Goal: Information Seeking & Learning: Check status

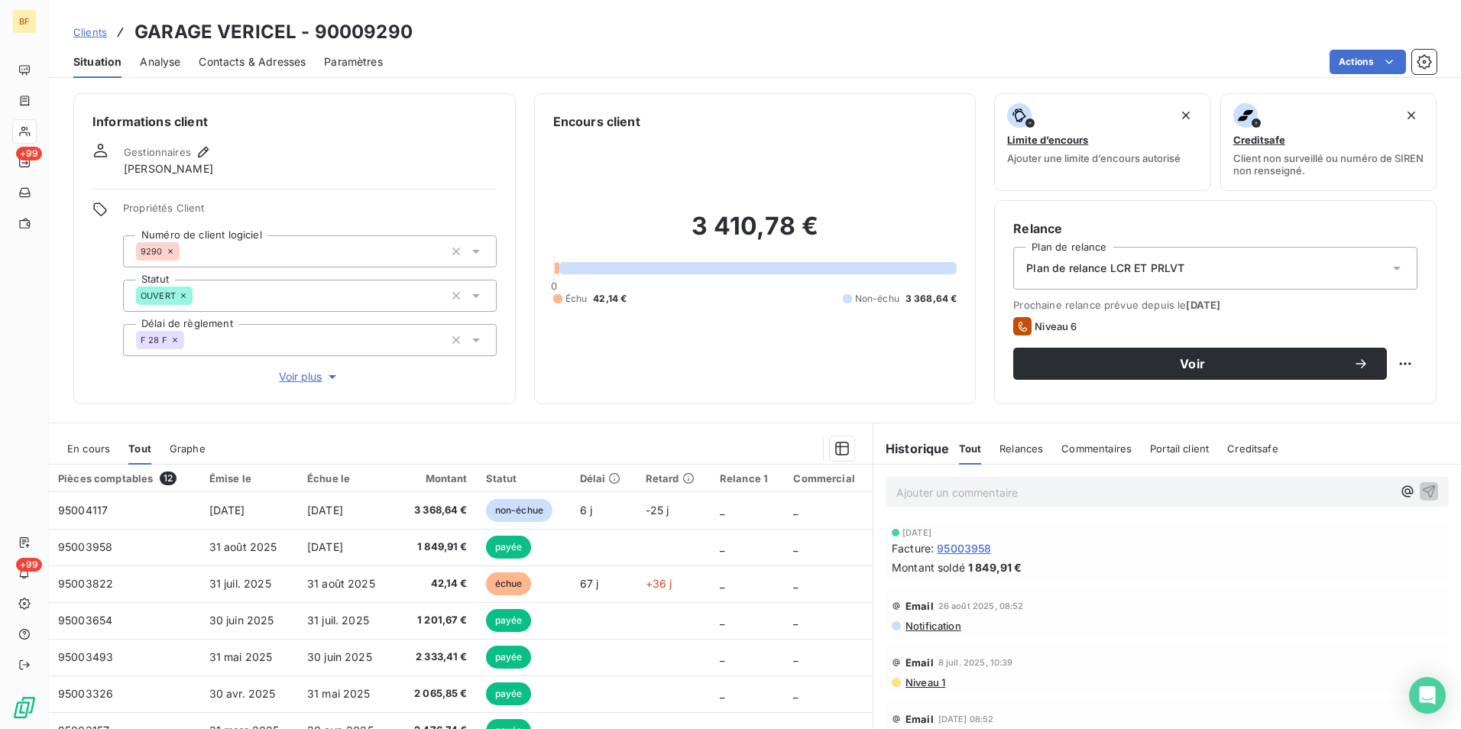
scroll to position [76, 0]
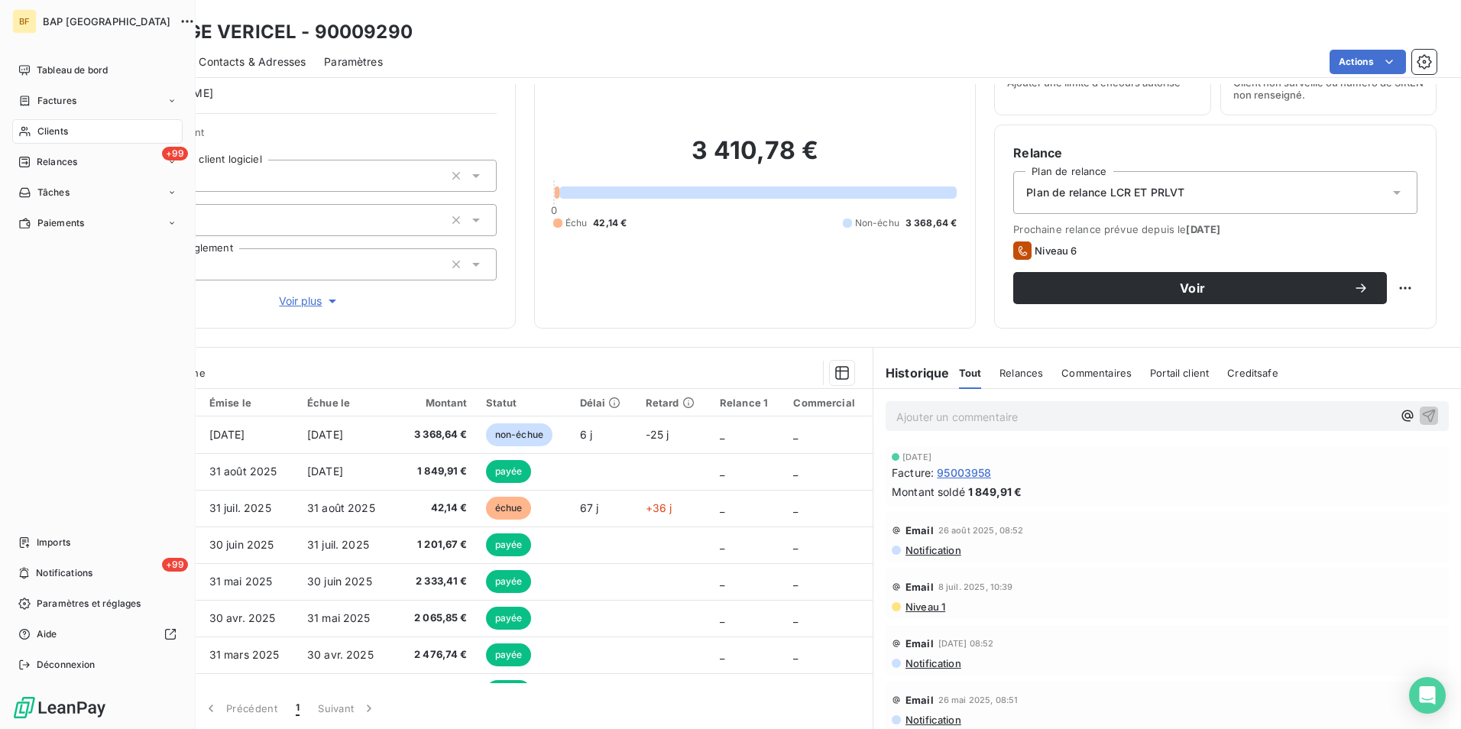
drag, startPoint x: 44, startPoint y: 132, endPoint x: 56, endPoint y: 132, distance: 11.5
click at [44, 132] on span "Clients" at bounding box center [52, 132] width 31 height 14
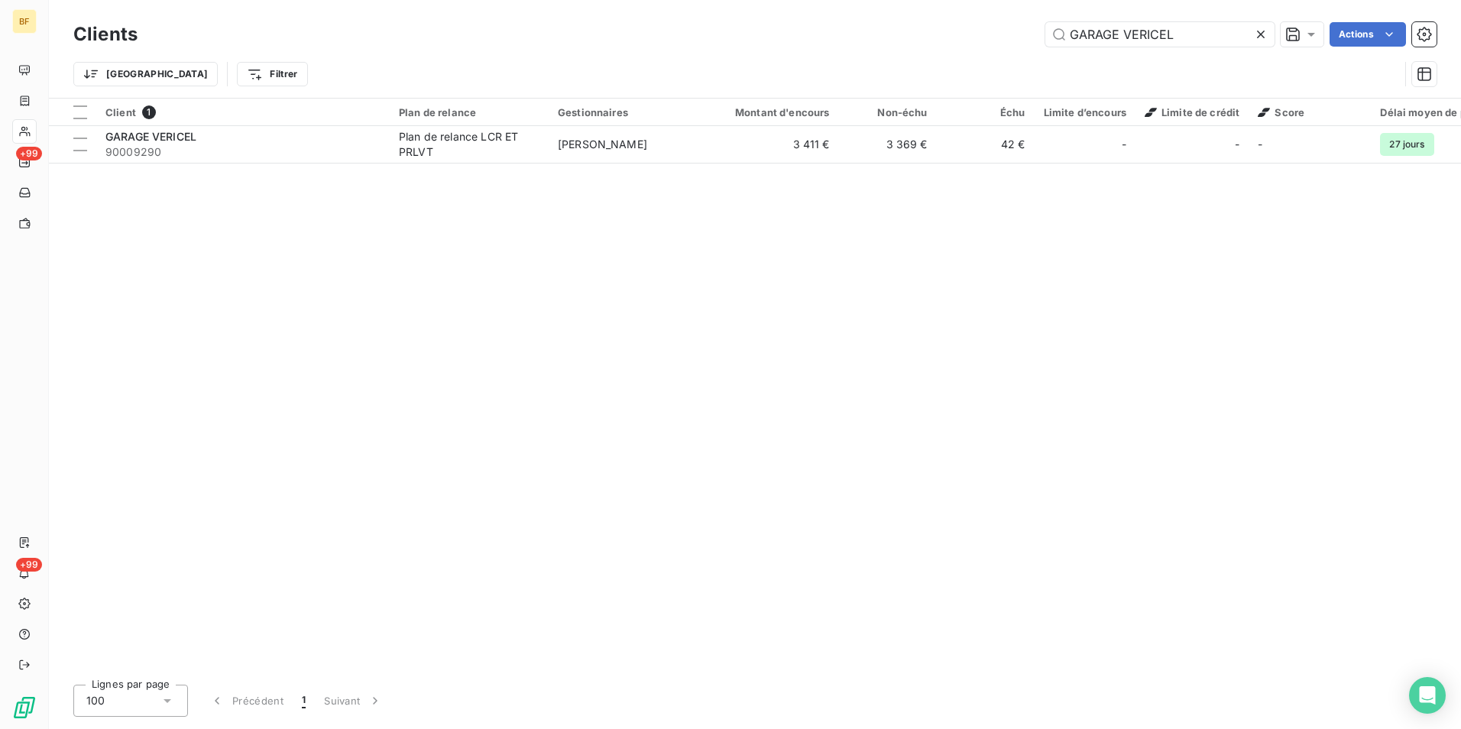
drag, startPoint x: 1177, startPoint y: 40, endPoint x: 990, endPoint y: 19, distance: 187.7
click at [990, 19] on div "Clients GARAGE VERICEL Actions" at bounding box center [754, 34] width 1363 height 32
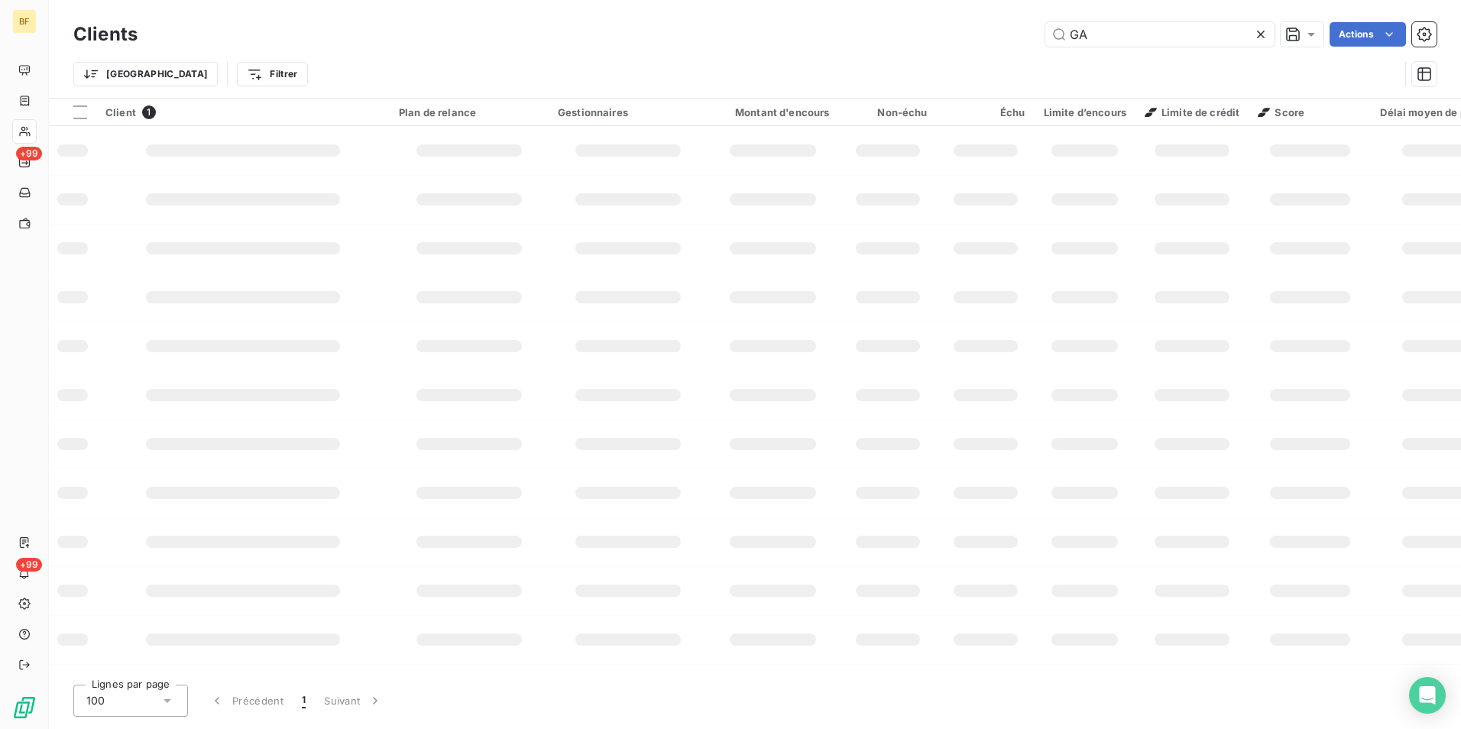
type input "G"
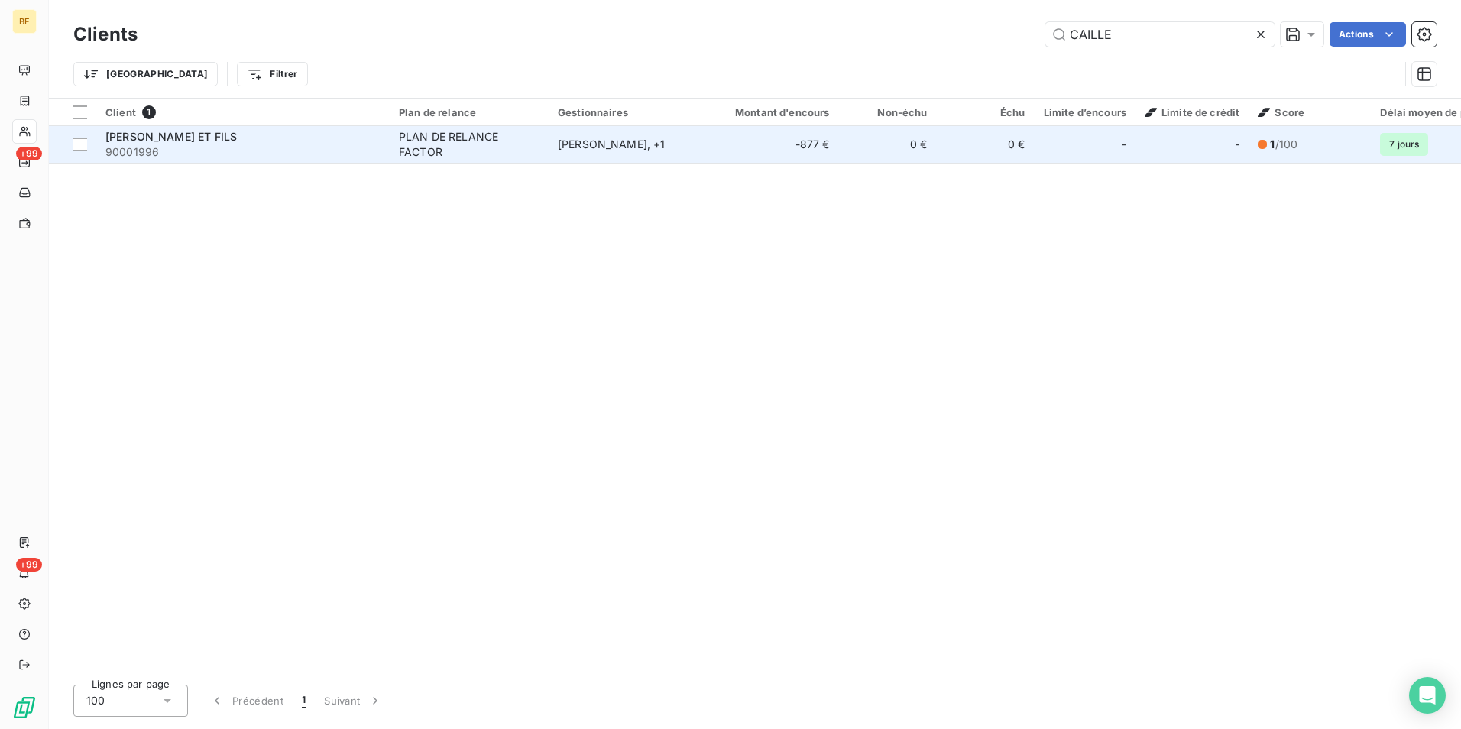
type input "CAILLE"
click at [450, 137] on div "PLAN DE RELANCE FACTOR" at bounding box center [469, 144] width 141 height 31
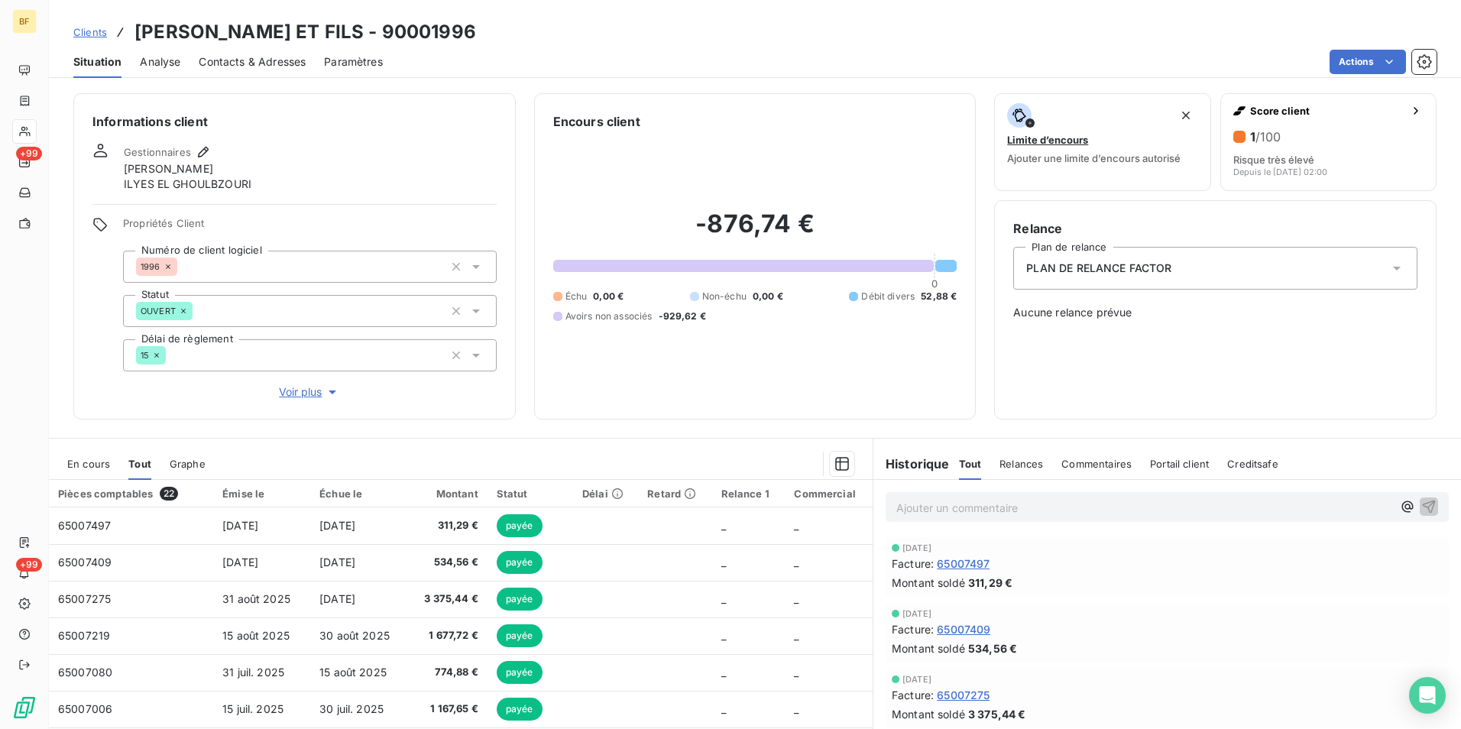
scroll to position [76, 0]
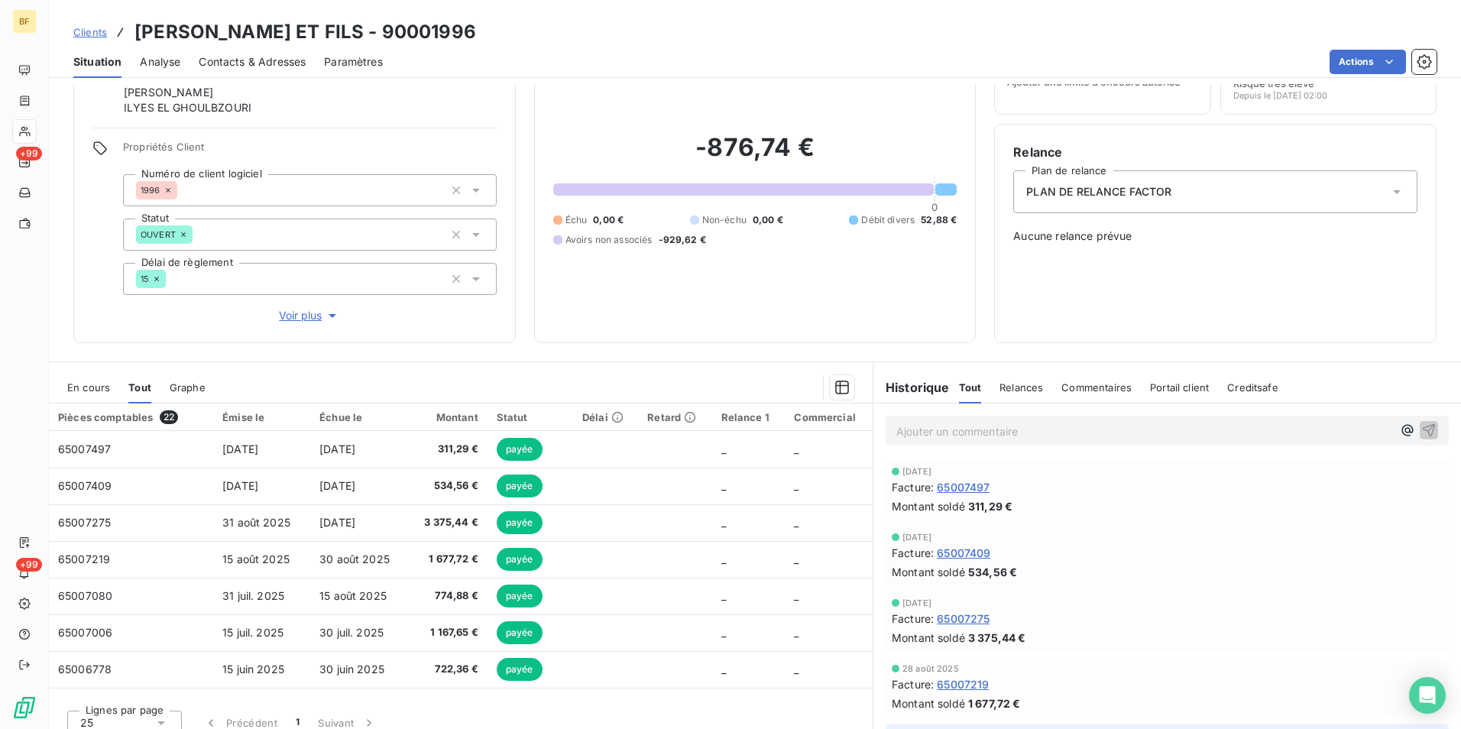
click at [907, 432] on p "Ajouter un commentaire ﻿" at bounding box center [1144, 431] width 496 height 19
click at [997, 430] on span "(AV) 534.56€ impay" factor" at bounding box center [967, 429] width 143 height 13
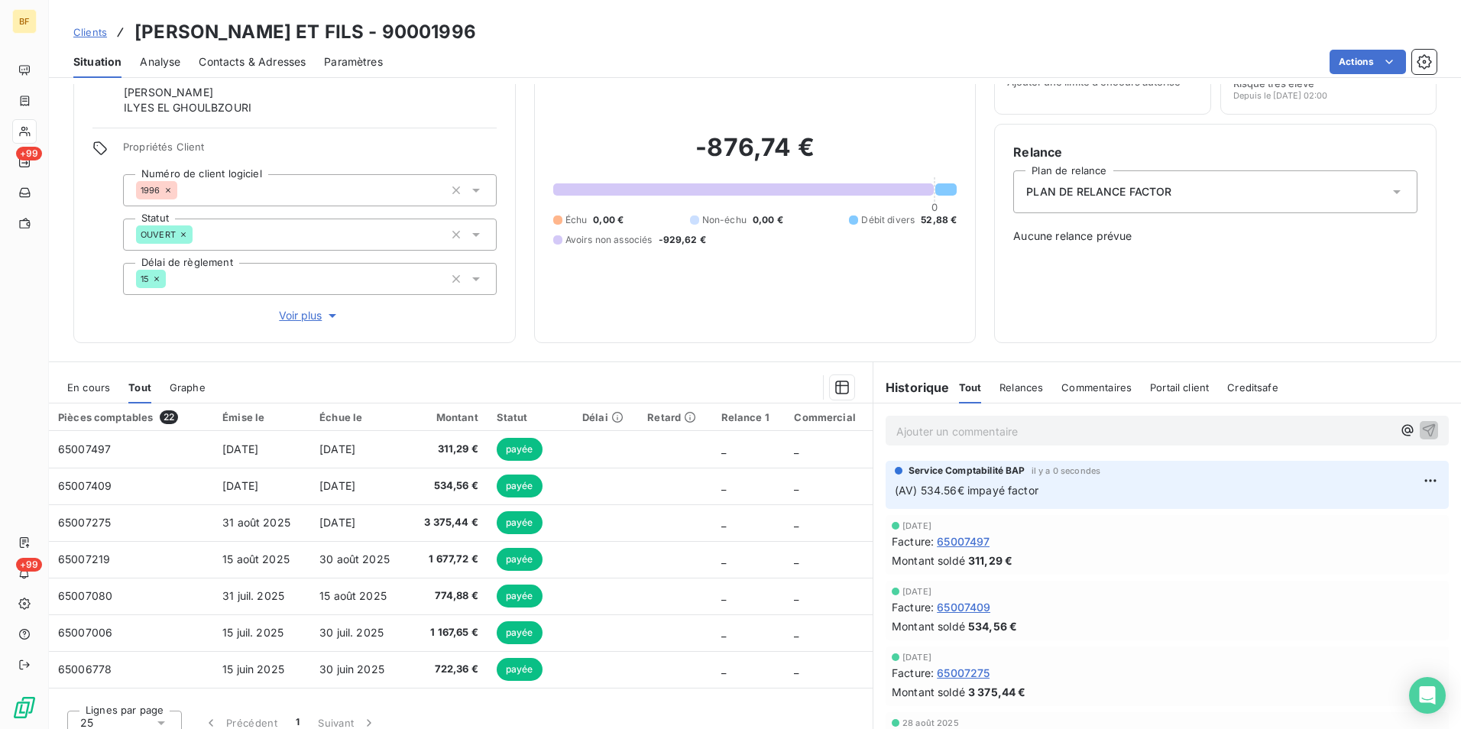
click at [281, 68] on span "Contacts & Adresses" at bounding box center [252, 61] width 107 height 15
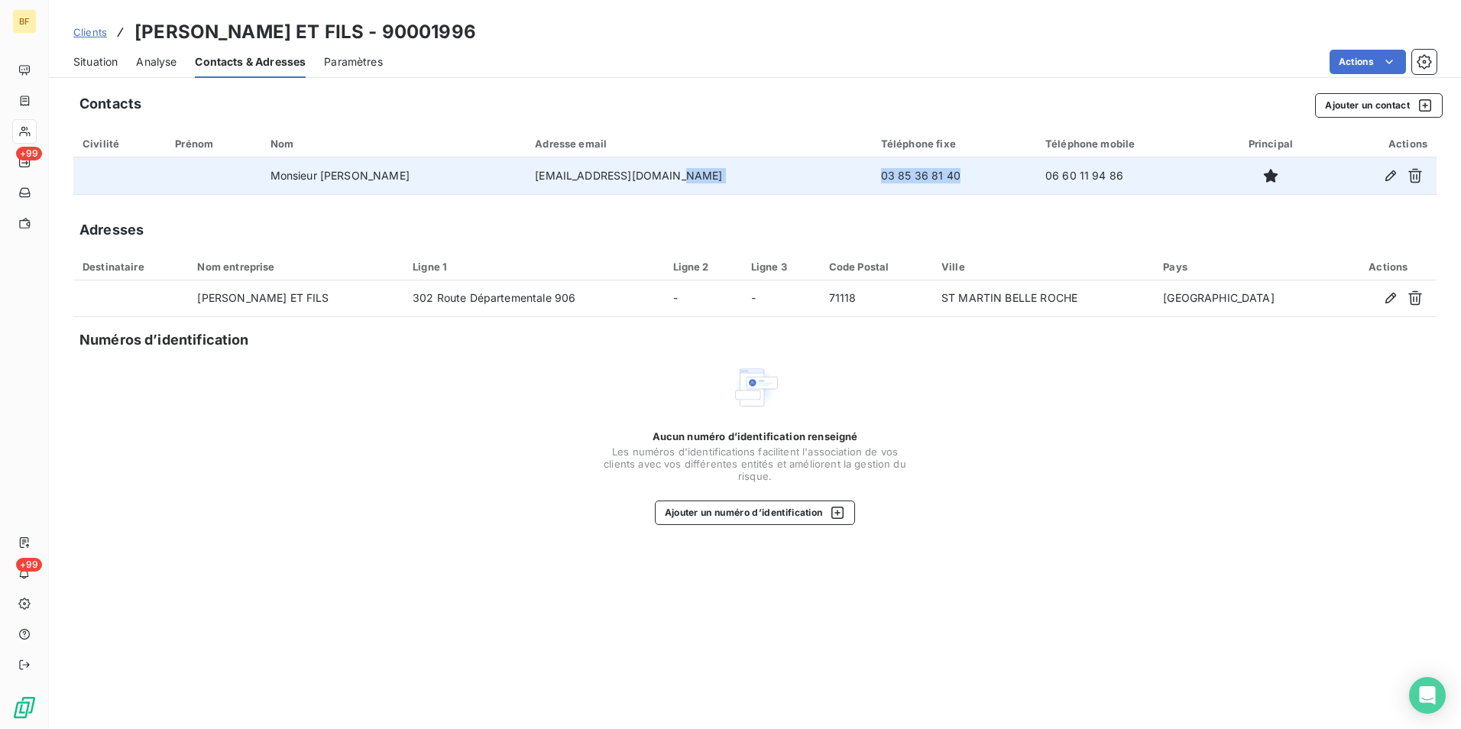
drag, startPoint x: 921, startPoint y: 173, endPoint x: 808, endPoint y: 182, distance: 113.5
click at [808, 182] on tr "Monsieur [PERSON_NAME] [EMAIL_ADDRESS][DOMAIN_NAME] 03 85 36 81 40 06 60 11 94 …" at bounding box center [754, 175] width 1363 height 37
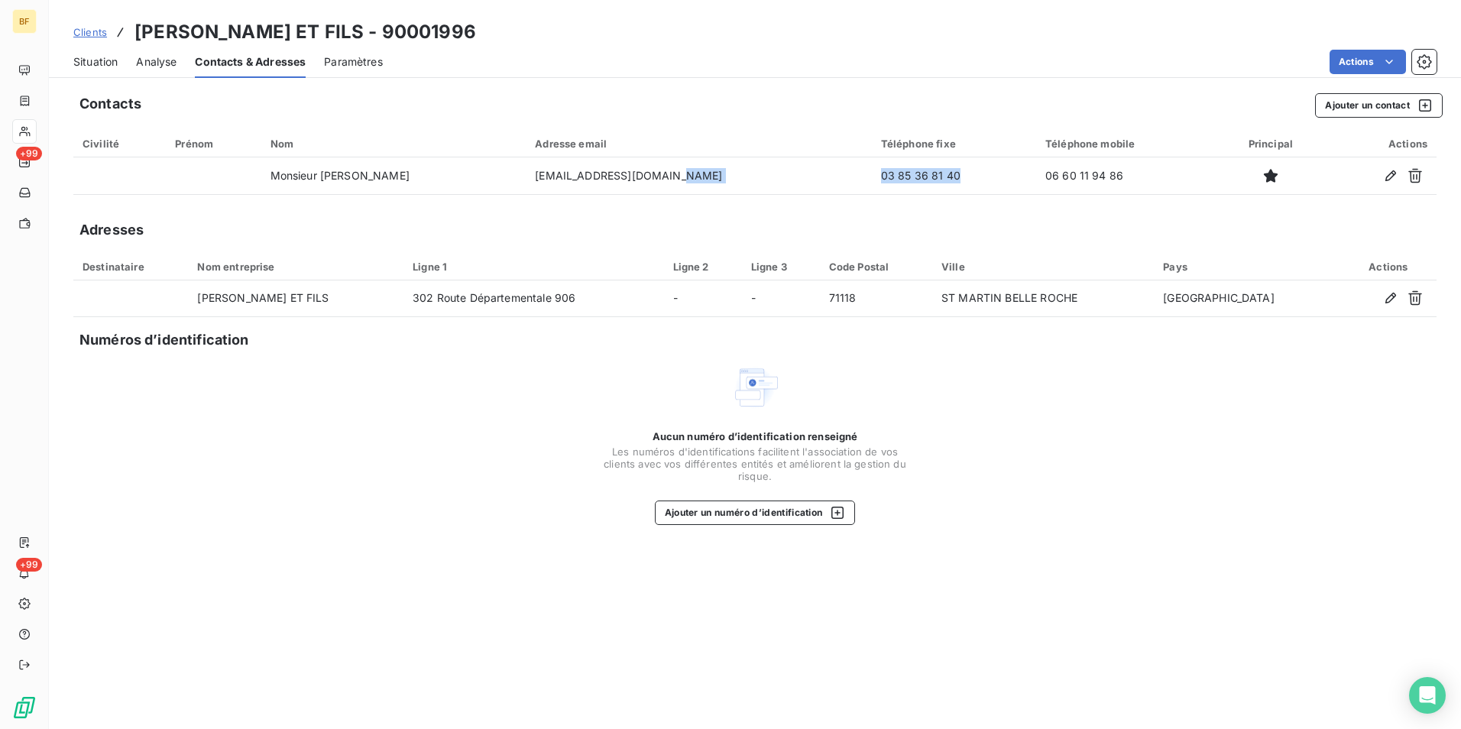
copy tr "03 85 36 81 40"
click at [102, 66] on span "Situation" at bounding box center [95, 61] width 44 height 15
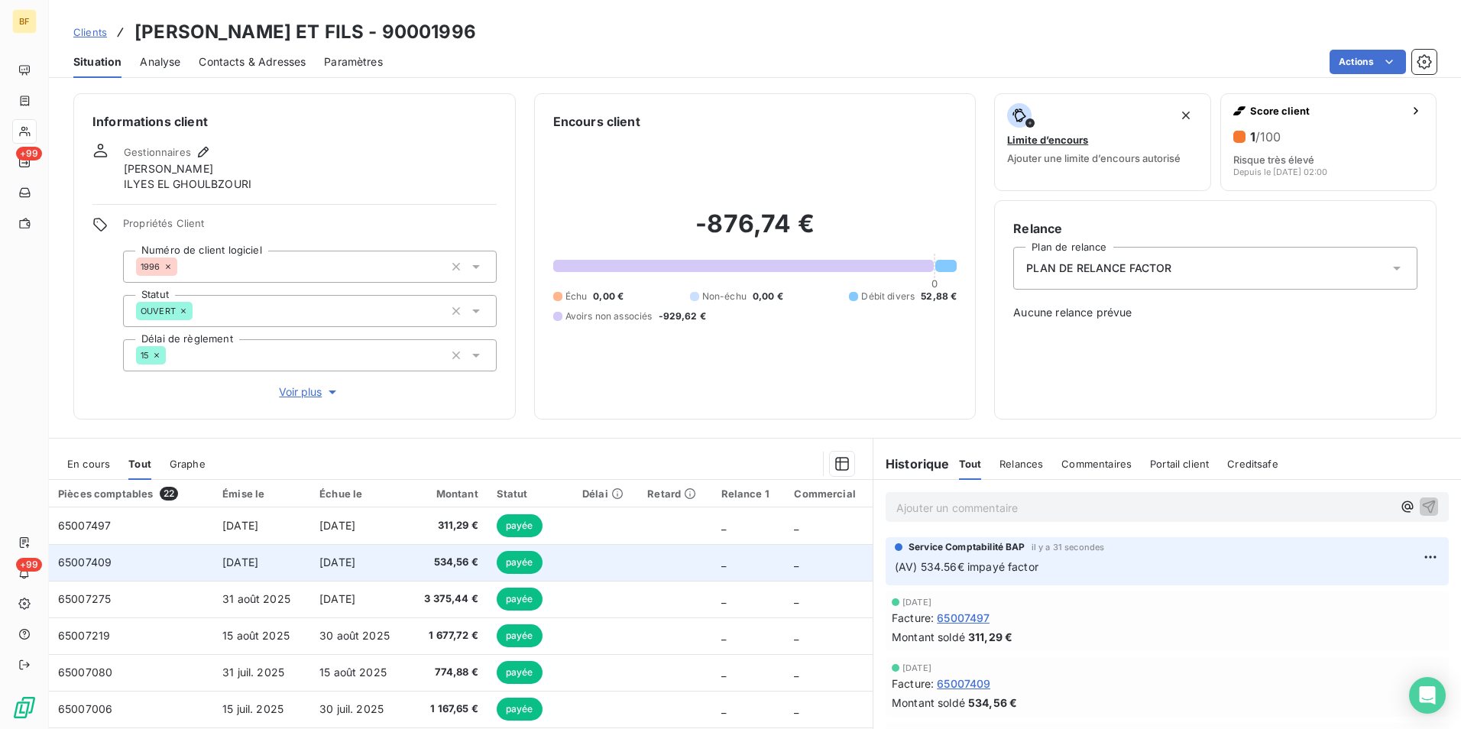
click at [437, 564] on span "534,56 €" at bounding box center [447, 562] width 61 height 15
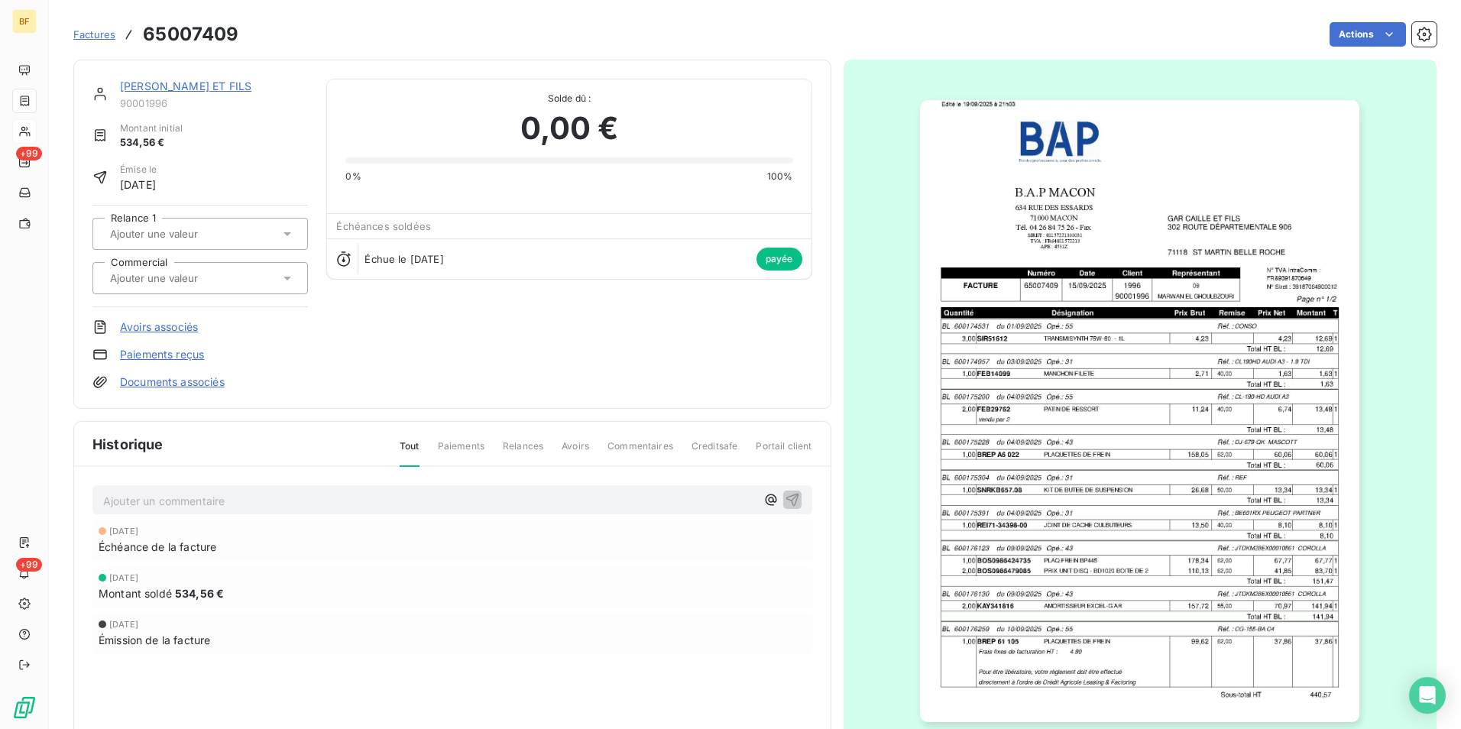
click at [212, 32] on h3 "65007409" at bounding box center [191, 35] width 96 height 28
copy h3 "65007409"
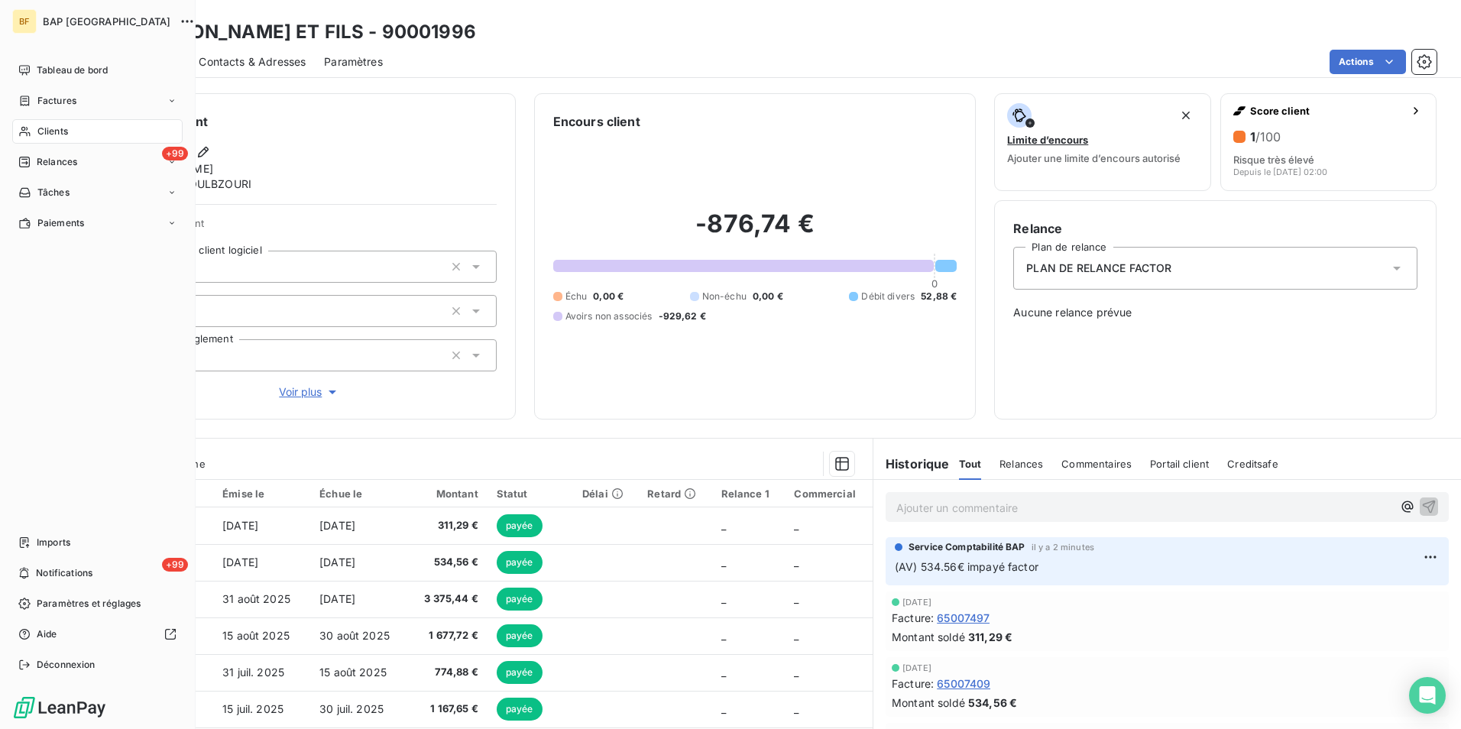
drag, startPoint x: 28, startPoint y: 131, endPoint x: 99, endPoint y: 116, distance: 73.3
click at [28, 131] on icon at bounding box center [24, 131] width 13 height 12
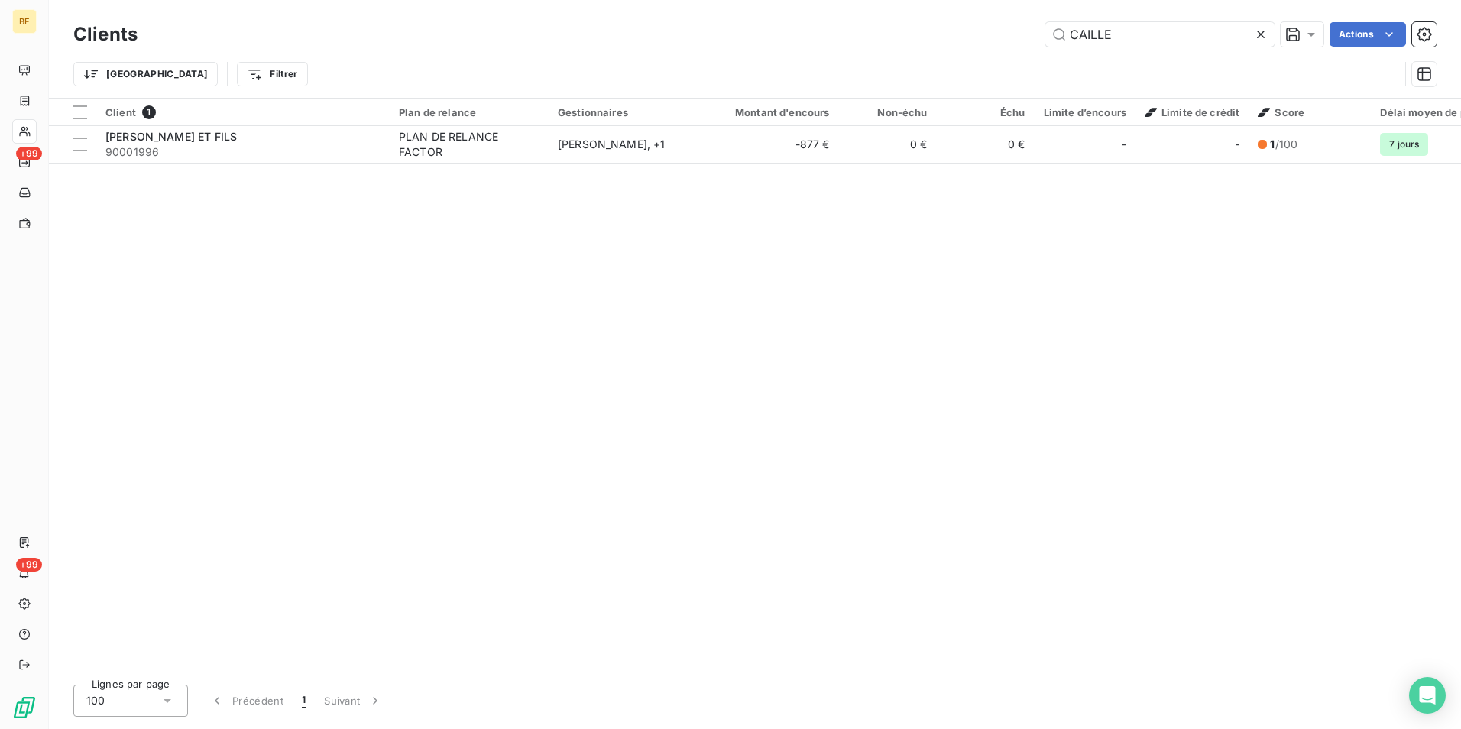
click at [1022, 43] on div "CAILLE Actions" at bounding box center [796, 34] width 1281 height 24
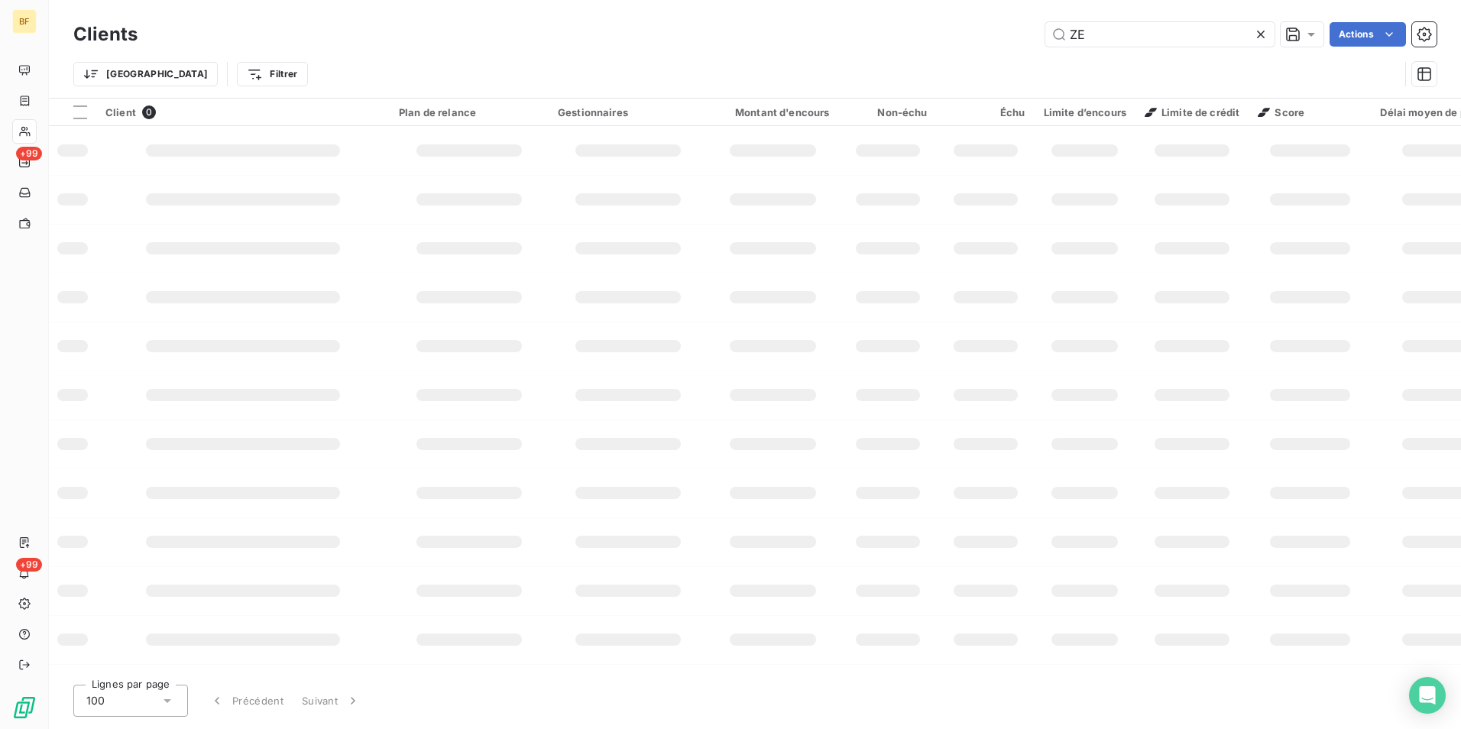
type input "Z"
type input "A"
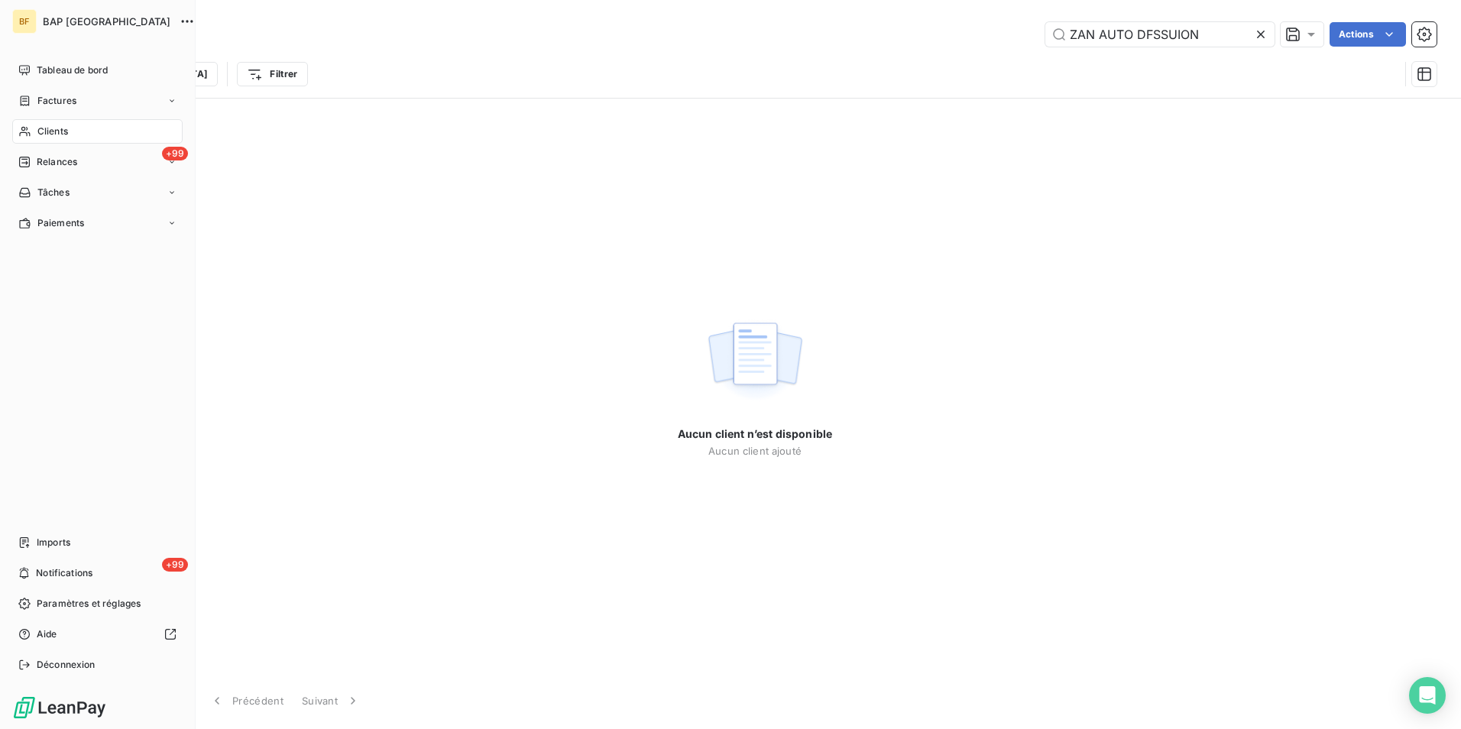
click at [60, 132] on span "Clients" at bounding box center [52, 132] width 31 height 14
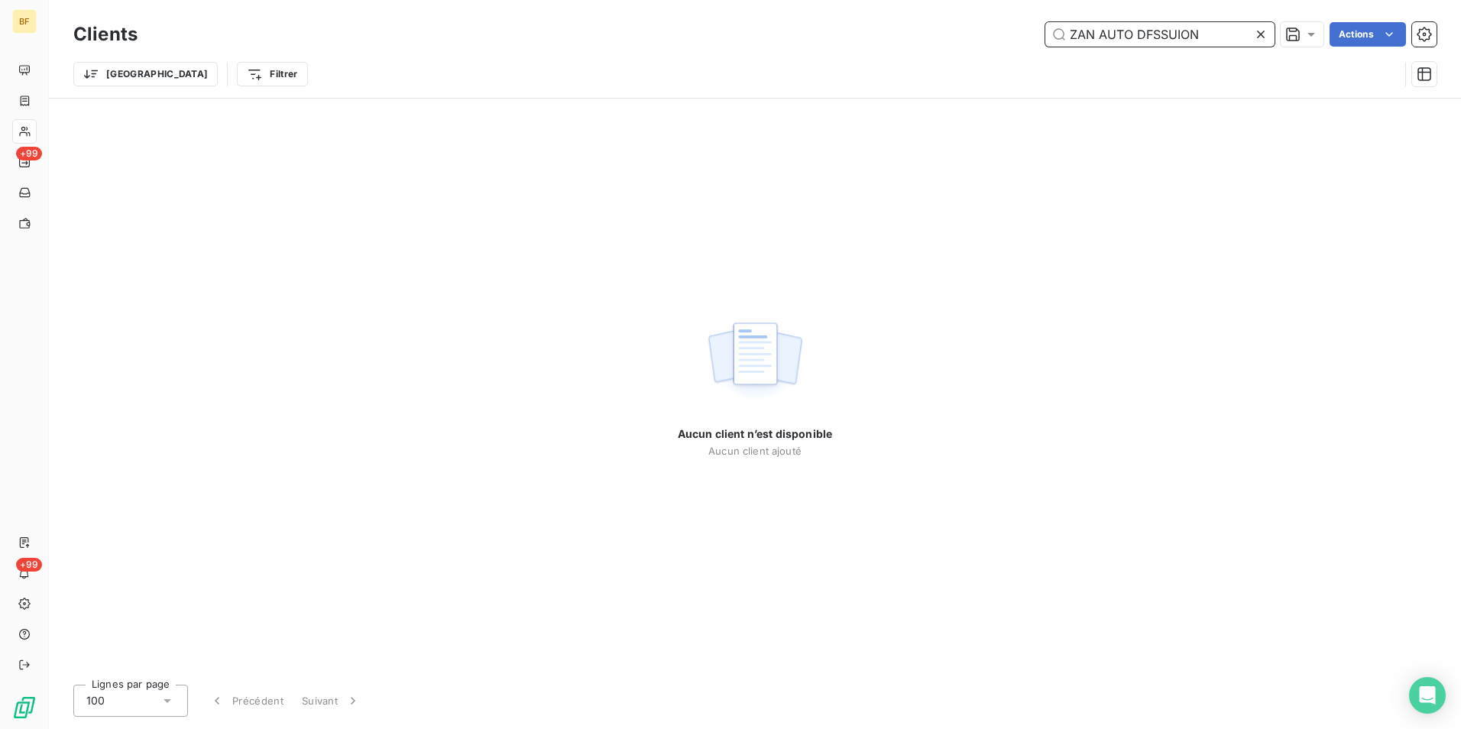
click at [1207, 31] on input "ZAN AUTO DFSSUION" at bounding box center [1159, 34] width 229 height 24
drag, startPoint x: 1211, startPoint y: 32, endPoint x: 962, endPoint y: 21, distance: 249.3
click at [962, 21] on div "Clients ZAN AUTO DFSSUION Actions" at bounding box center [754, 34] width 1363 height 32
drag, startPoint x: 1103, startPoint y: 36, endPoint x: 1076, endPoint y: 31, distance: 27.1
click at [1076, 31] on input "SAINT LOU" at bounding box center [1159, 34] width 229 height 24
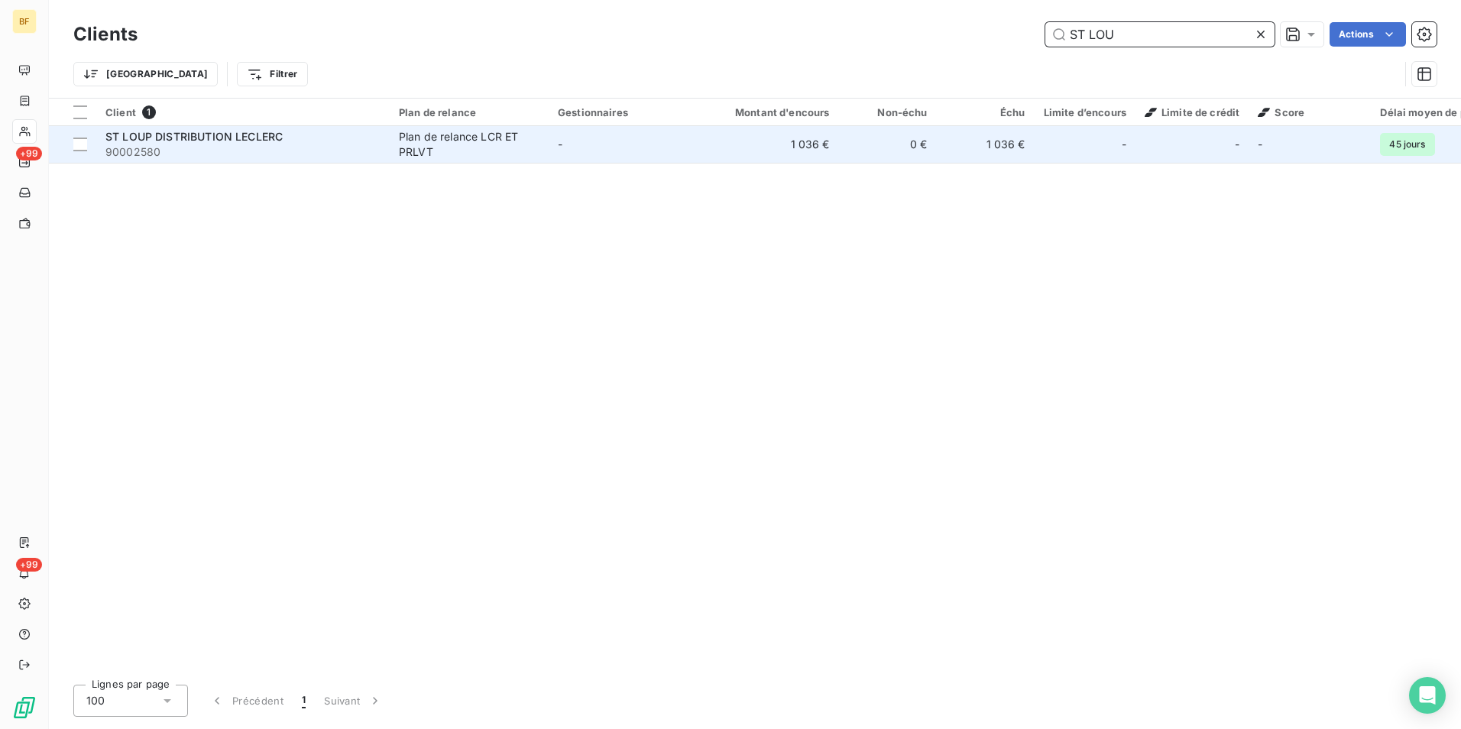
type input "ST LOU"
click at [241, 162] on td "ST LOUP DISTRIBUTION LECLERC 90002580" at bounding box center [242, 144] width 293 height 37
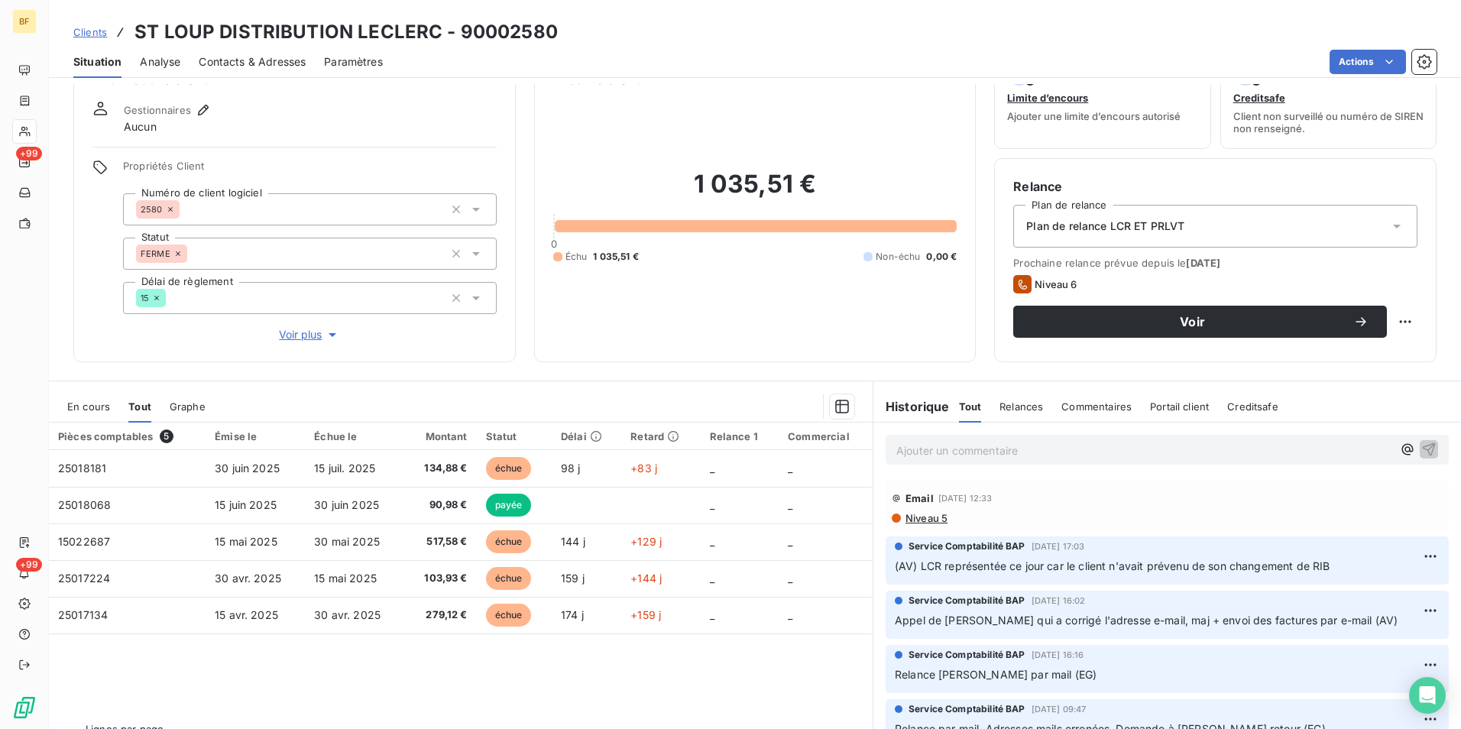
scroll to position [76, 0]
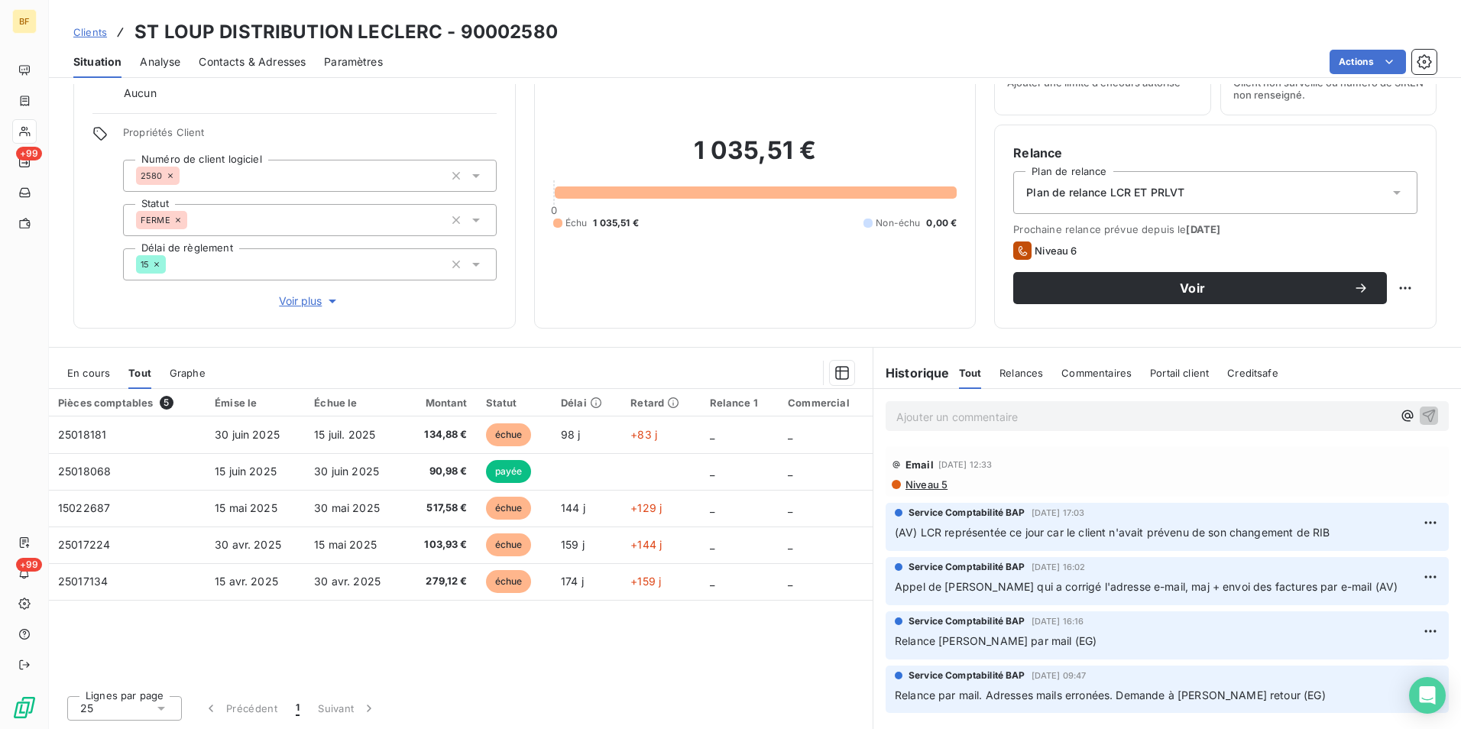
click at [281, 62] on span "Contacts & Adresses" at bounding box center [252, 61] width 107 height 15
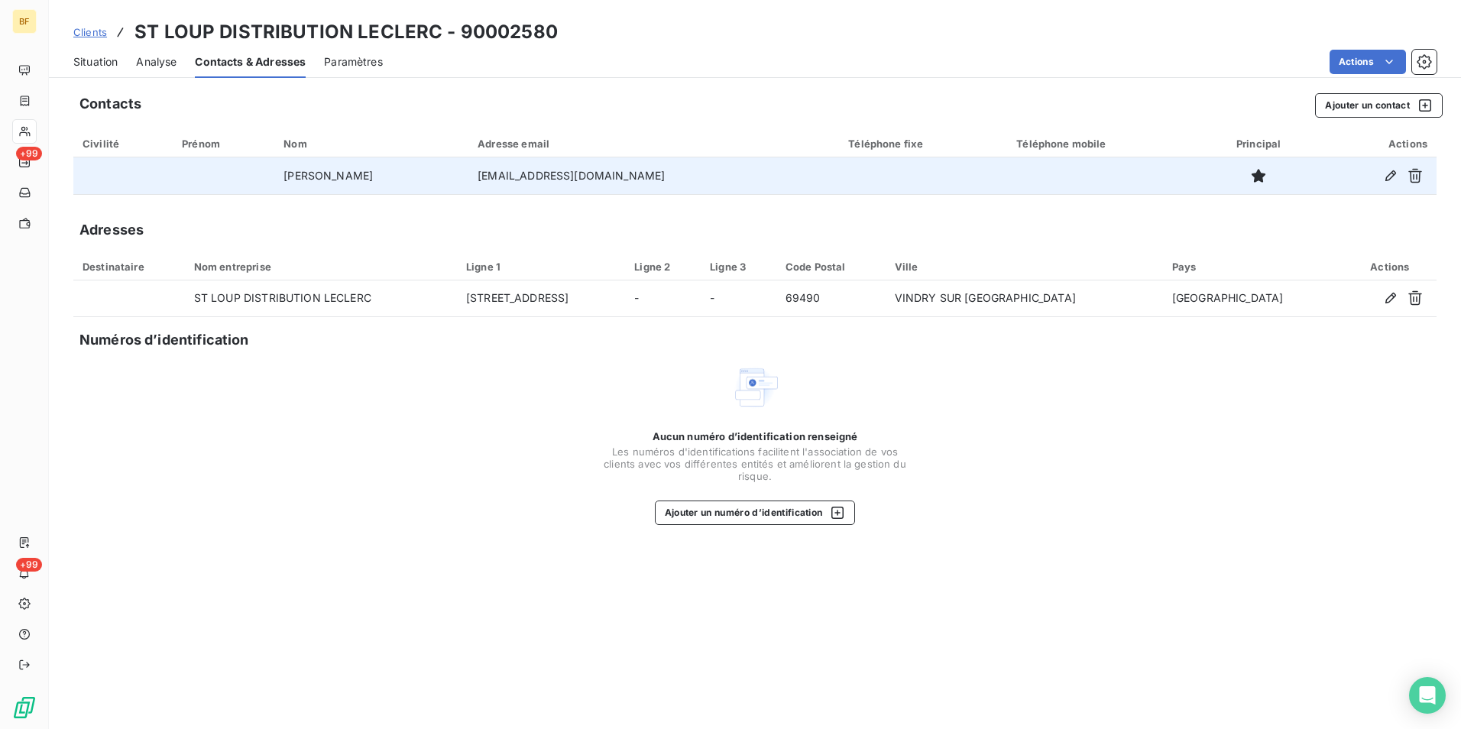
drag, startPoint x: 672, startPoint y: 173, endPoint x: 523, endPoint y: 173, distance: 149.8
click at [523, 173] on tr "[PERSON_NAME] [EMAIL_ADDRESS][DOMAIN_NAME]" at bounding box center [754, 175] width 1363 height 37
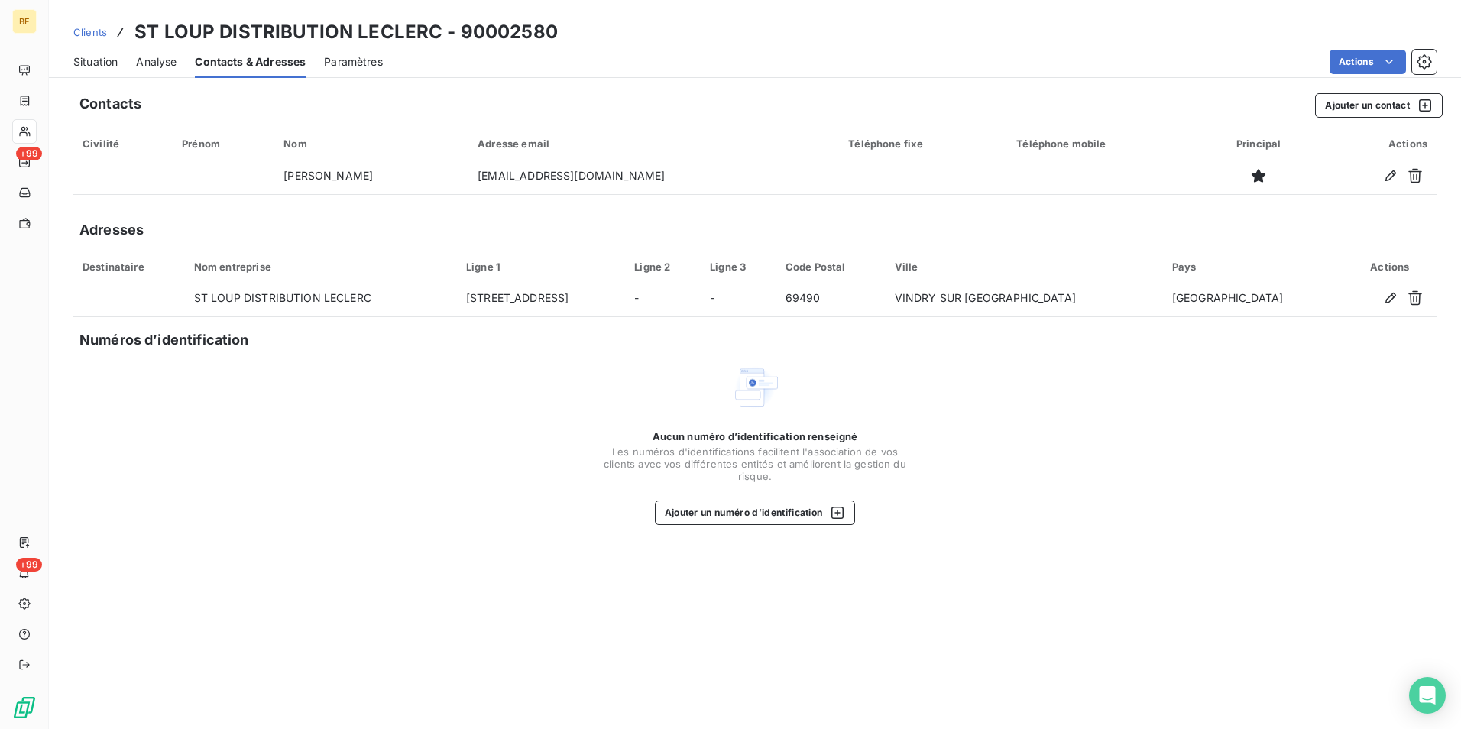
copy tr "[EMAIL_ADDRESS][DOMAIN_NAME]"
drag, startPoint x: 102, startPoint y: 63, endPoint x: 123, endPoint y: 74, distance: 24.3
click at [102, 63] on span "Situation" at bounding box center [95, 61] width 44 height 15
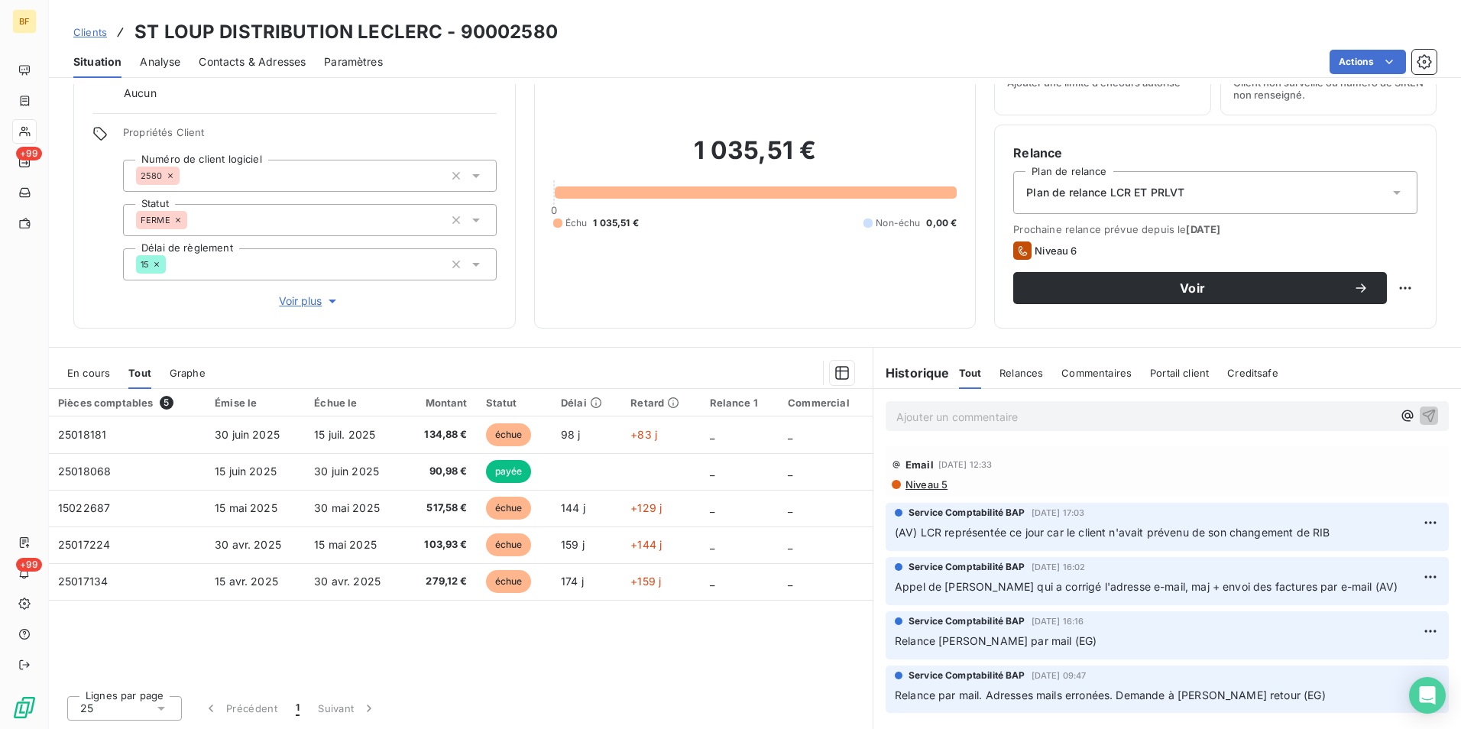
drag, startPoint x: 83, startPoint y: 370, endPoint x: 92, endPoint y: 370, distance: 9.9
click at [83, 370] on span "En cours" at bounding box center [88, 373] width 43 height 12
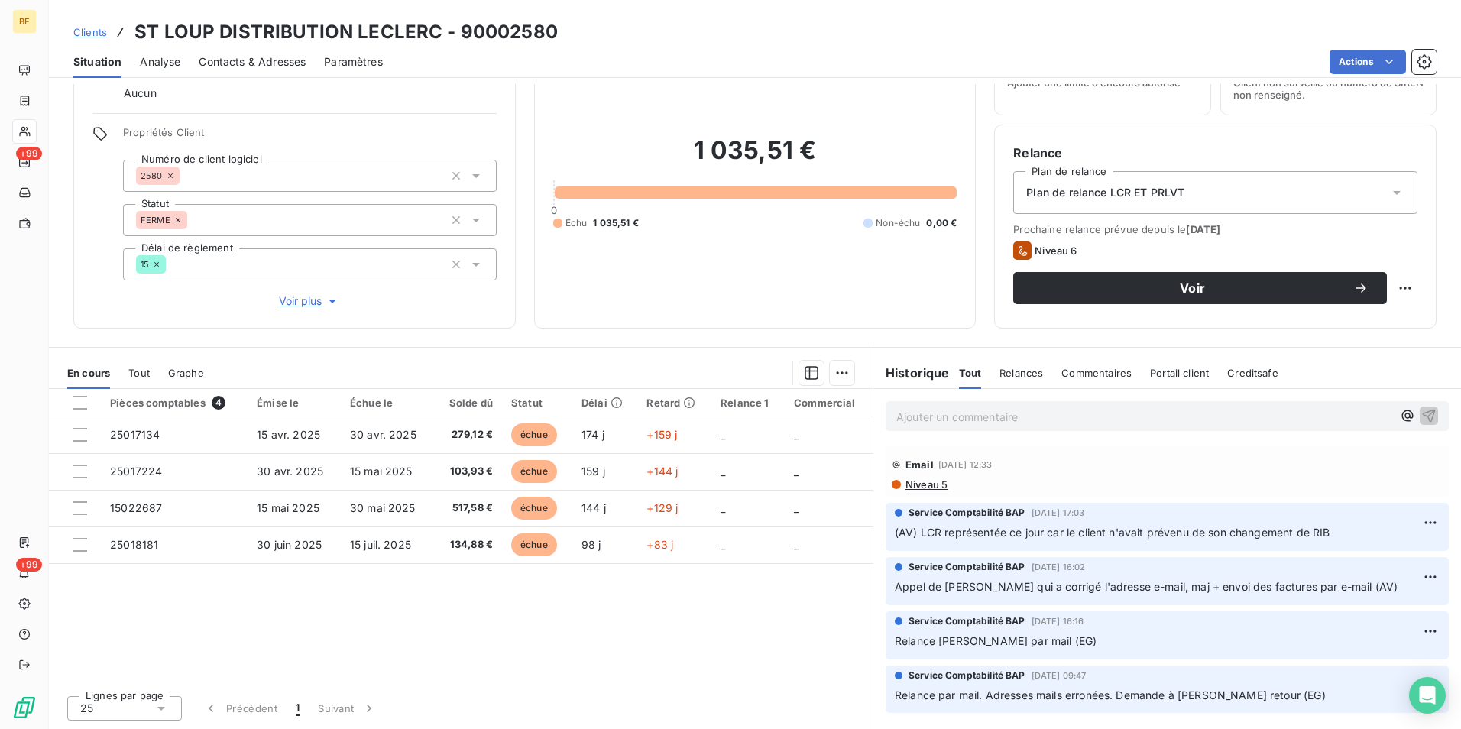
click at [147, 367] on span "Tout" at bounding box center [138, 373] width 21 height 12
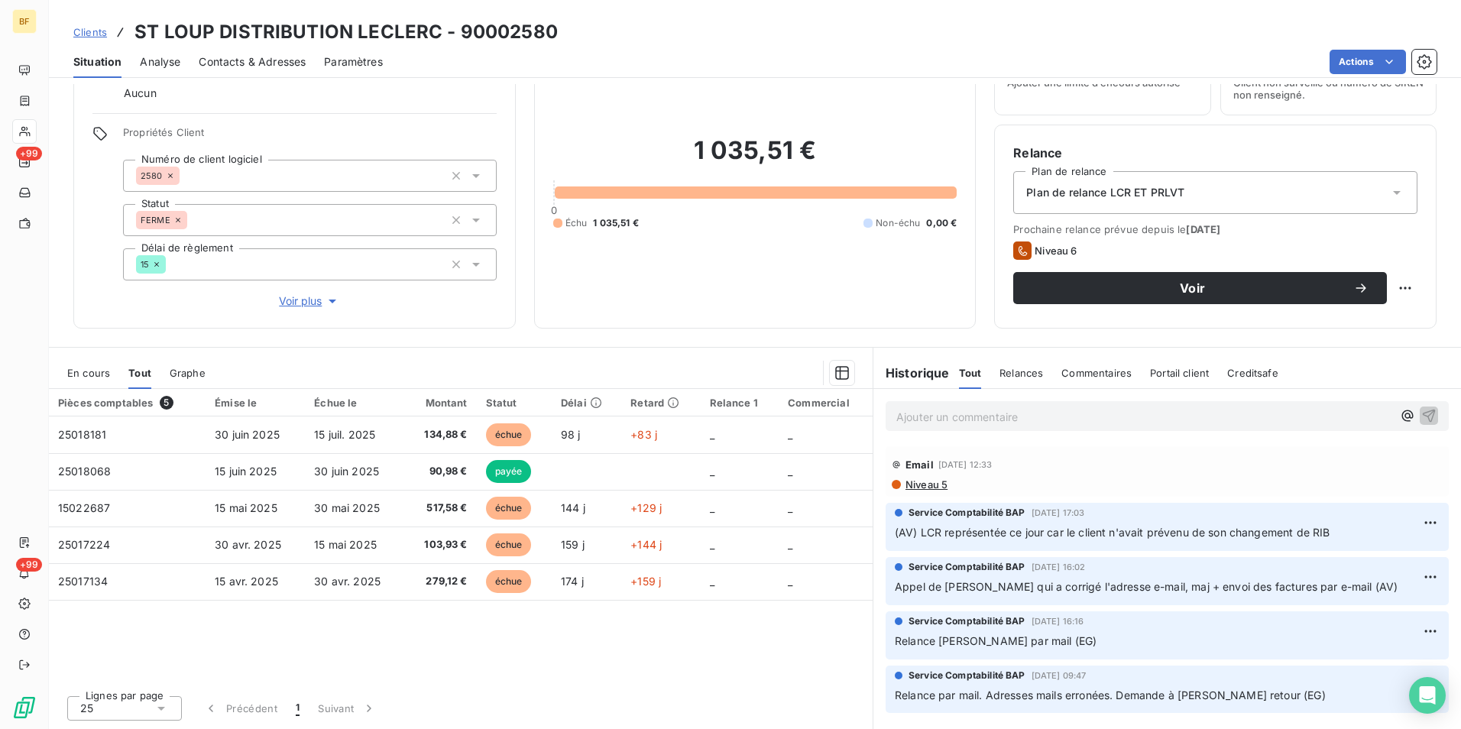
click at [90, 374] on span "En cours" at bounding box center [88, 373] width 43 height 12
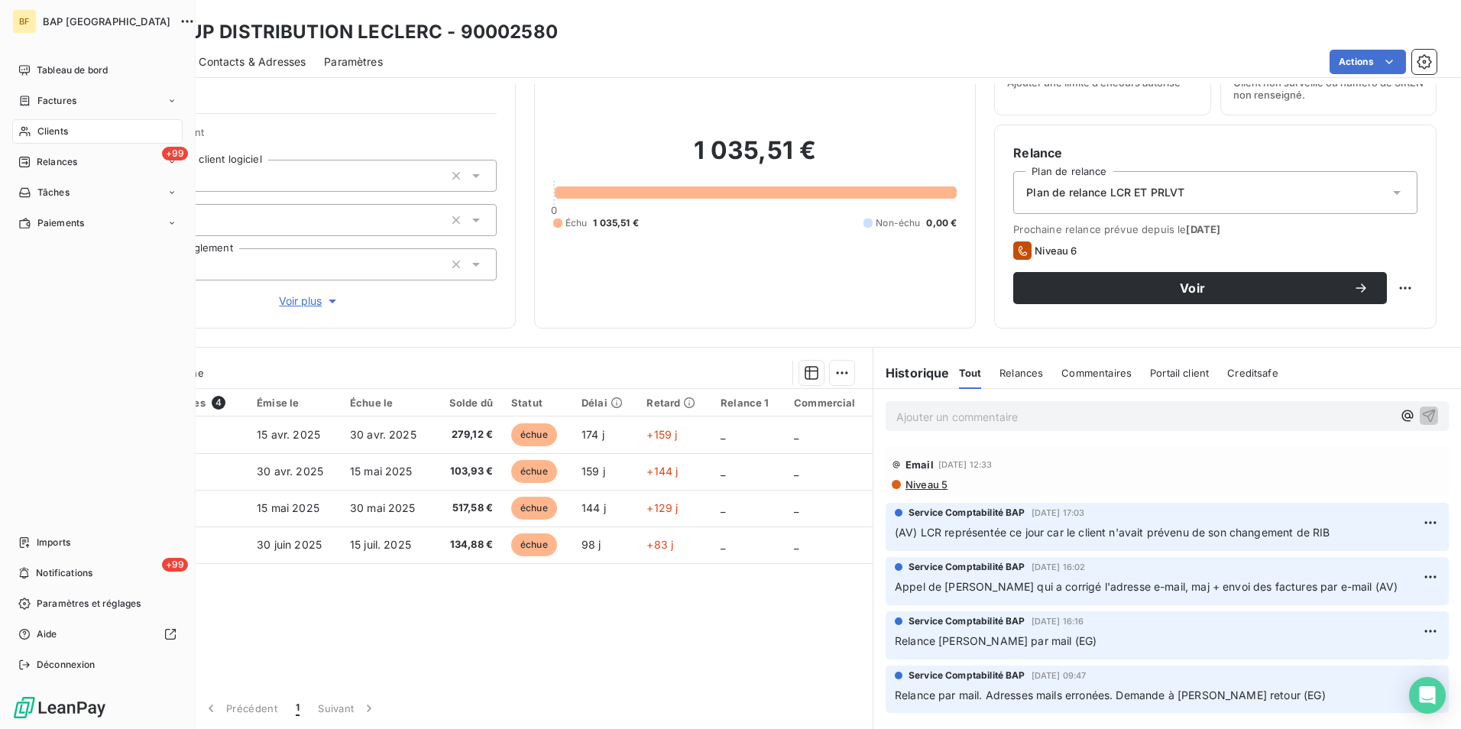
click at [29, 129] on icon at bounding box center [24, 131] width 13 height 12
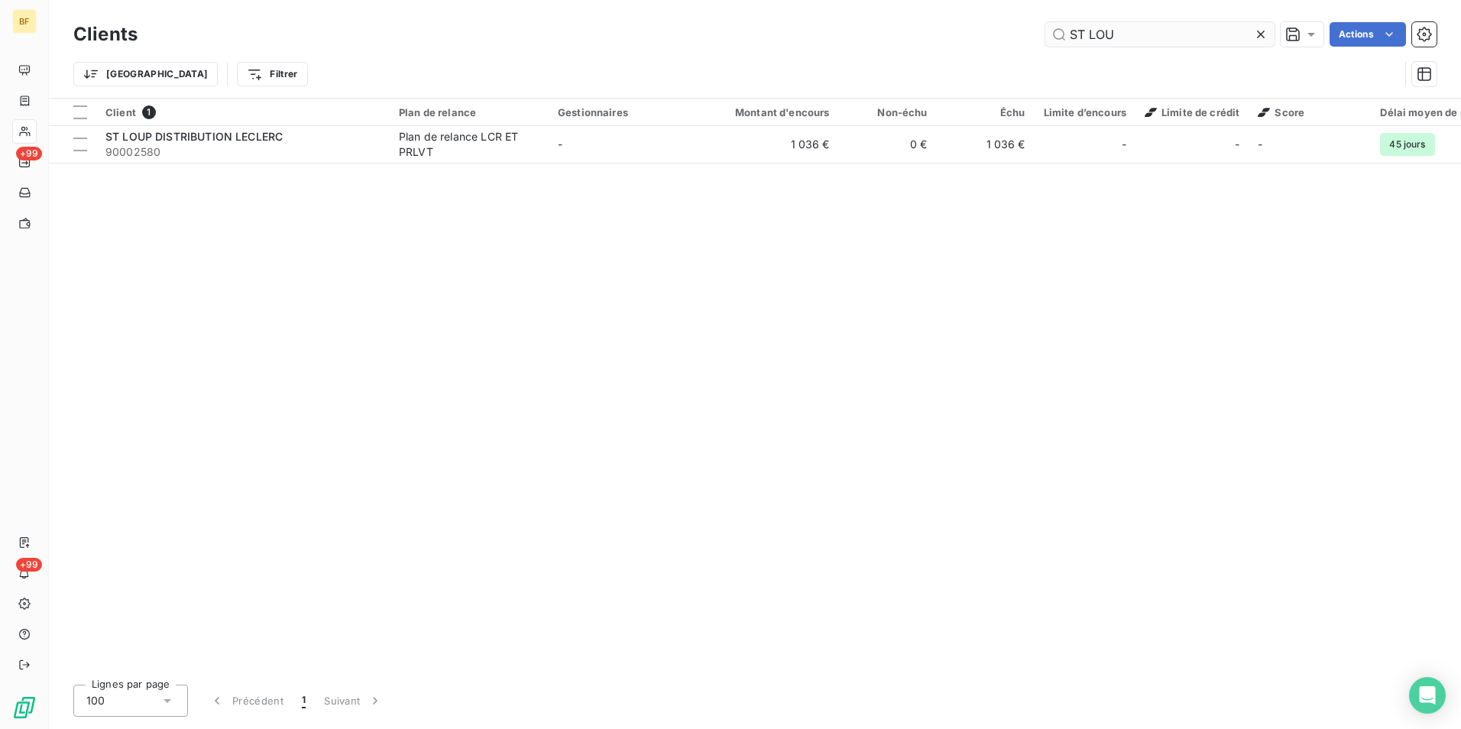
drag, startPoint x: 1135, startPoint y: 20, endPoint x: 1077, endPoint y: 29, distance: 58.0
click at [1077, 29] on div "Clients ST LOU Actions" at bounding box center [754, 34] width 1363 height 32
click at [1116, 28] on input "ST LOU" at bounding box center [1159, 34] width 229 height 24
click at [1152, 49] on div "Clients ST LOU Actions" at bounding box center [754, 34] width 1363 height 32
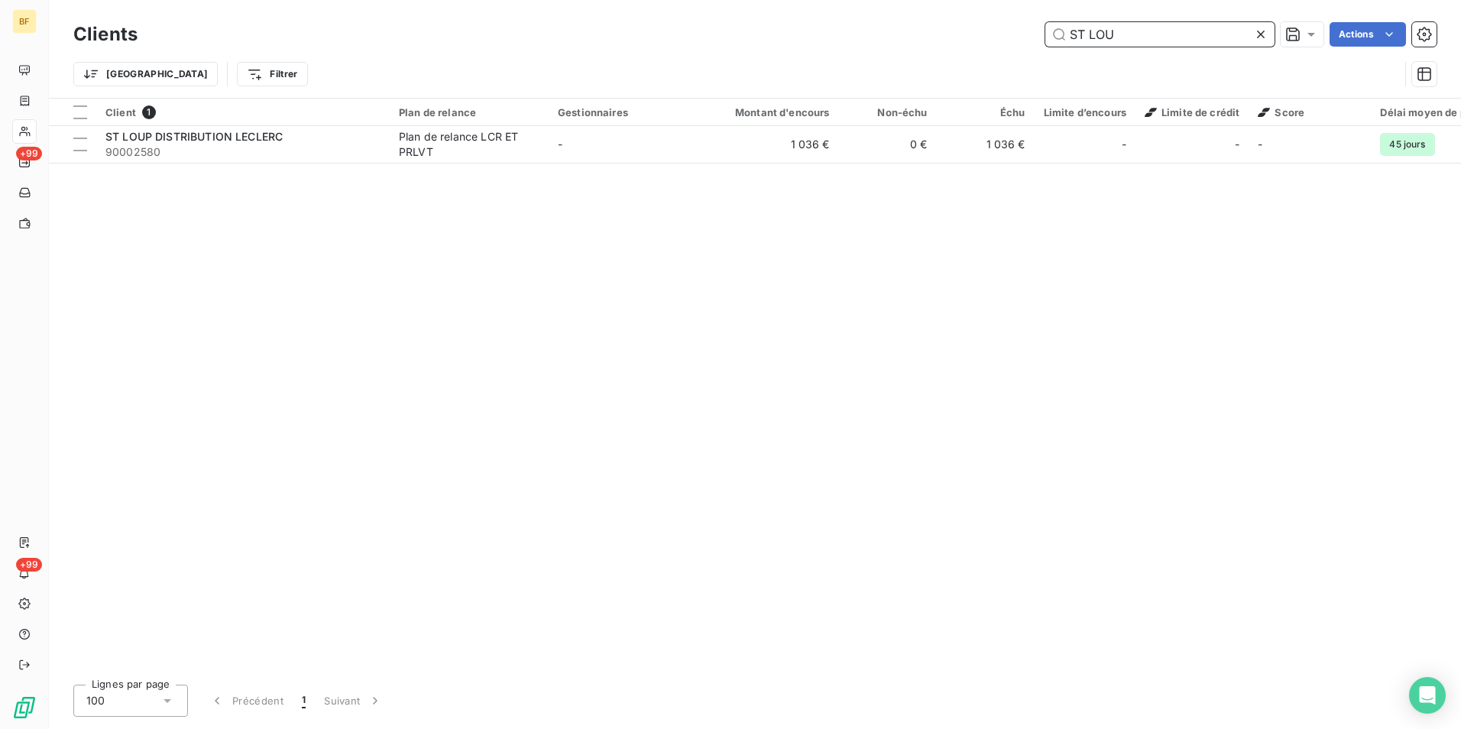
click at [1144, 36] on input "ST LOU" at bounding box center [1159, 34] width 229 height 24
drag, startPoint x: 1153, startPoint y: 36, endPoint x: 1012, endPoint y: 41, distance: 140.7
click at [1012, 41] on div "ST LOU Actions" at bounding box center [796, 34] width 1281 height 24
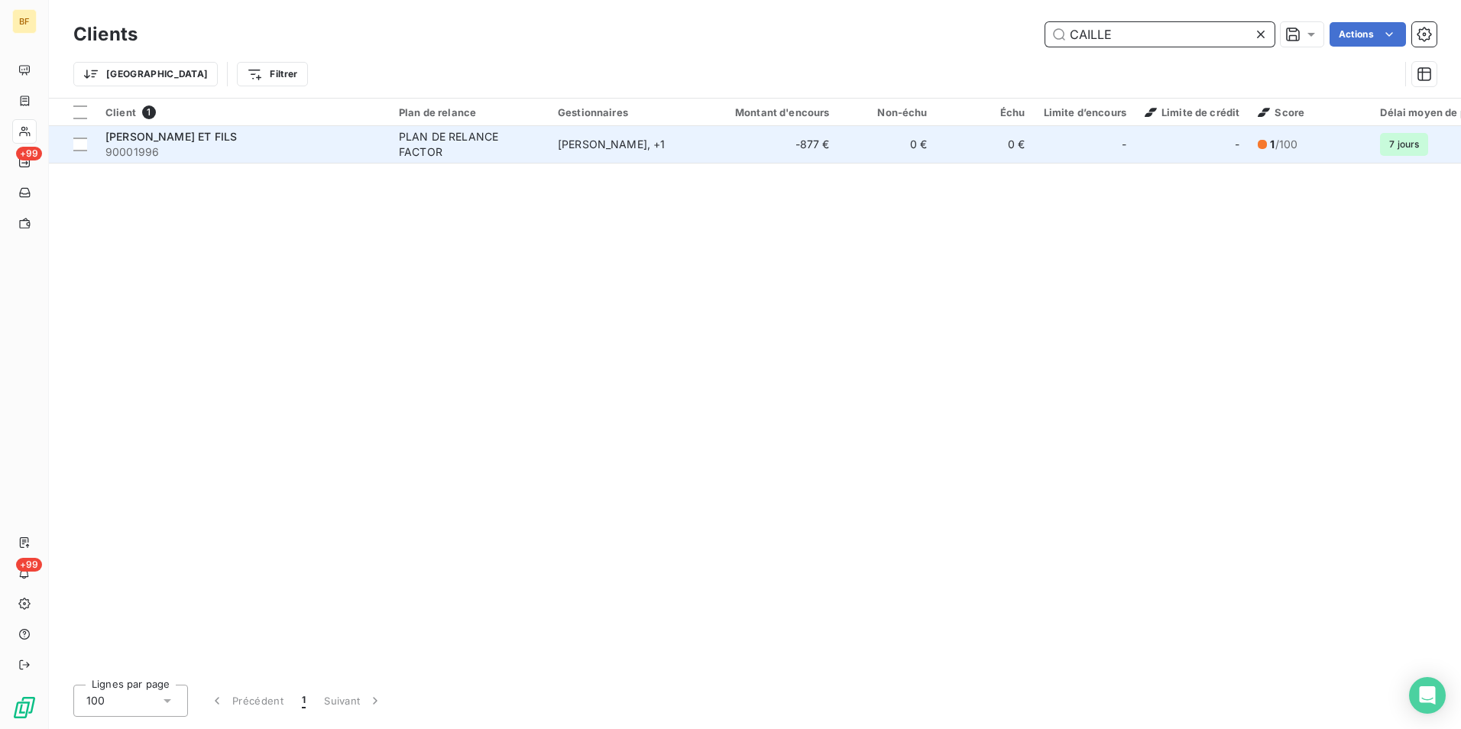
type input "CAILLE"
click at [646, 146] on div "[PERSON_NAME] , + 1" at bounding box center [628, 144] width 141 height 15
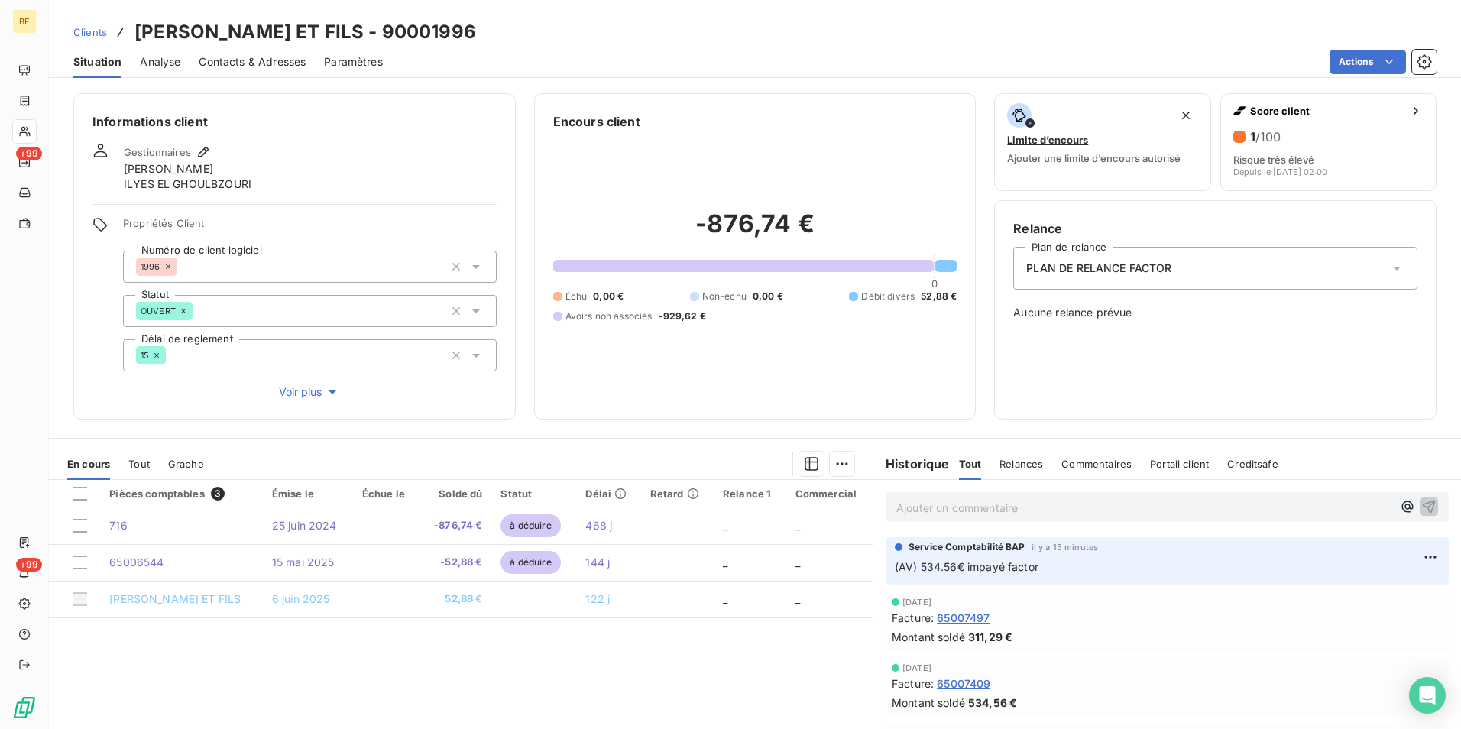
click at [227, 57] on span "Contacts & Adresses" at bounding box center [252, 61] width 107 height 15
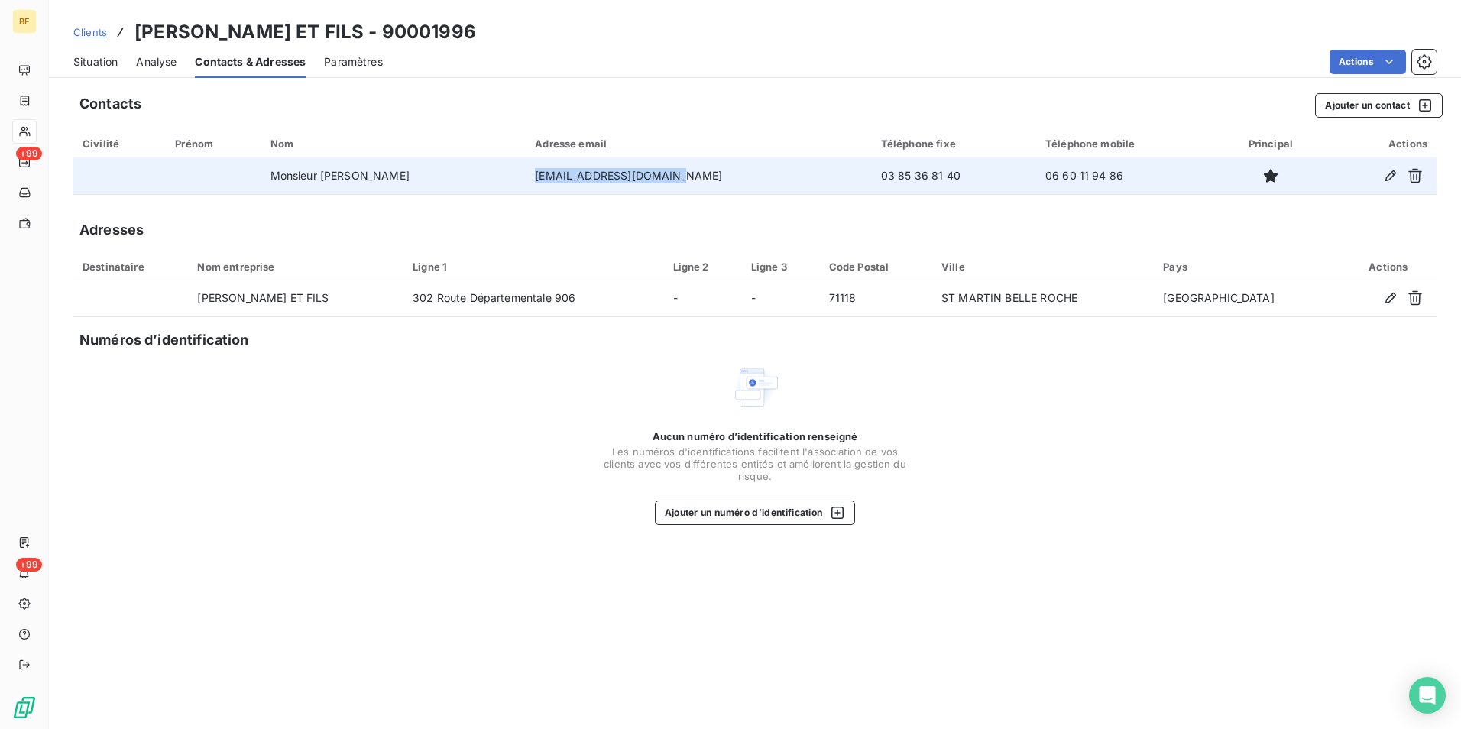
drag, startPoint x: 684, startPoint y: 170, endPoint x: 558, endPoint y: 176, distance: 126.2
click at [558, 176] on td "[EMAIL_ADDRESS][DOMAIN_NAME]" at bounding box center [698, 175] width 345 height 37
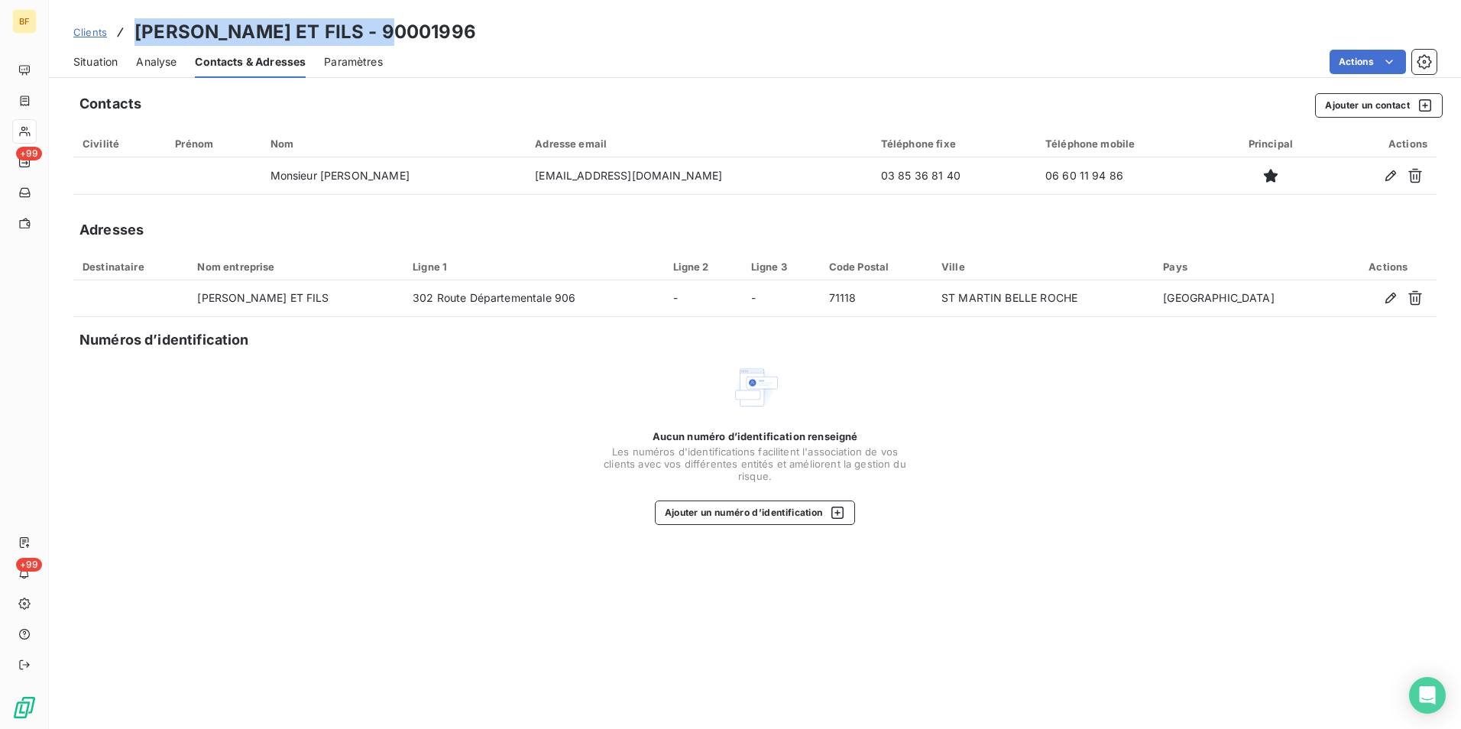
drag, startPoint x: 387, startPoint y: 31, endPoint x: 123, endPoint y: 31, distance: 263.6
click at [123, 31] on div "Clients CAILLE ET FILS - 90001996" at bounding box center [755, 32] width 1412 height 28
click at [94, 60] on span "Situation" at bounding box center [95, 61] width 44 height 15
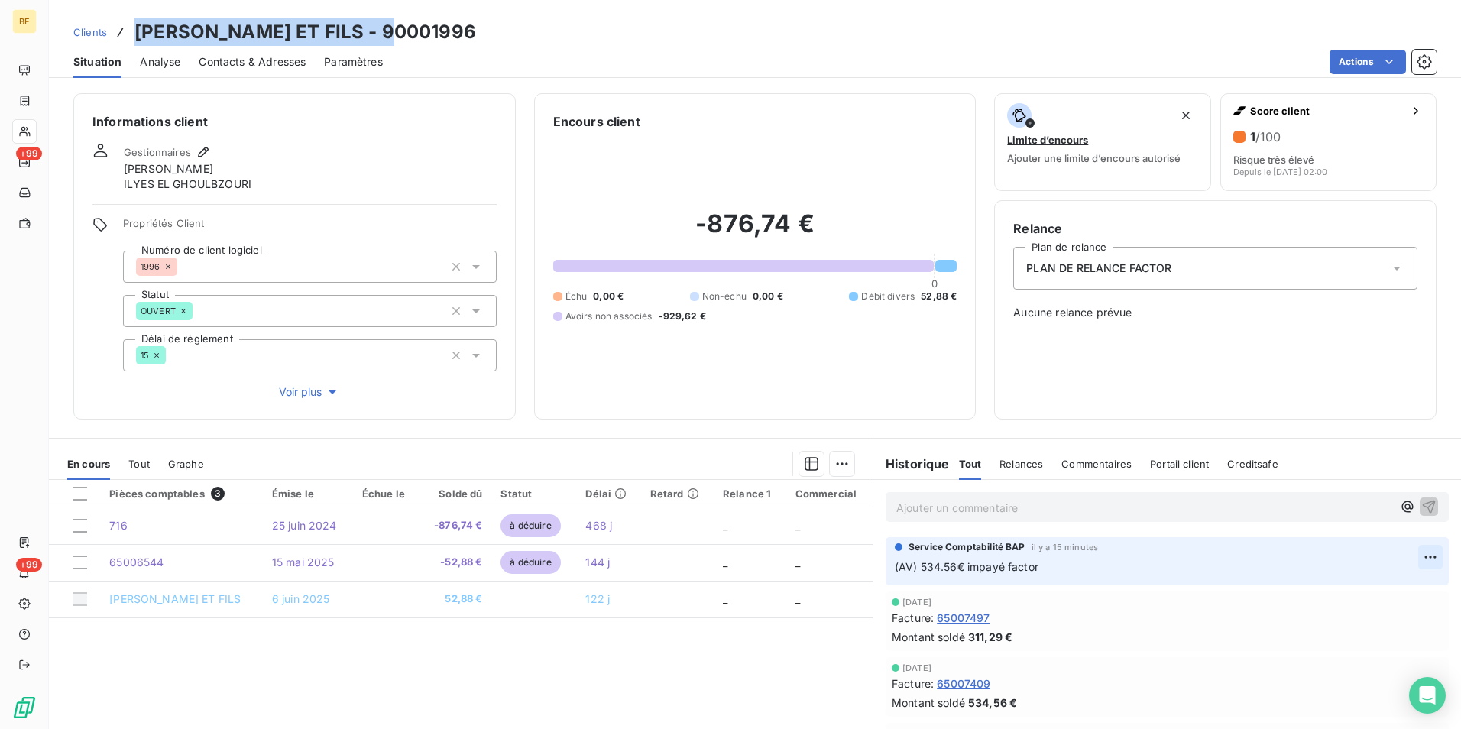
click at [1413, 553] on html "BF +99 +99 Clients CAILLE ET FILS - 90001996 Situation Analyse Contacts & Adres…" at bounding box center [730, 364] width 1461 height 729
click at [1375, 581] on div "Editer" at bounding box center [1371, 590] width 86 height 24
click at [1423, 562] on icon "button" at bounding box center [1430, 566] width 15 height 15
click at [268, 65] on span "Contacts & Adresses" at bounding box center [252, 61] width 107 height 15
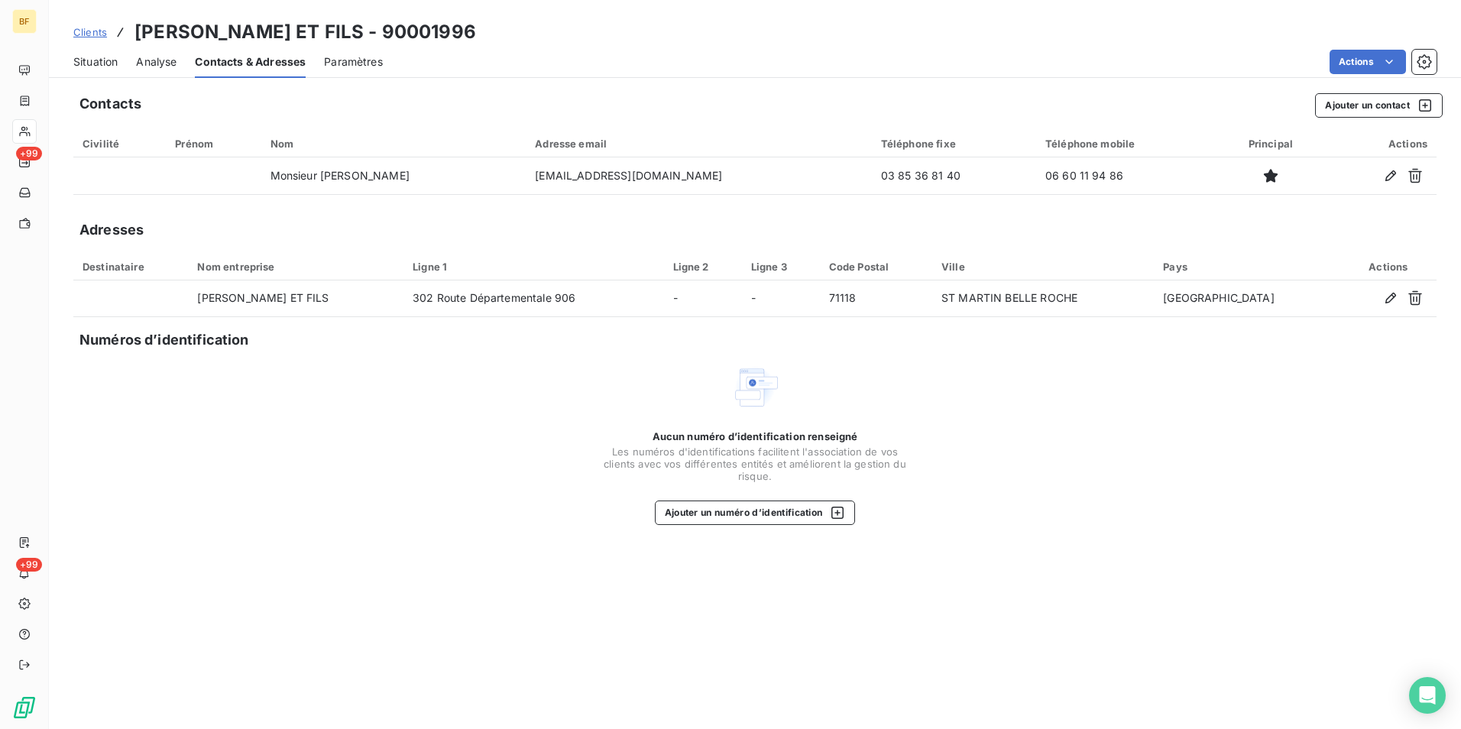
click at [83, 65] on span "Situation" at bounding box center [95, 61] width 44 height 15
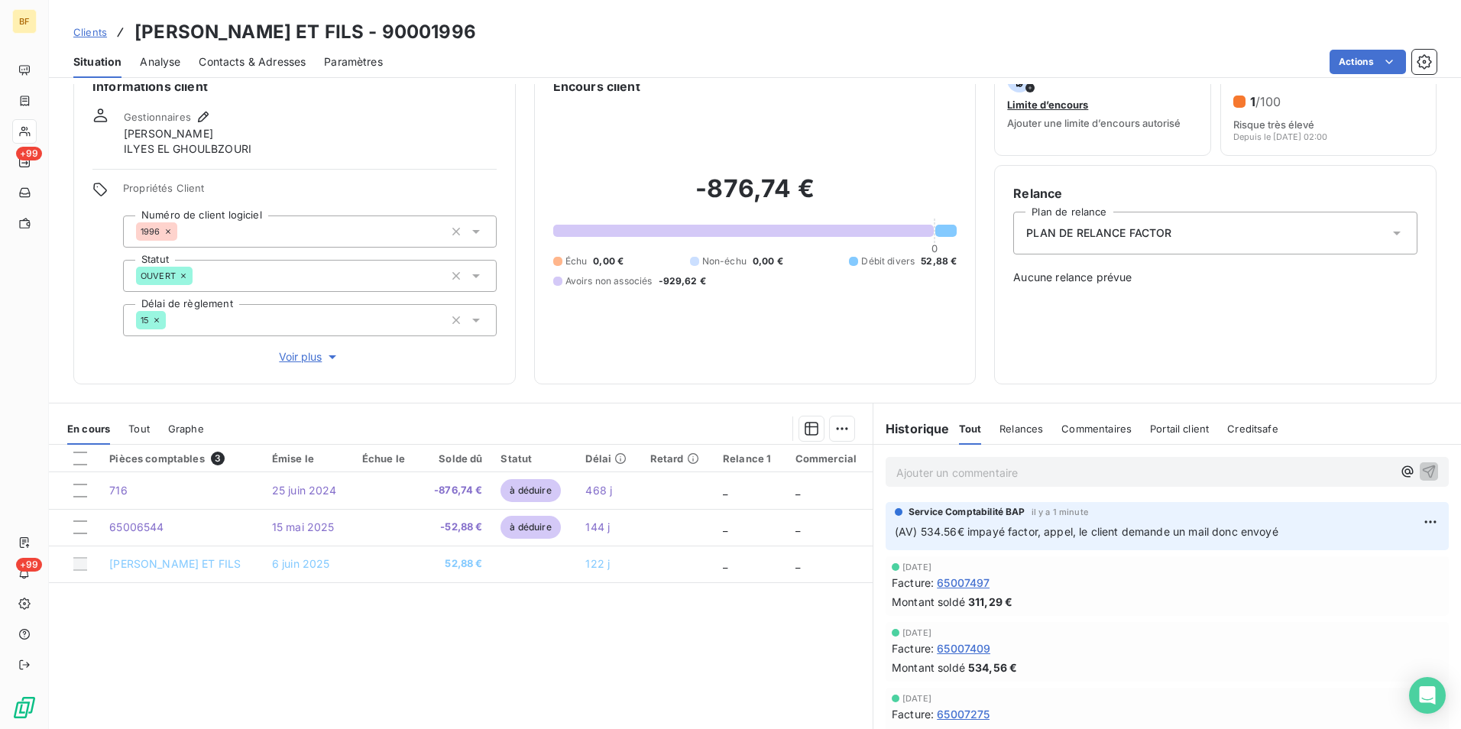
scroll to position [91, 0]
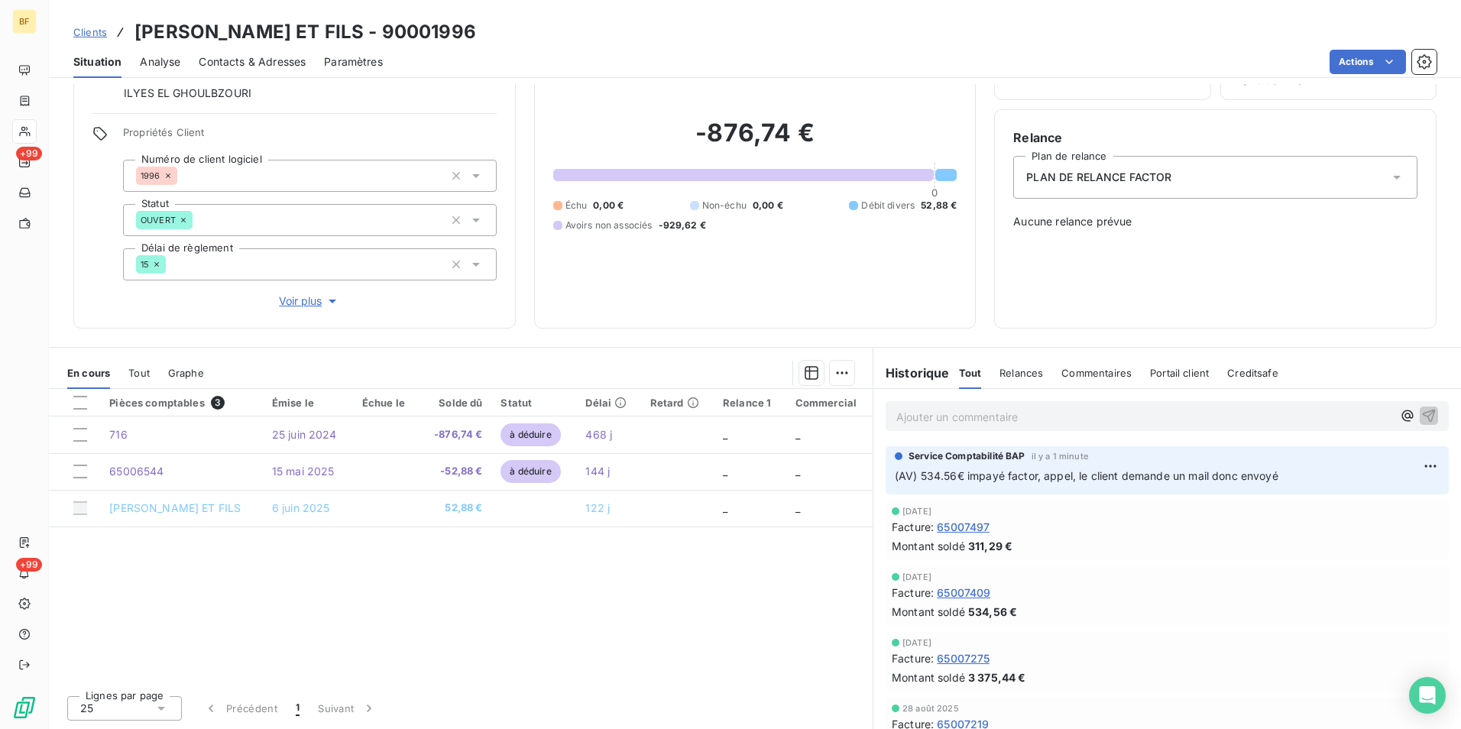
click at [135, 378] on span "Tout" at bounding box center [138, 373] width 21 height 12
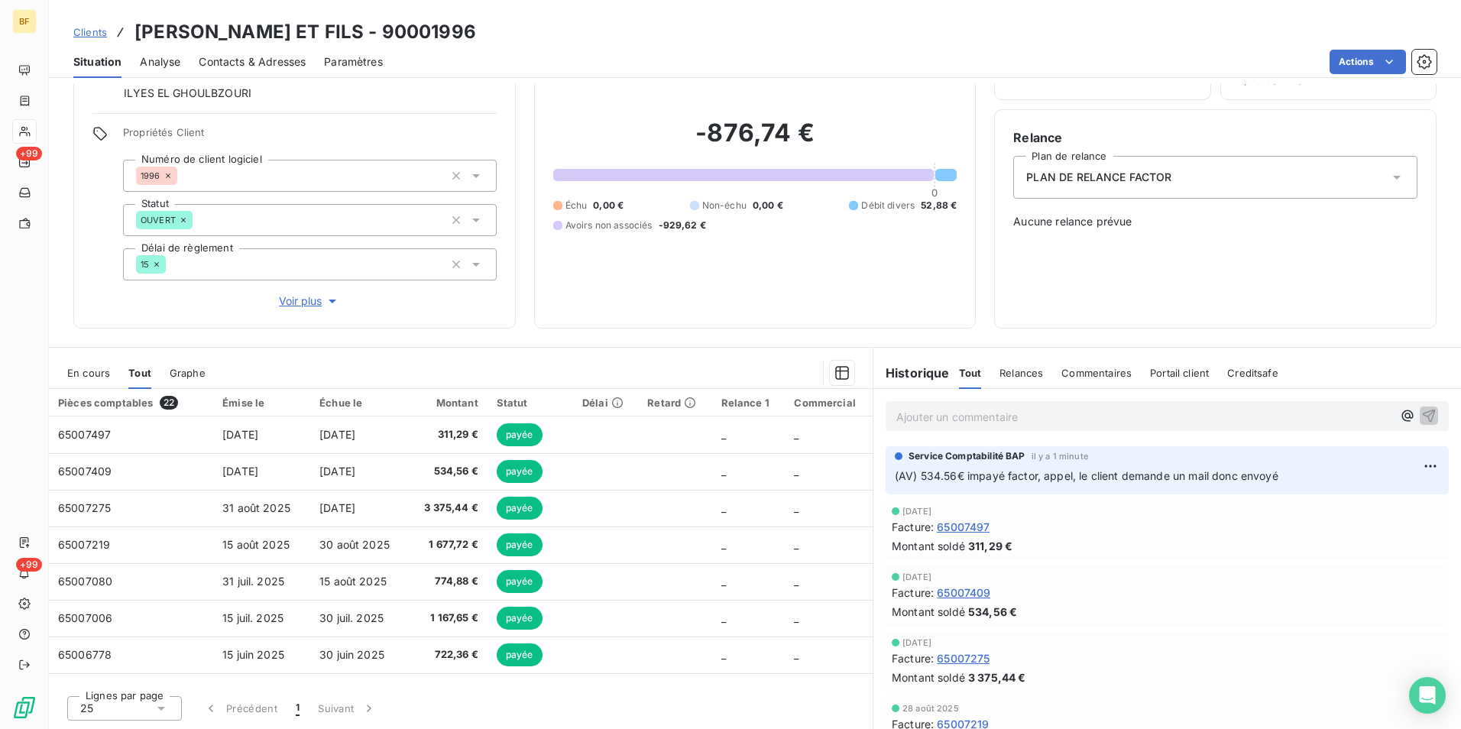
click at [100, 376] on span "En cours" at bounding box center [88, 373] width 43 height 12
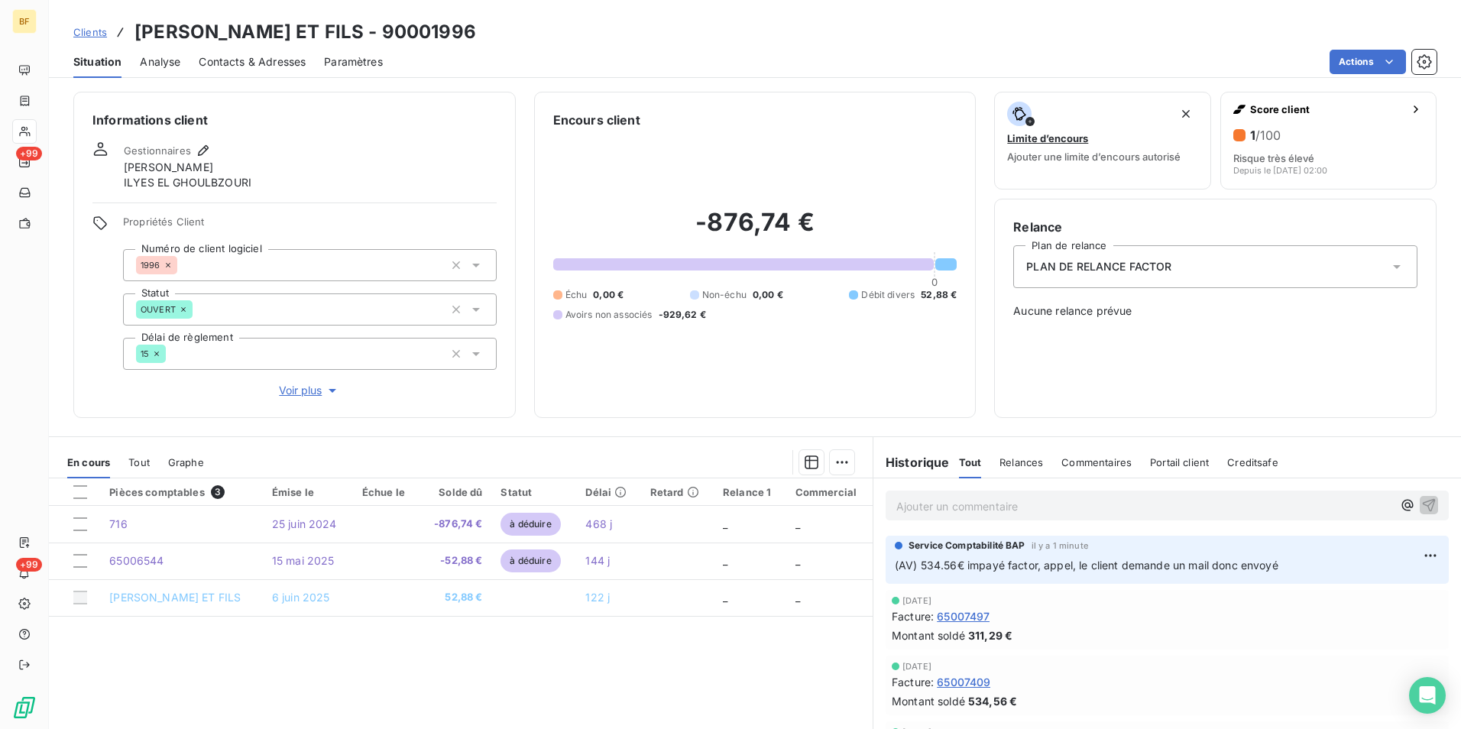
scroll to position [0, 0]
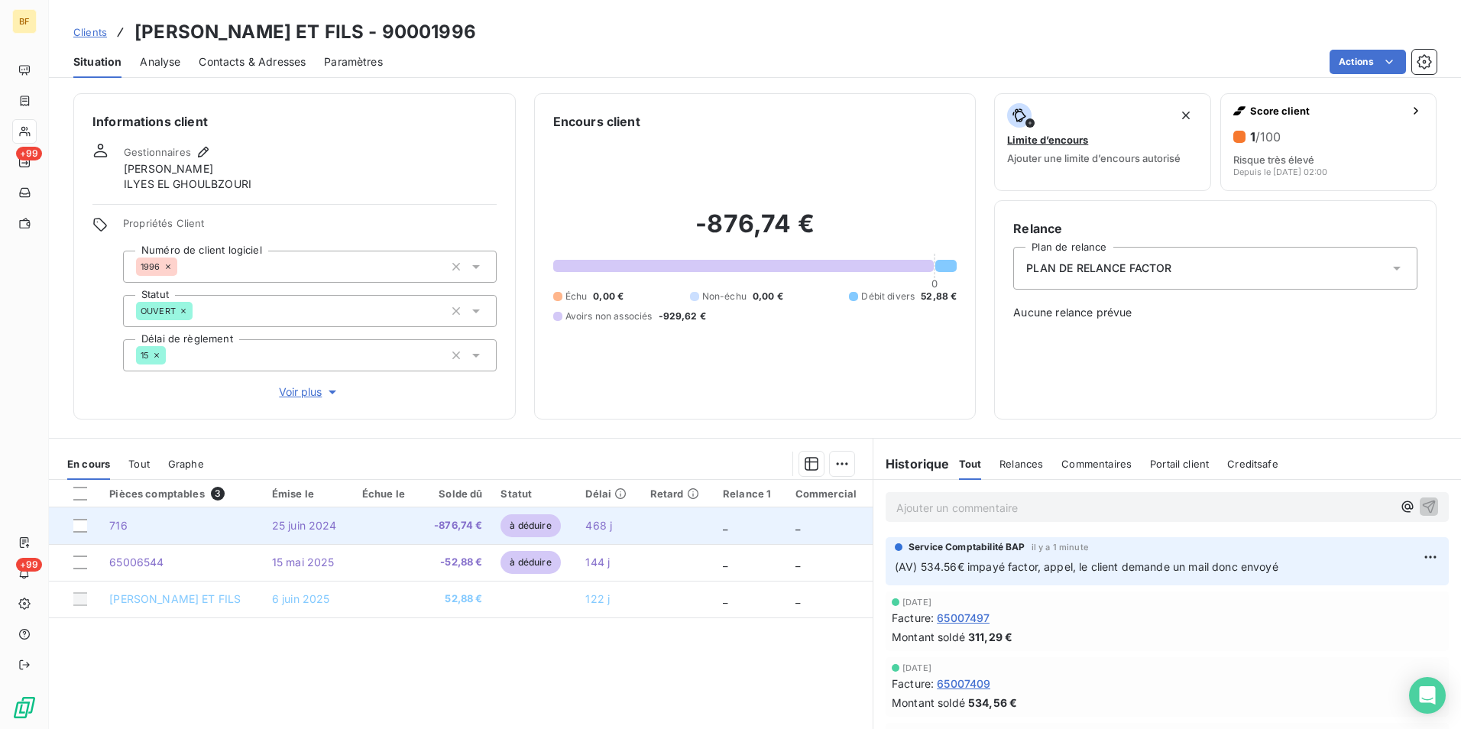
click at [318, 533] on td "25 juin 2024" at bounding box center [308, 525] width 90 height 37
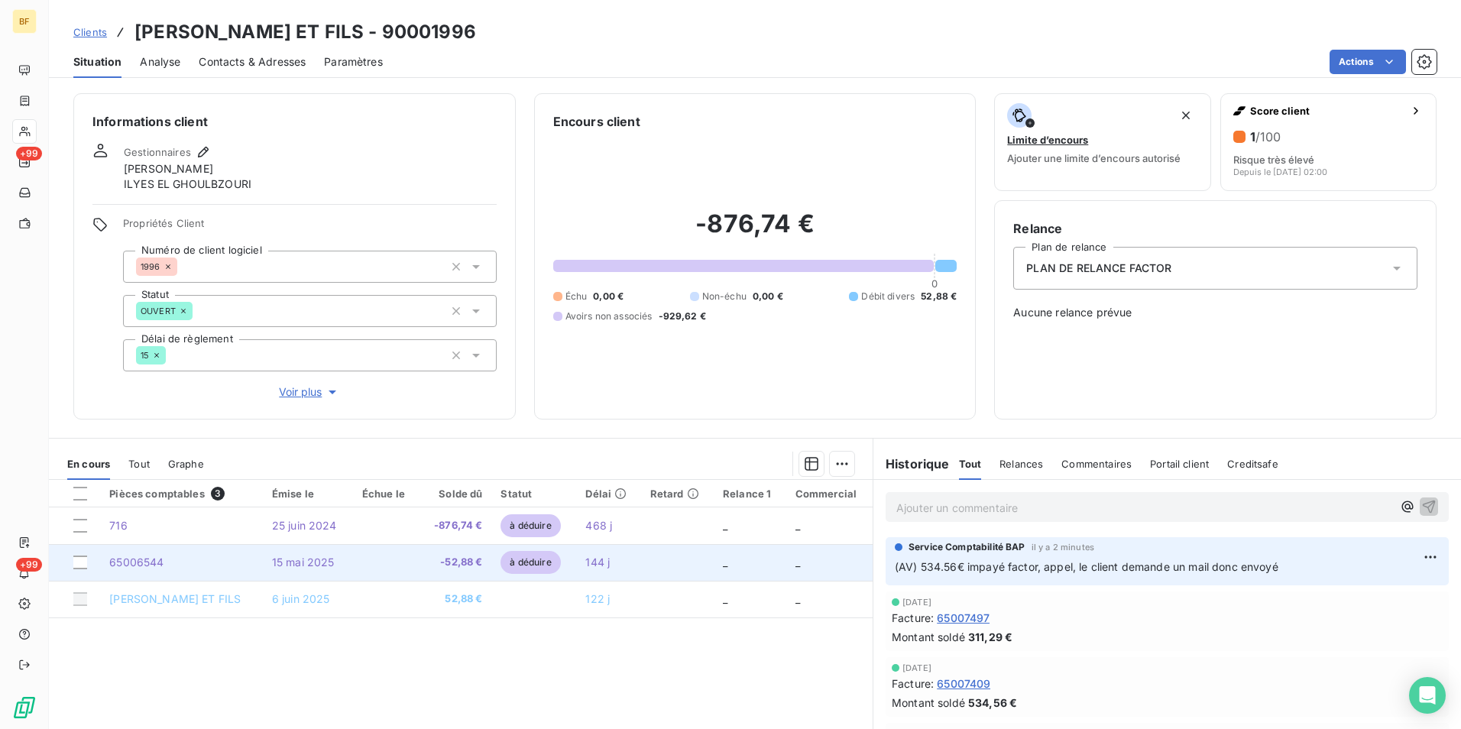
click at [381, 569] on td at bounding box center [386, 562] width 66 height 37
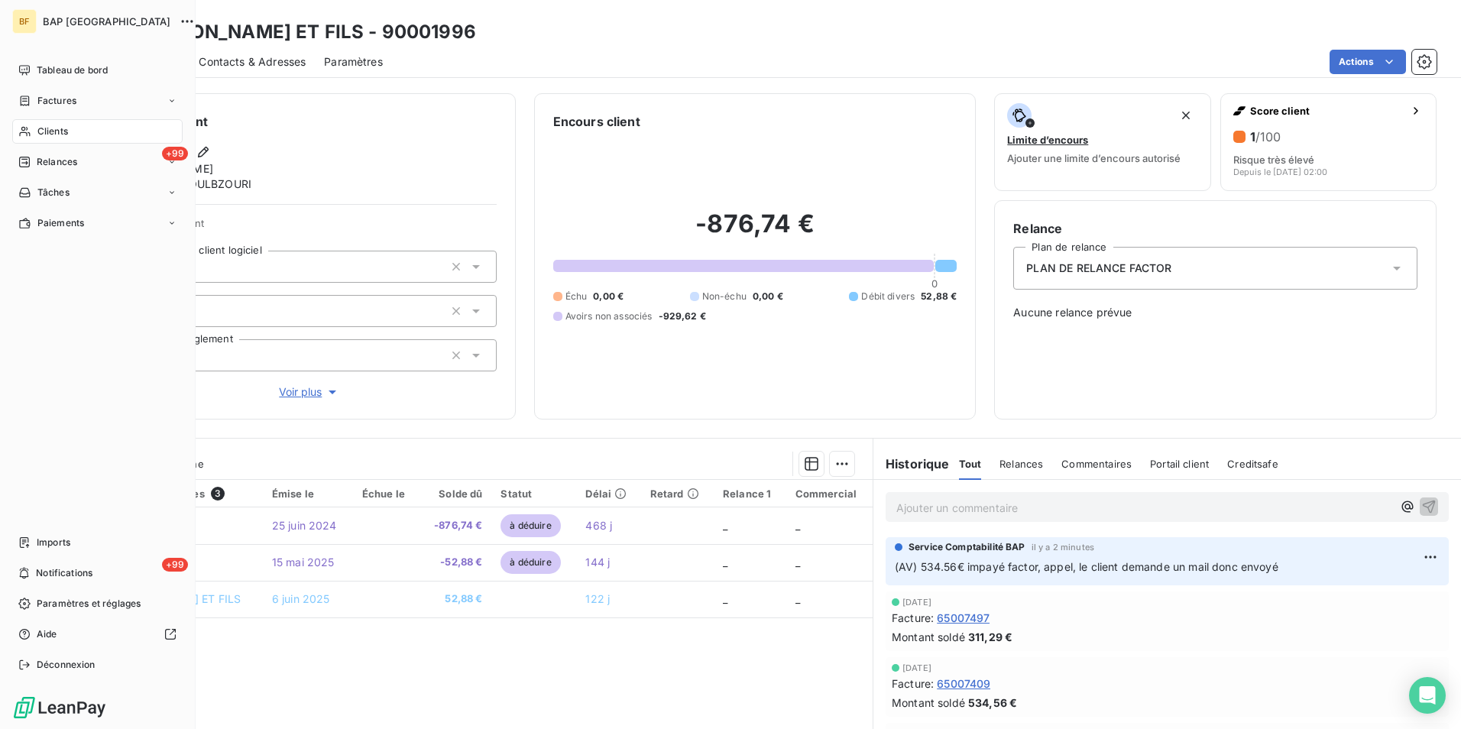
click at [36, 125] on div "Clients" at bounding box center [97, 131] width 170 height 24
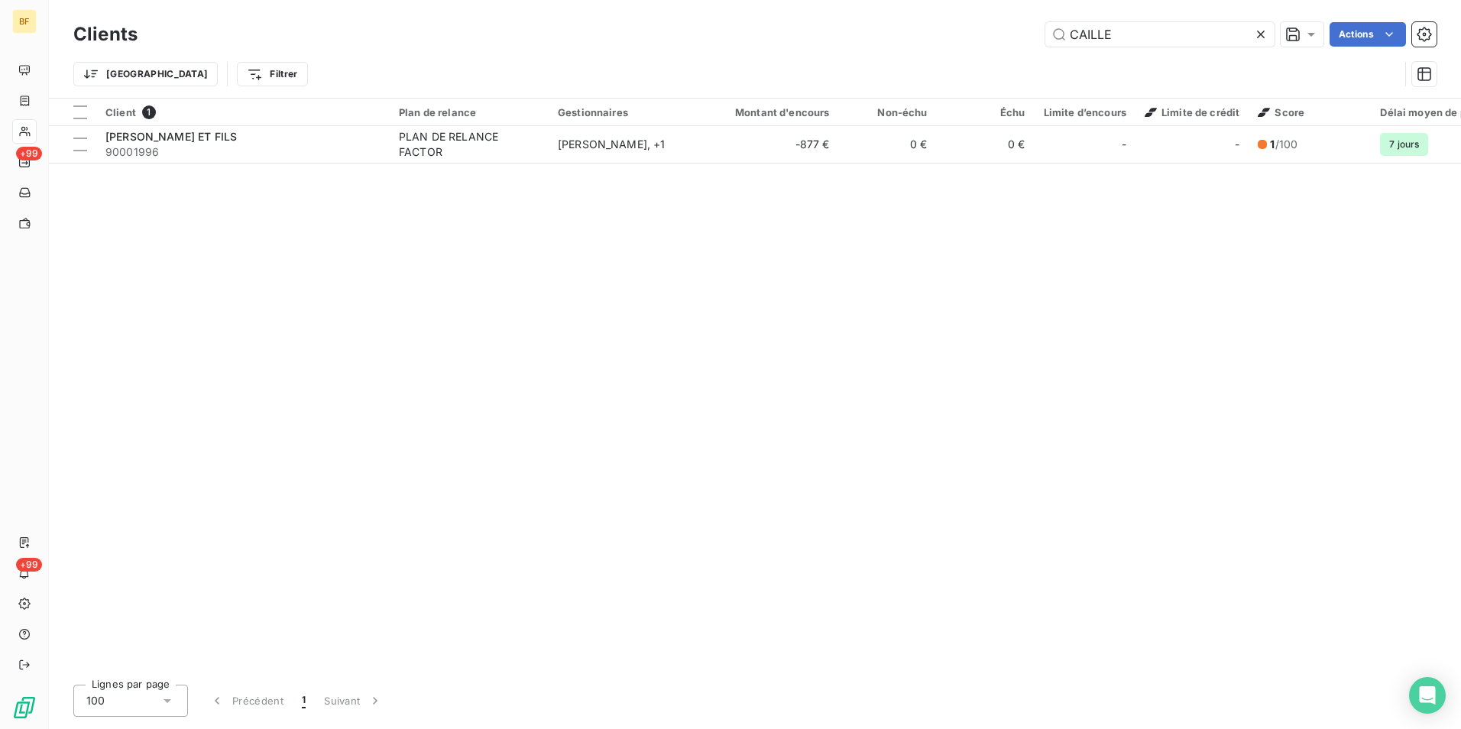
drag, startPoint x: 1058, startPoint y: 21, endPoint x: 1038, endPoint y: 21, distance: 19.9
click at [1038, 21] on div "Clients CAILLE Actions" at bounding box center [754, 34] width 1363 height 32
click at [1126, 39] on input "CAILLE" at bounding box center [1159, 34] width 229 height 24
click at [1141, 38] on input "CAILLE" at bounding box center [1159, 34] width 229 height 24
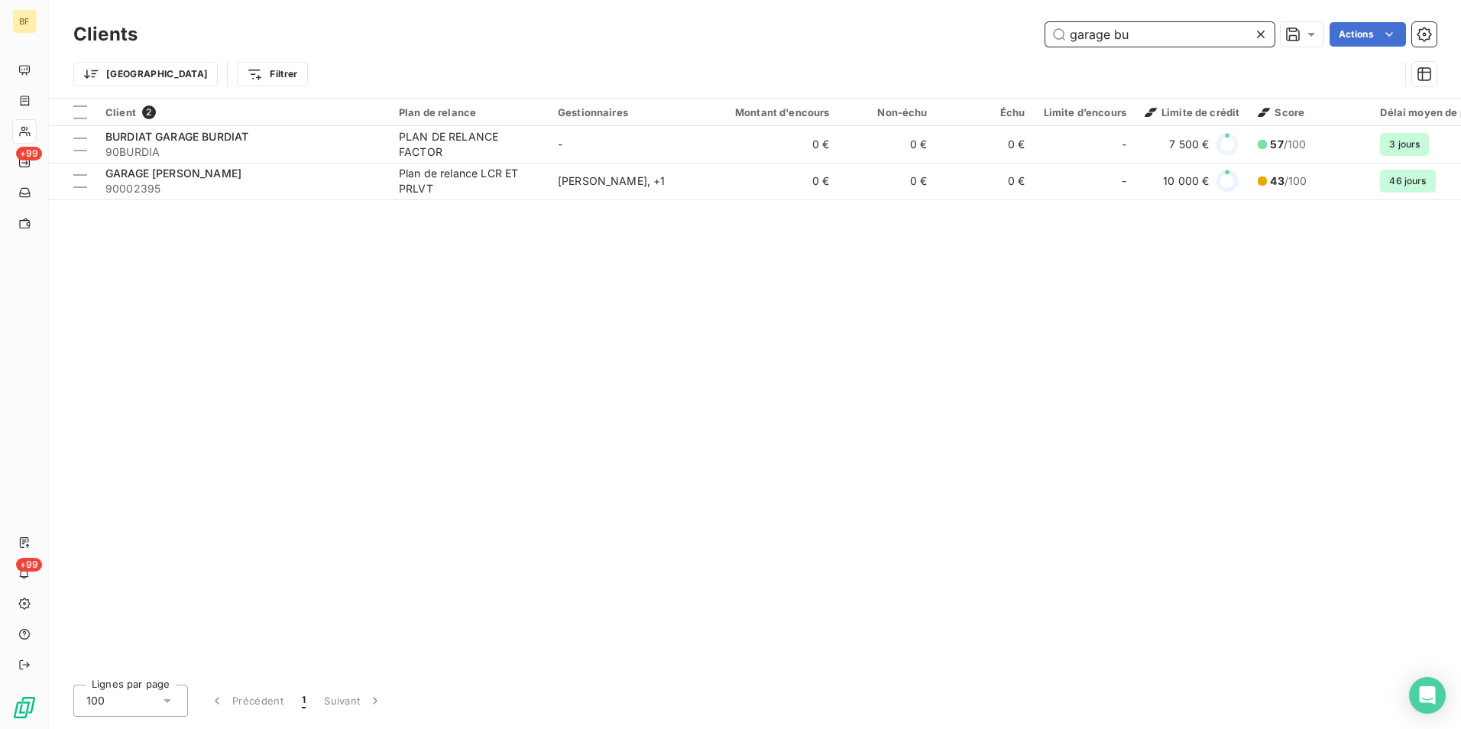
click at [1152, 35] on input "garage bu" at bounding box center [1159, 34] width 229 height 24
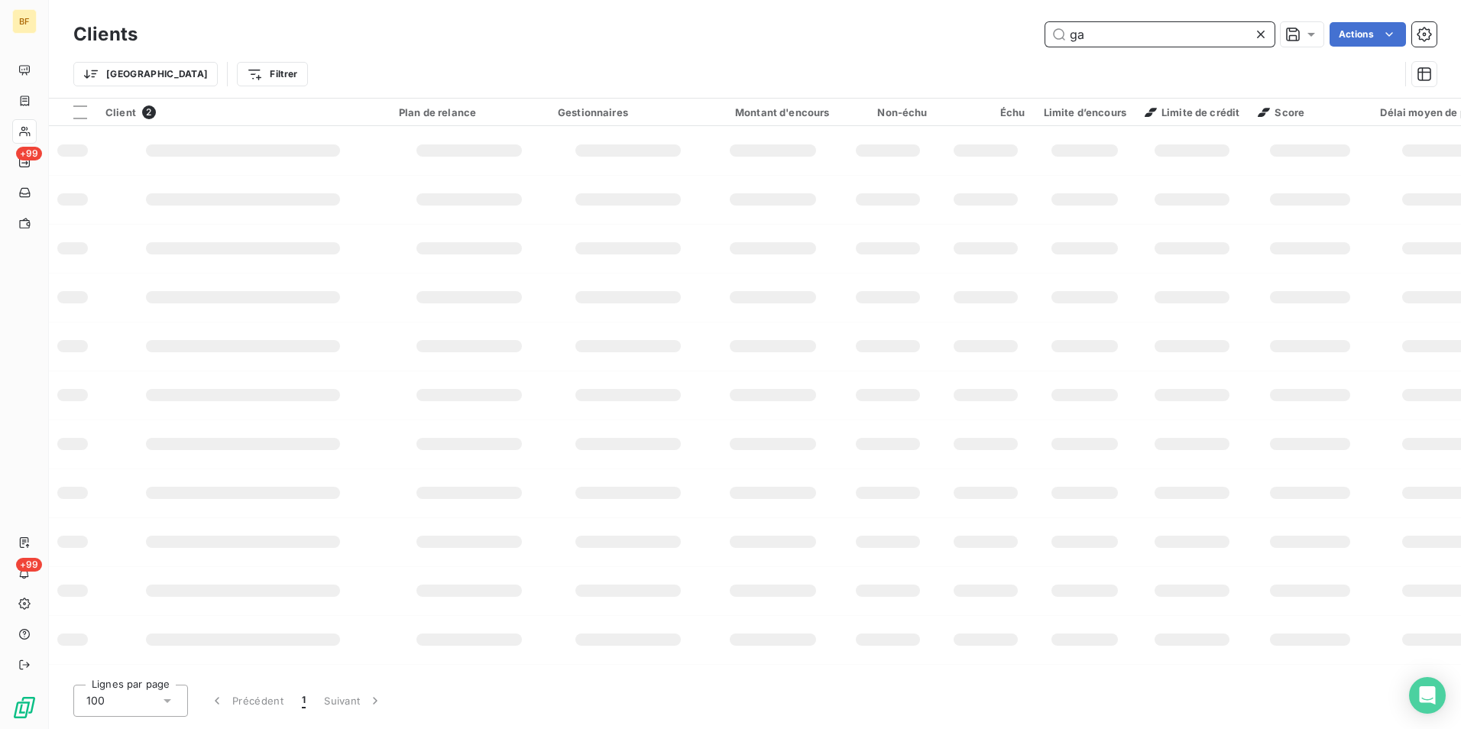
type input "g"
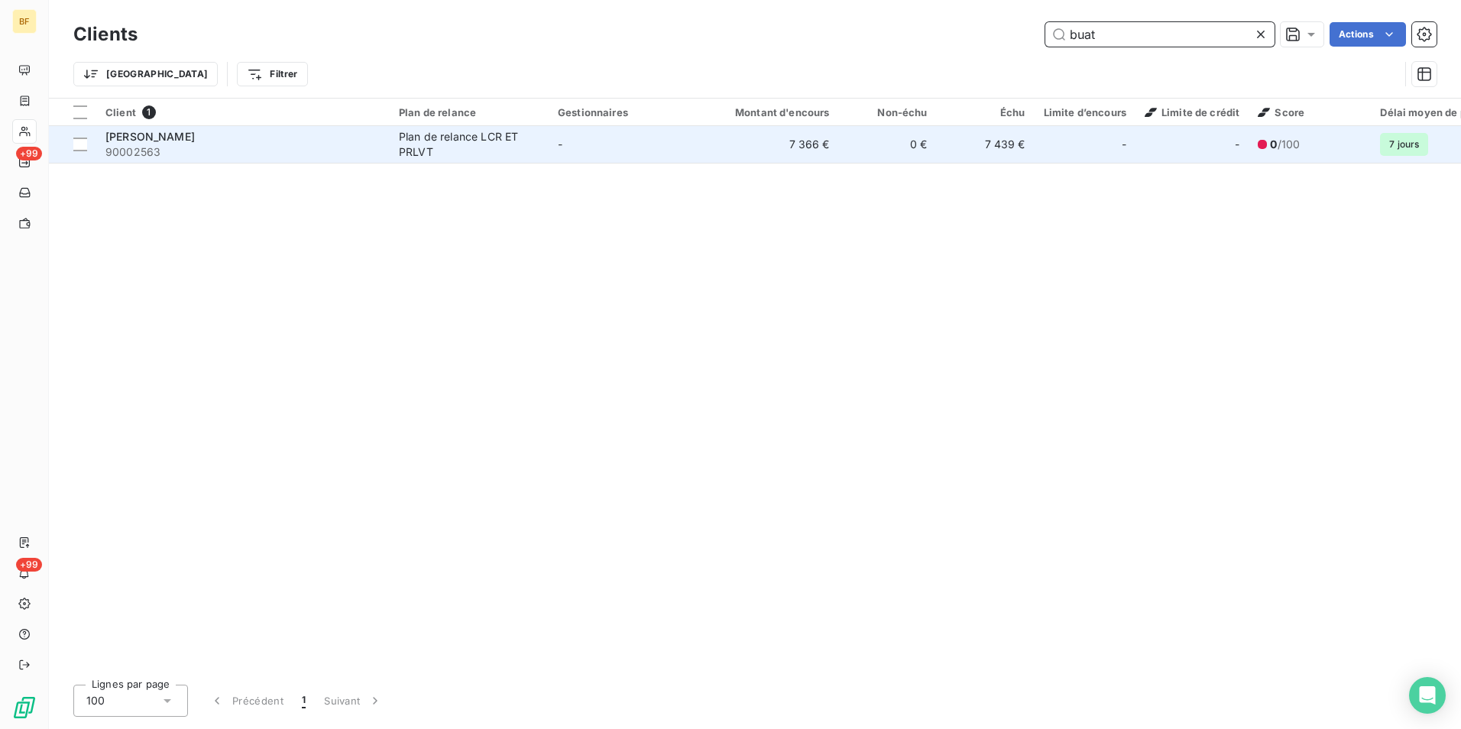
type input "buat"
click at [323, 144] on span "90002563" at bounding box center [242, 151] width 275 height 15
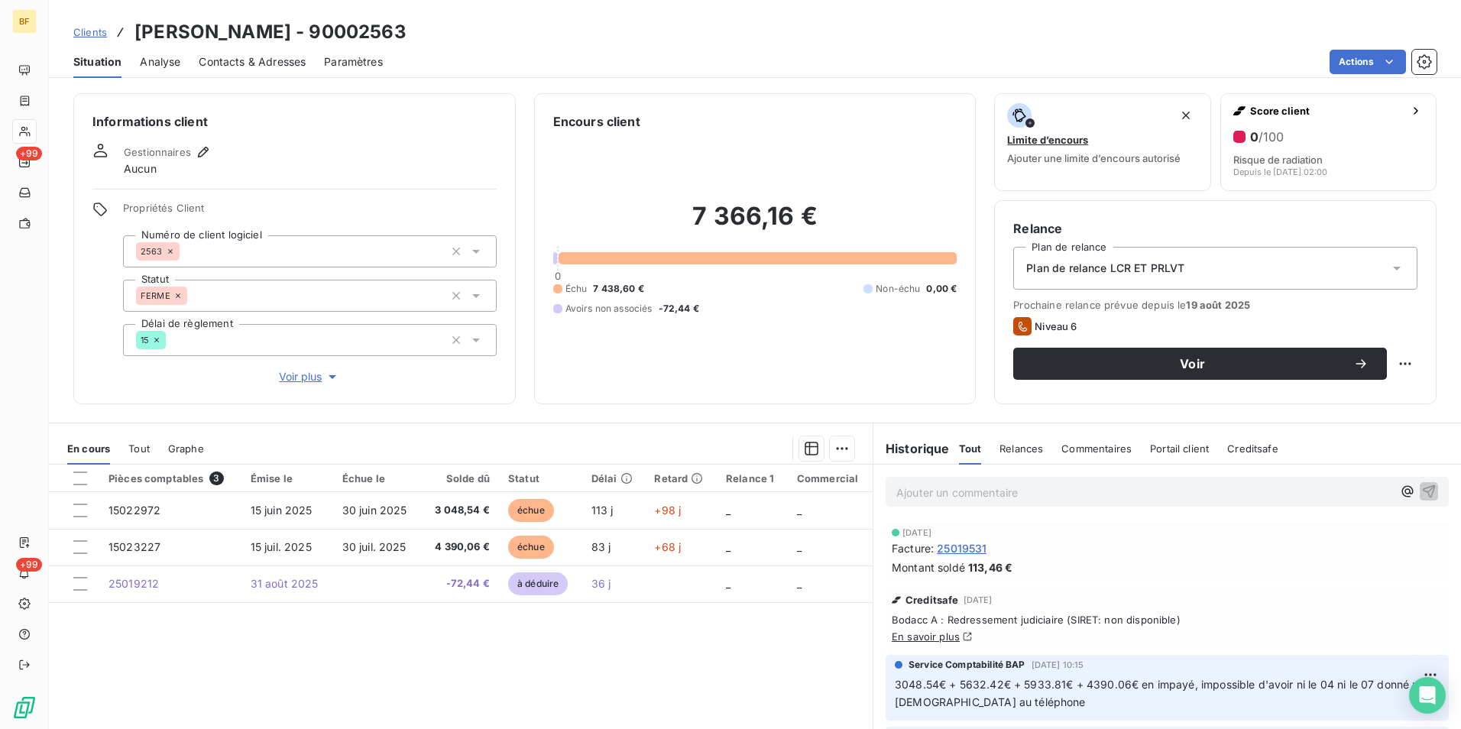
scroll to position [76, 0]
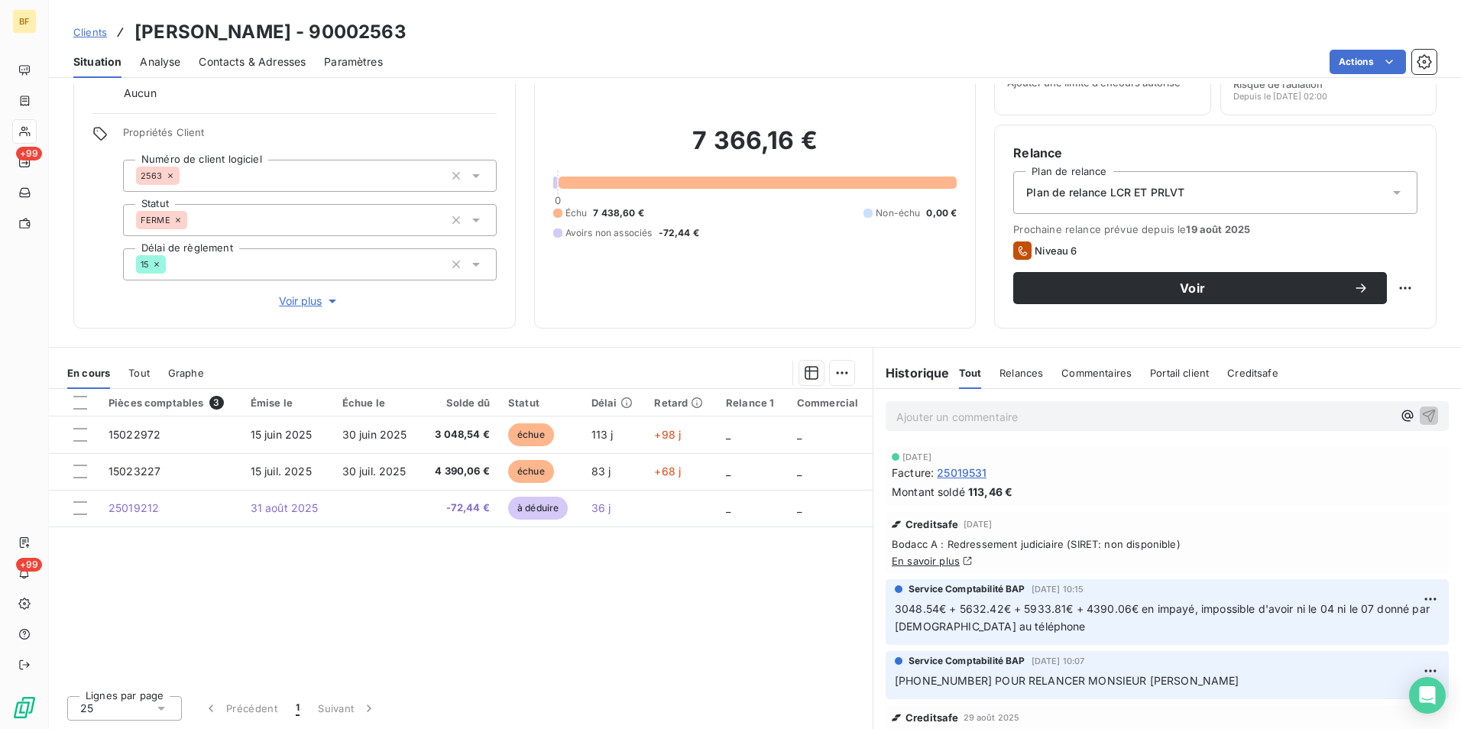
click at [954, 426] on p "Ajouter un commentaire ﻿" at bounding box center [1144, 416] width 496 height 19
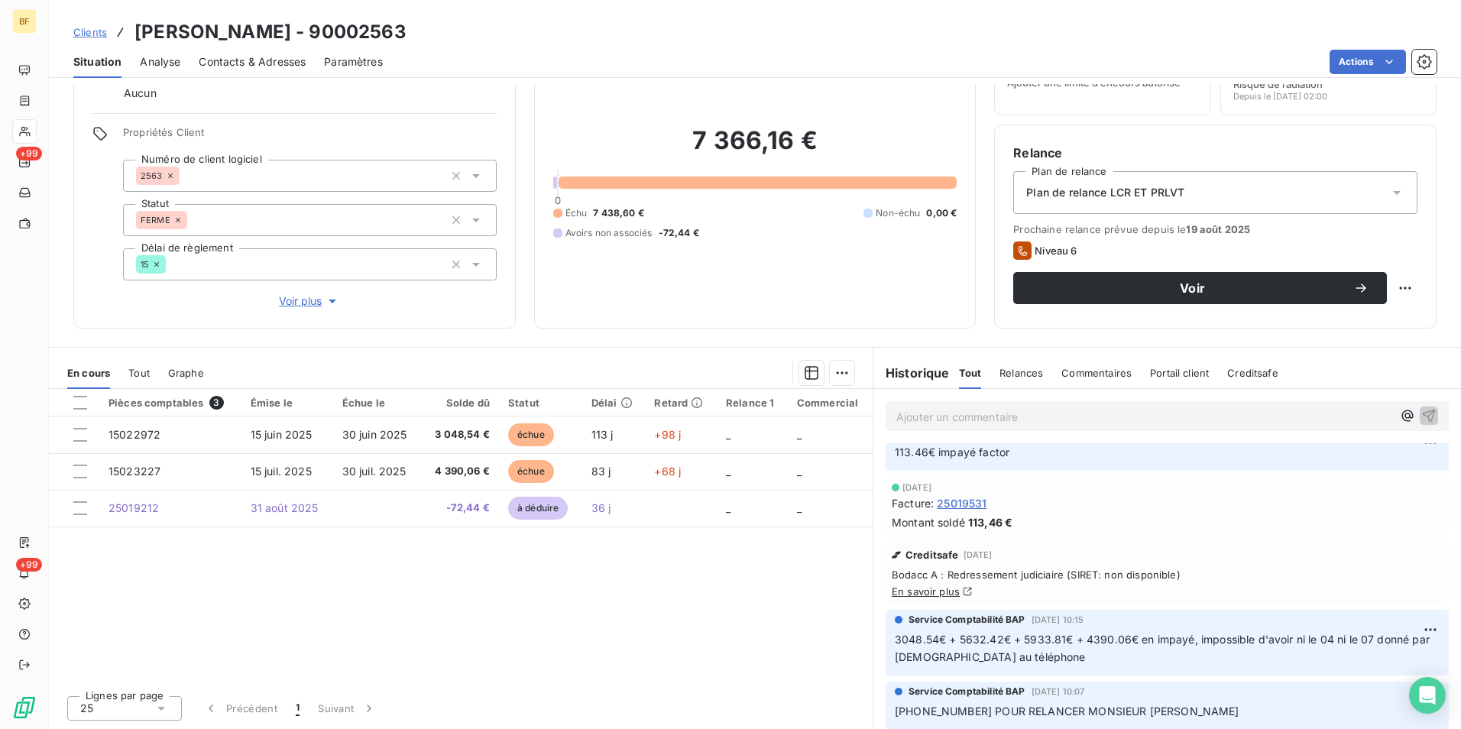
scroll to position [0, 0]
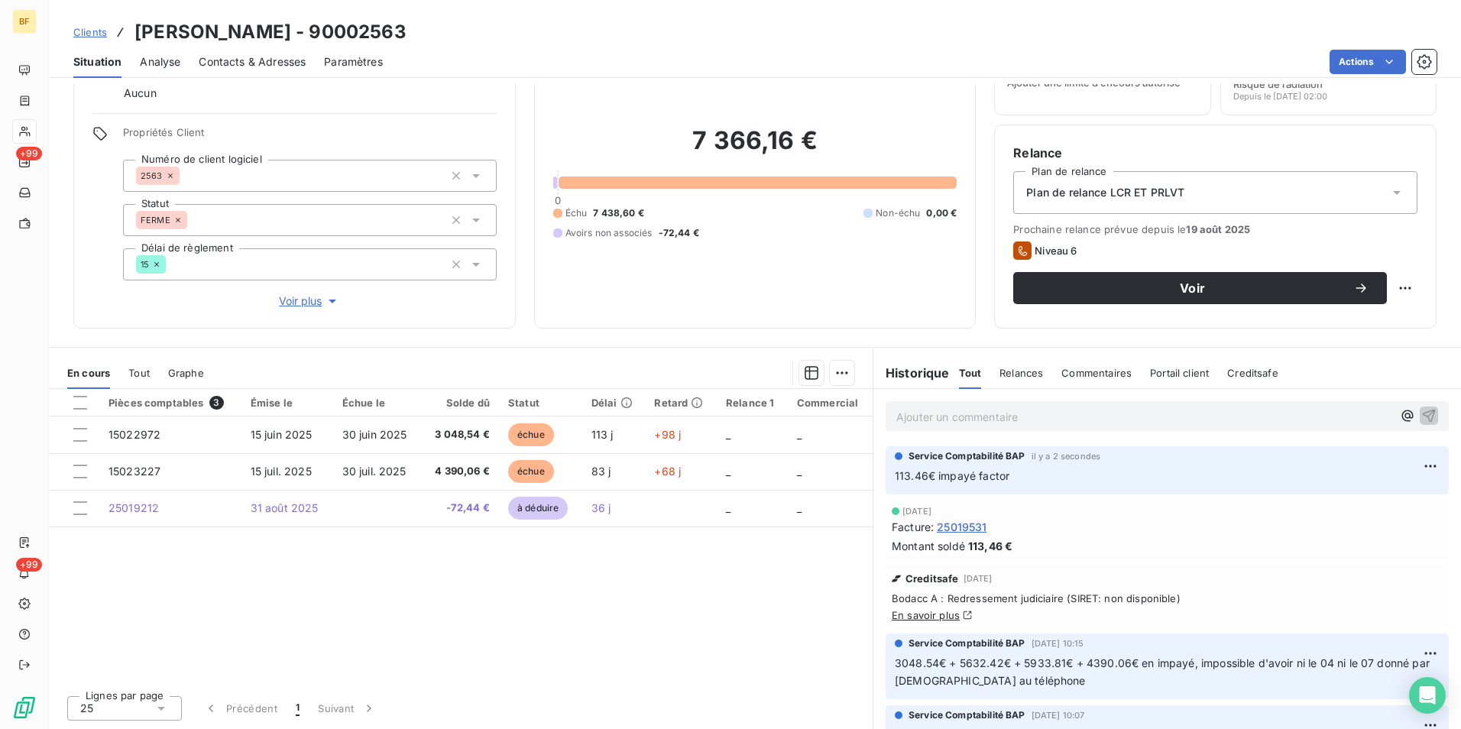
click at [140, 372] on span "Tout" at bounding box center [138, 373] width 21 height 12
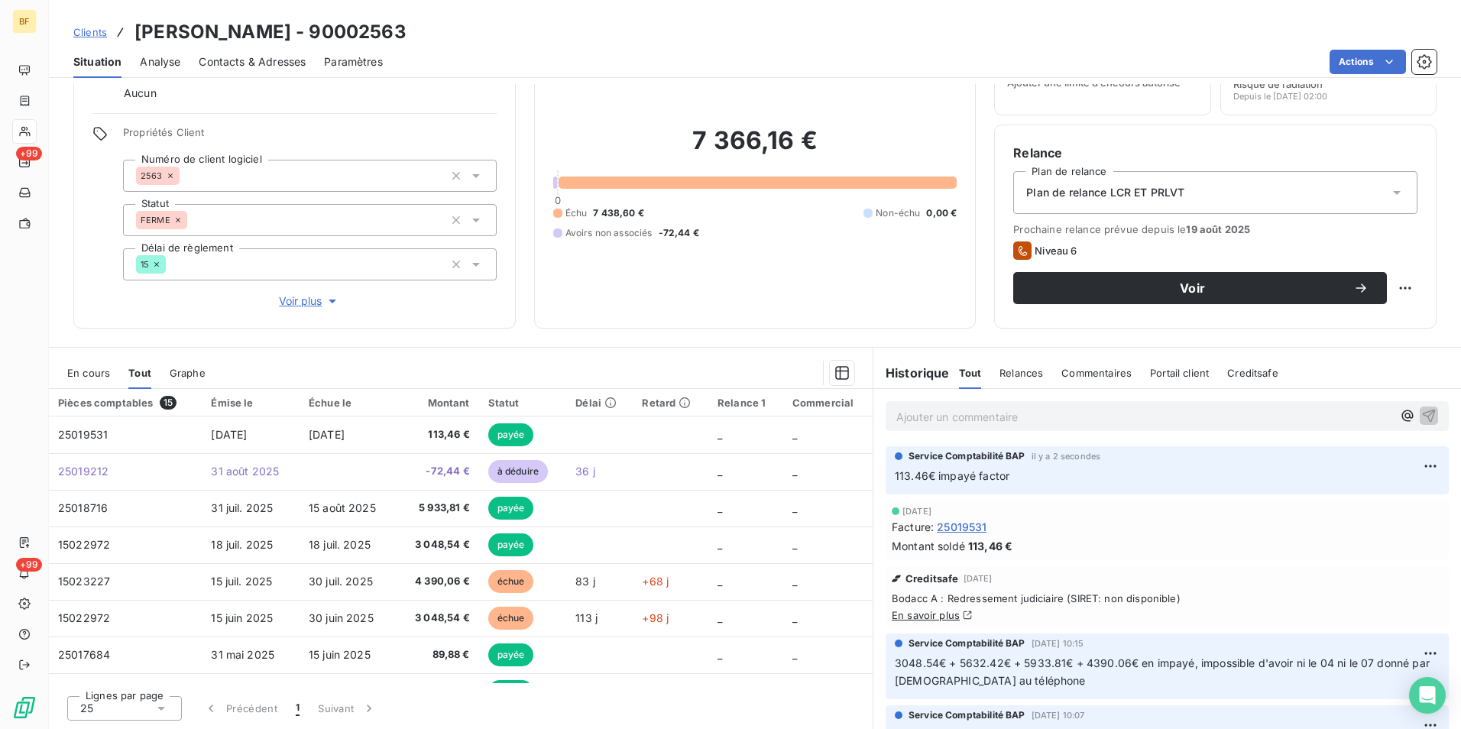
click at [281, 66] on span "Contacts & Adresses" at bounding box center [252, 61] width 107 height 15
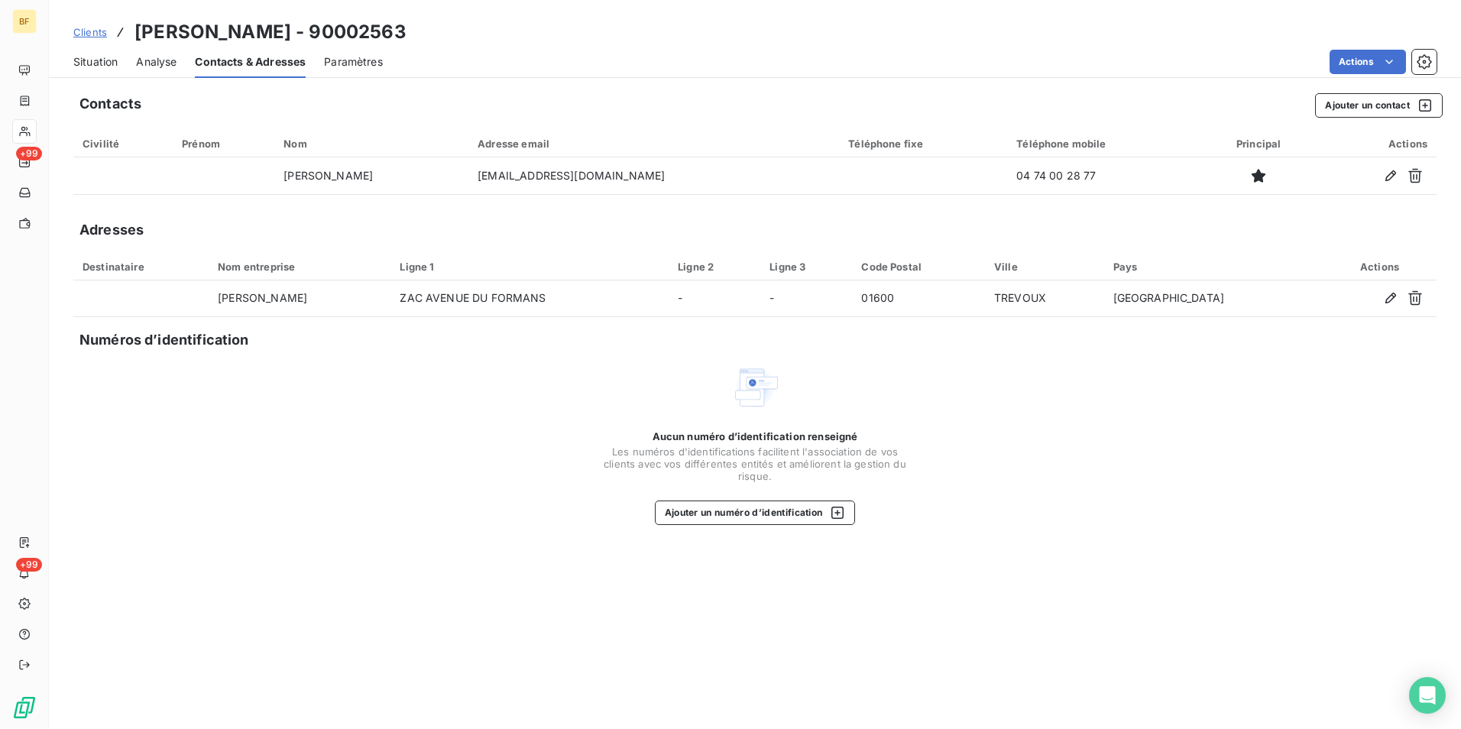
click at [94, 61] on span "Situation" at bounding box center [95, 61] width 44 height 15
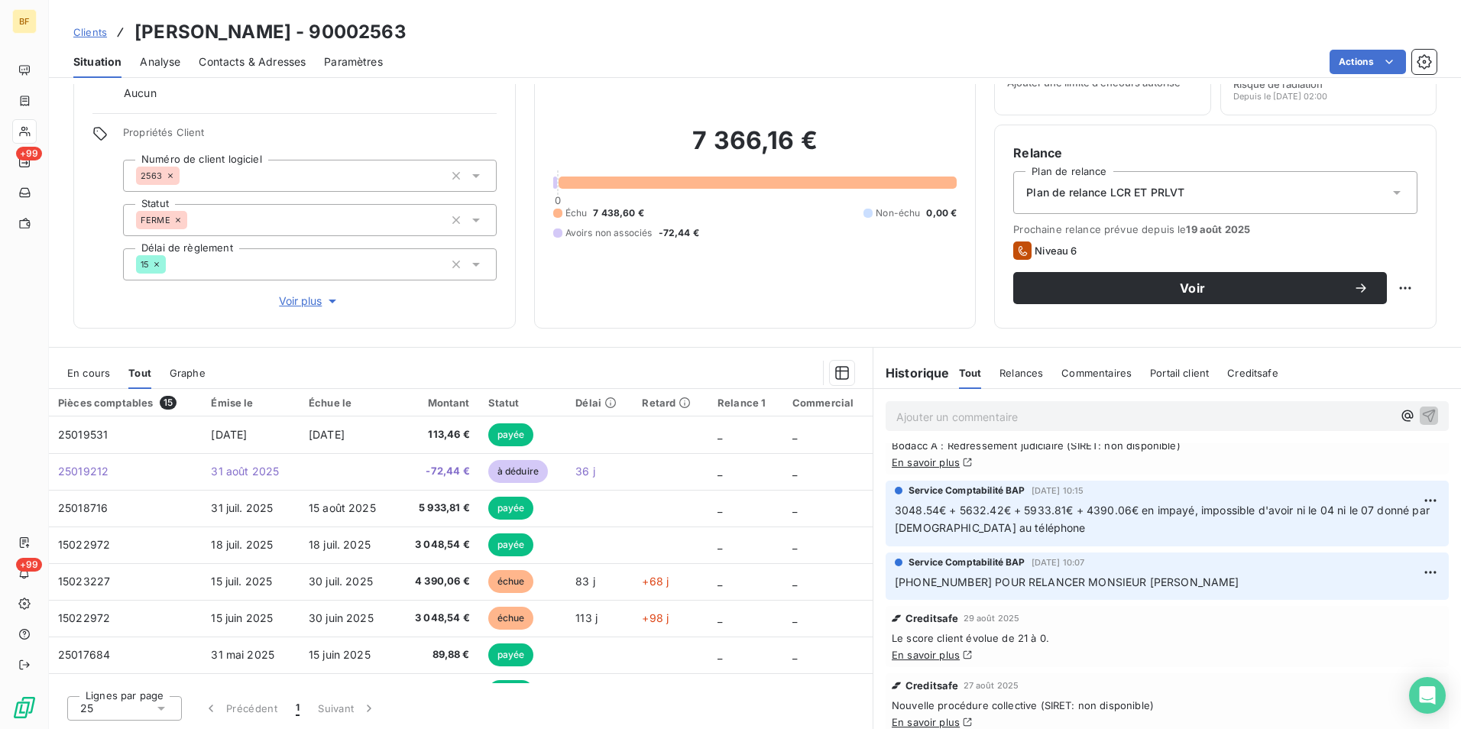
scroll to position [76, 0]
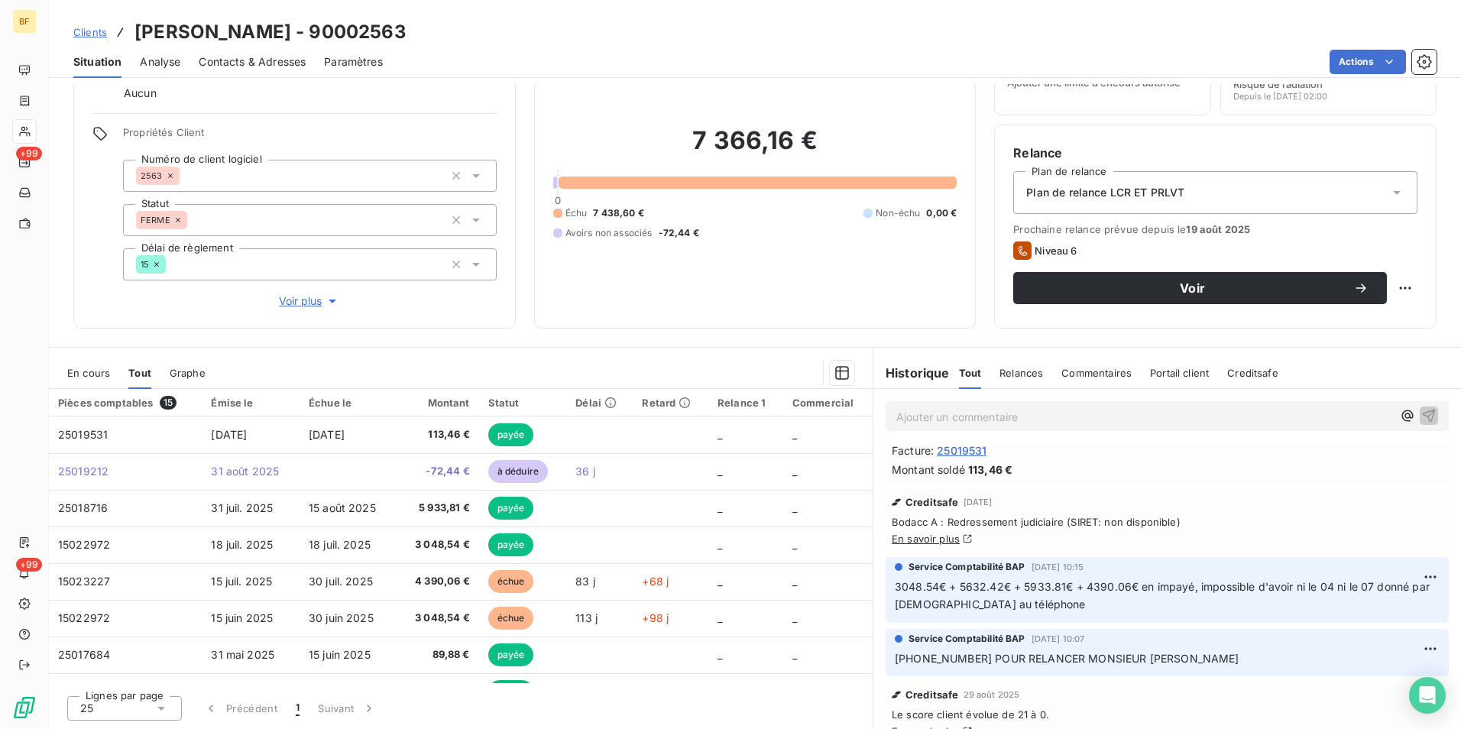
click at [553, 306] on div "7 366,16 € 0 Échu 7 438,60 € Non-échu 0,00 € Avoirs non associés -72,44 €" at bounding box center [755, 182] width 404 height 254
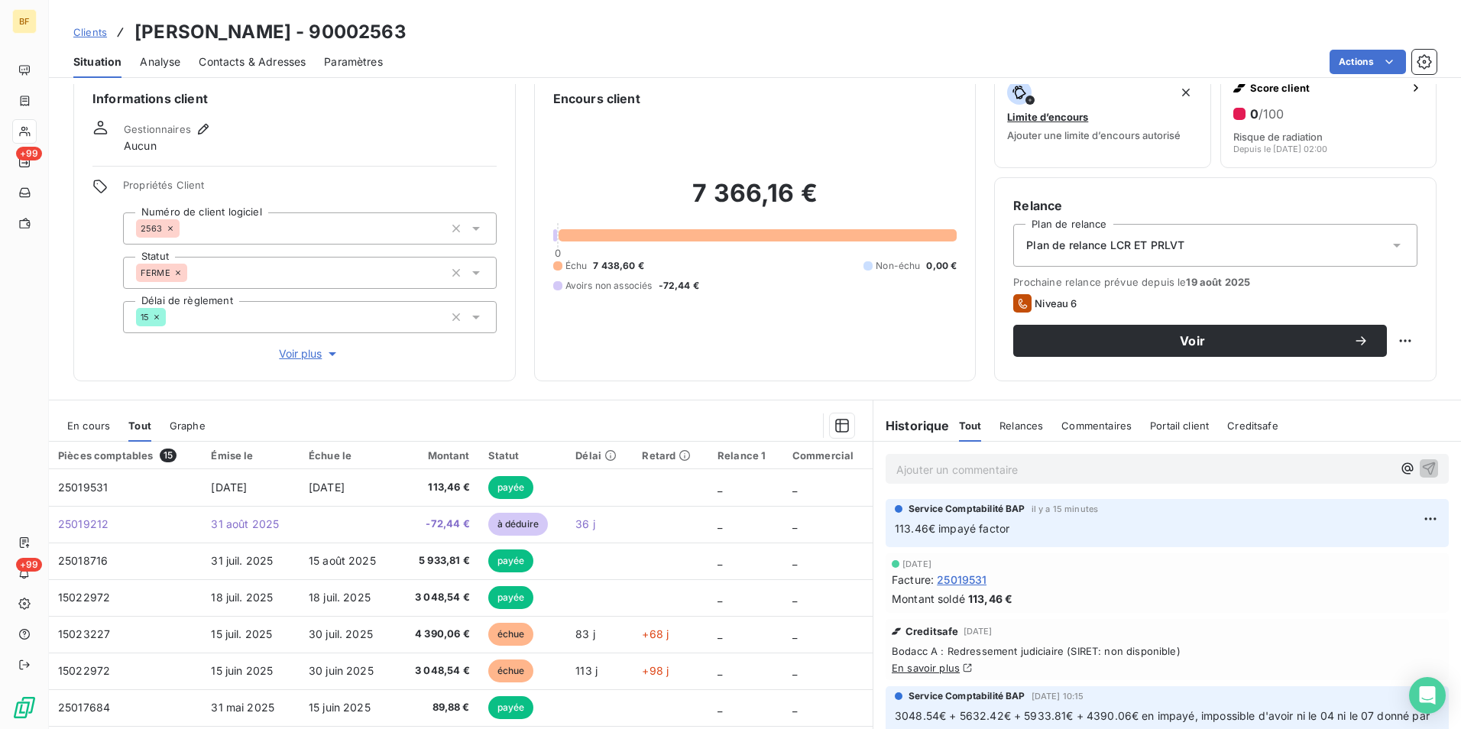
scroll to position [0, 0]
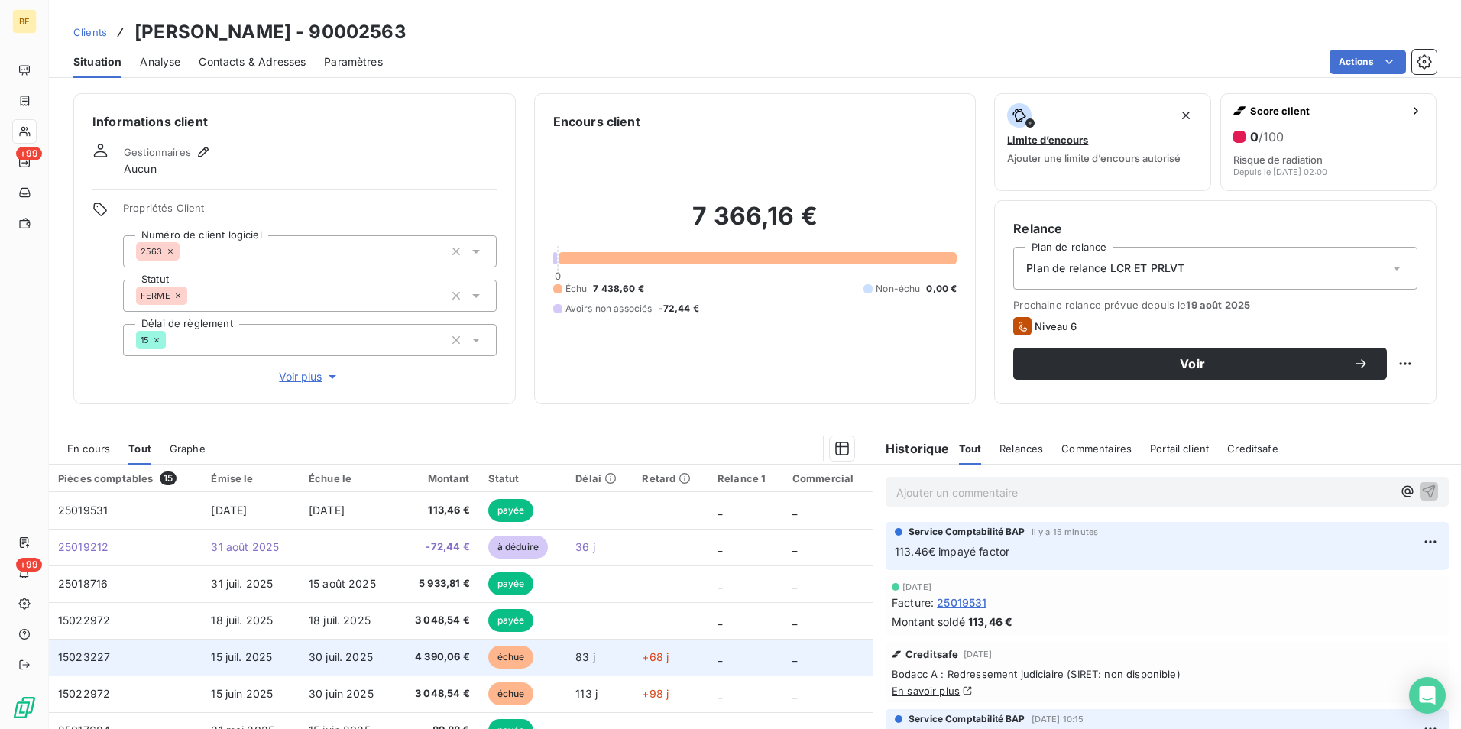
click at [447, 659] on span "4 390,06 €" at bounding box center [438, 657] width 63 height 15
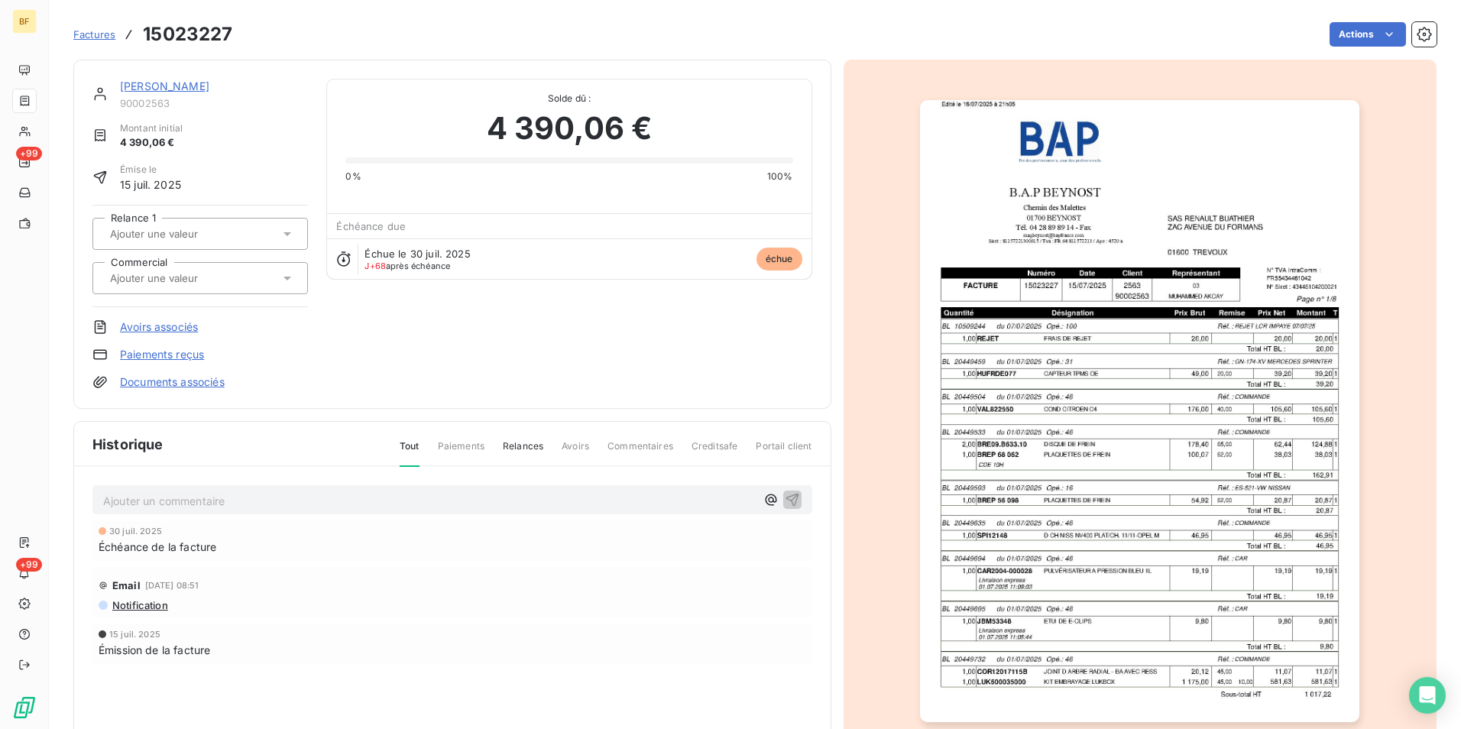
click at [1087, 351] on img "button" at bounding box center [1139, 411] width 439 height 622
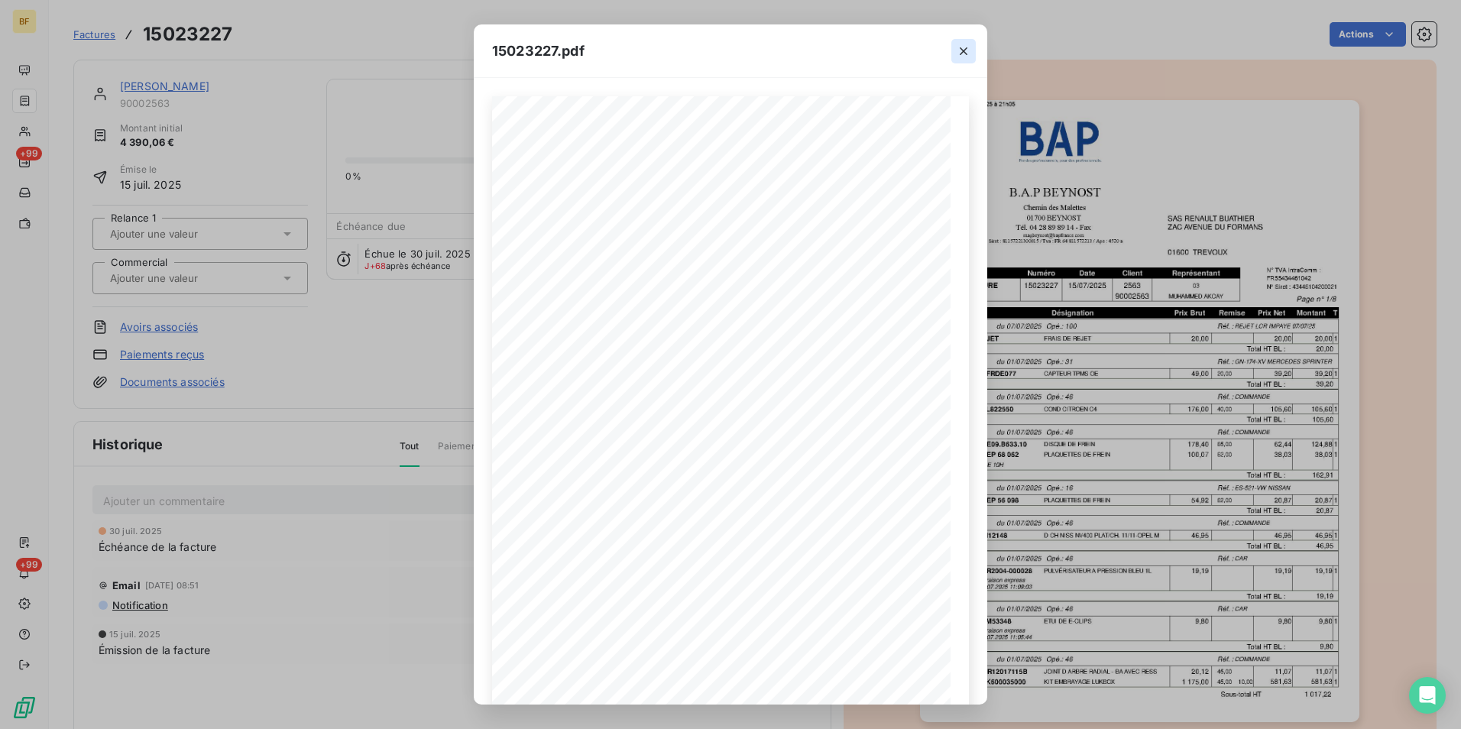
click at [963, 51] on icon "button" at bounding box center [964, 51] width 8 height 8
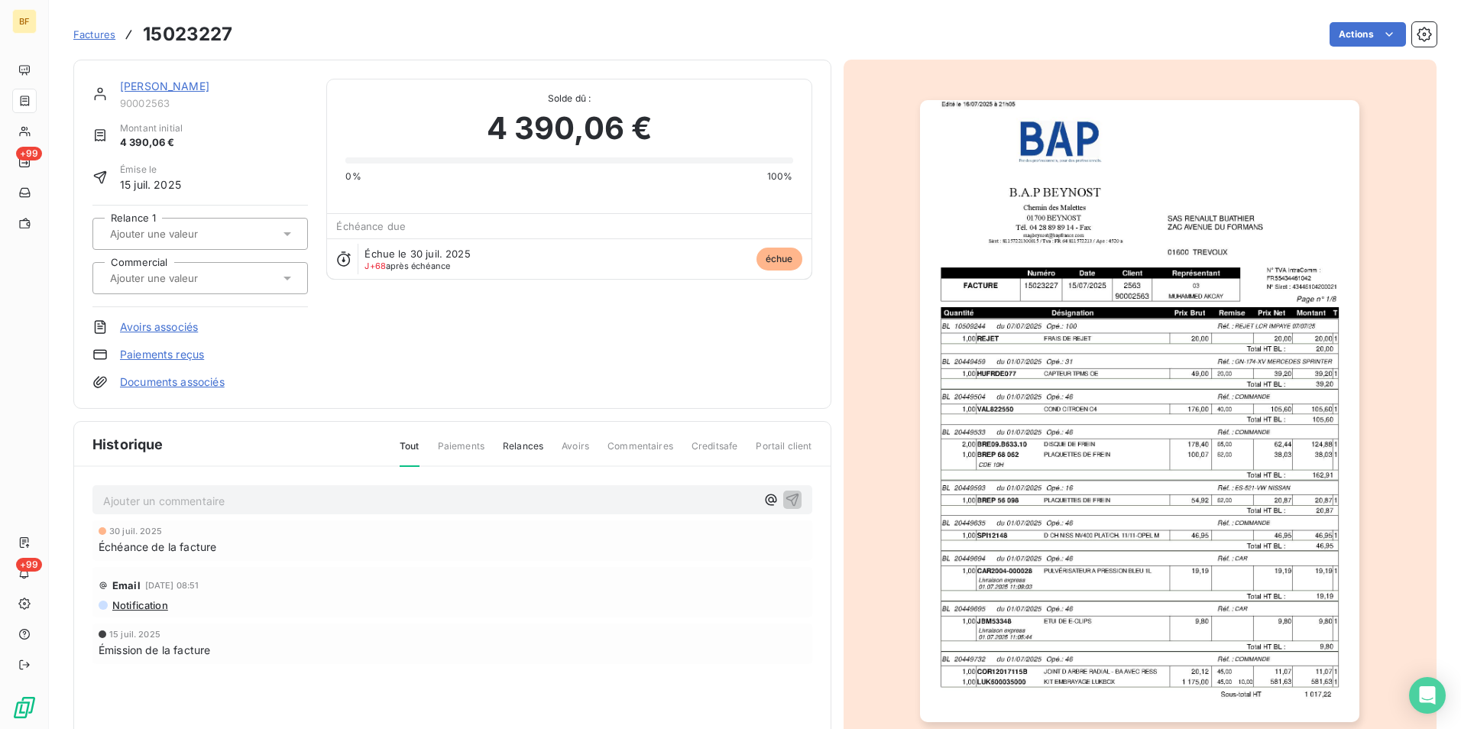
scroll to position [2, 0]
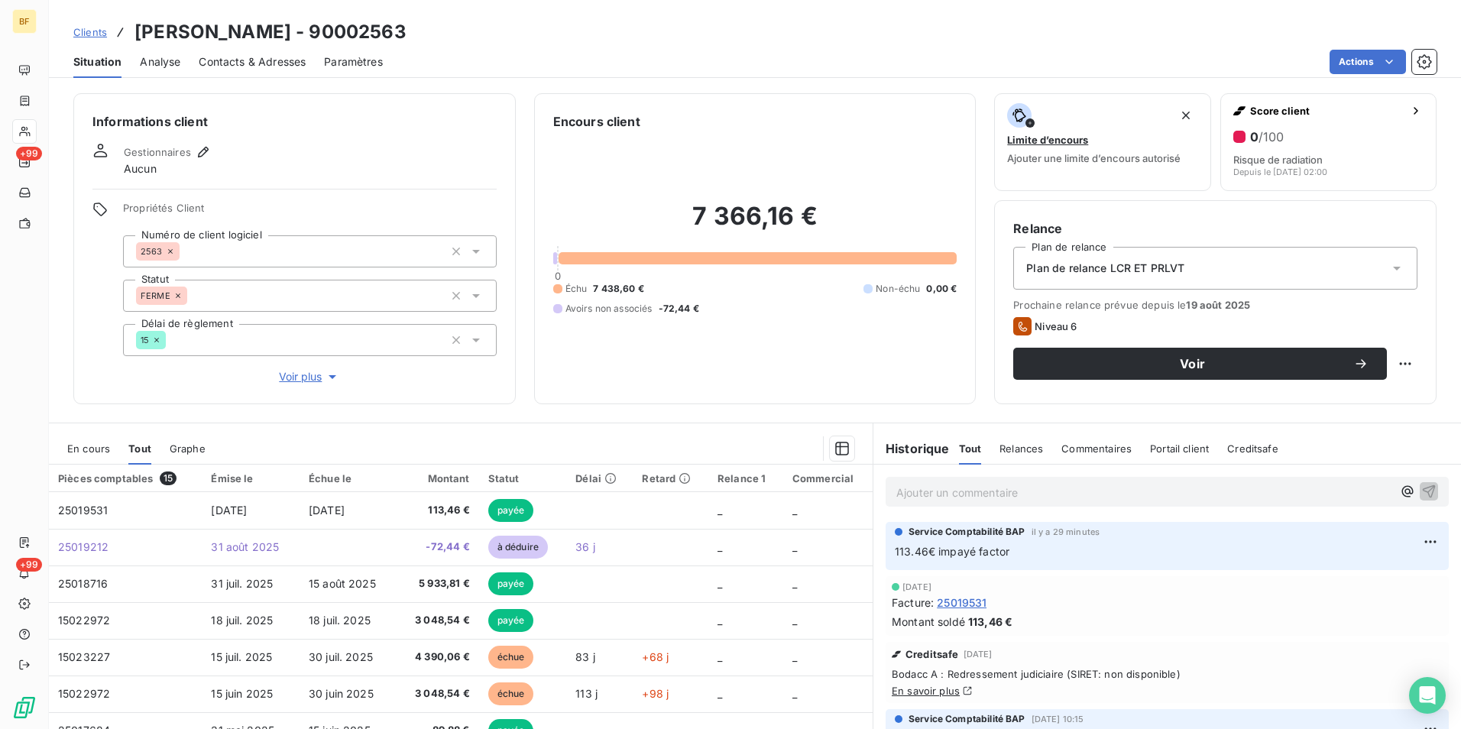
click at [967, 481] on div "Ajouter un commentaire ﻿" at bounding box center [1167, 492] width 563 height 30
click at [967, 491] on p "Ajouter un commentaire ﻿" at bounding box center [1144, 492] width 496 height 19
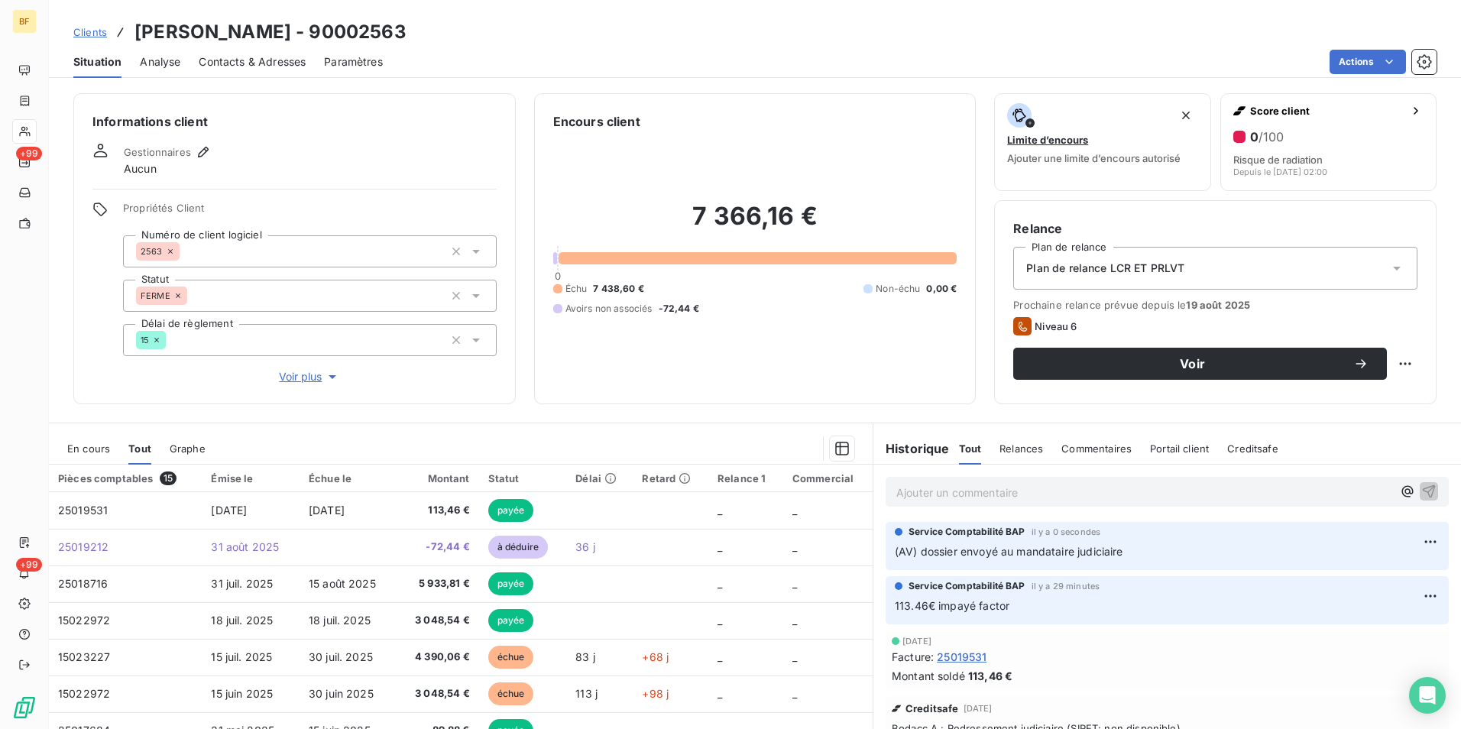
scroll to position [76, 0]
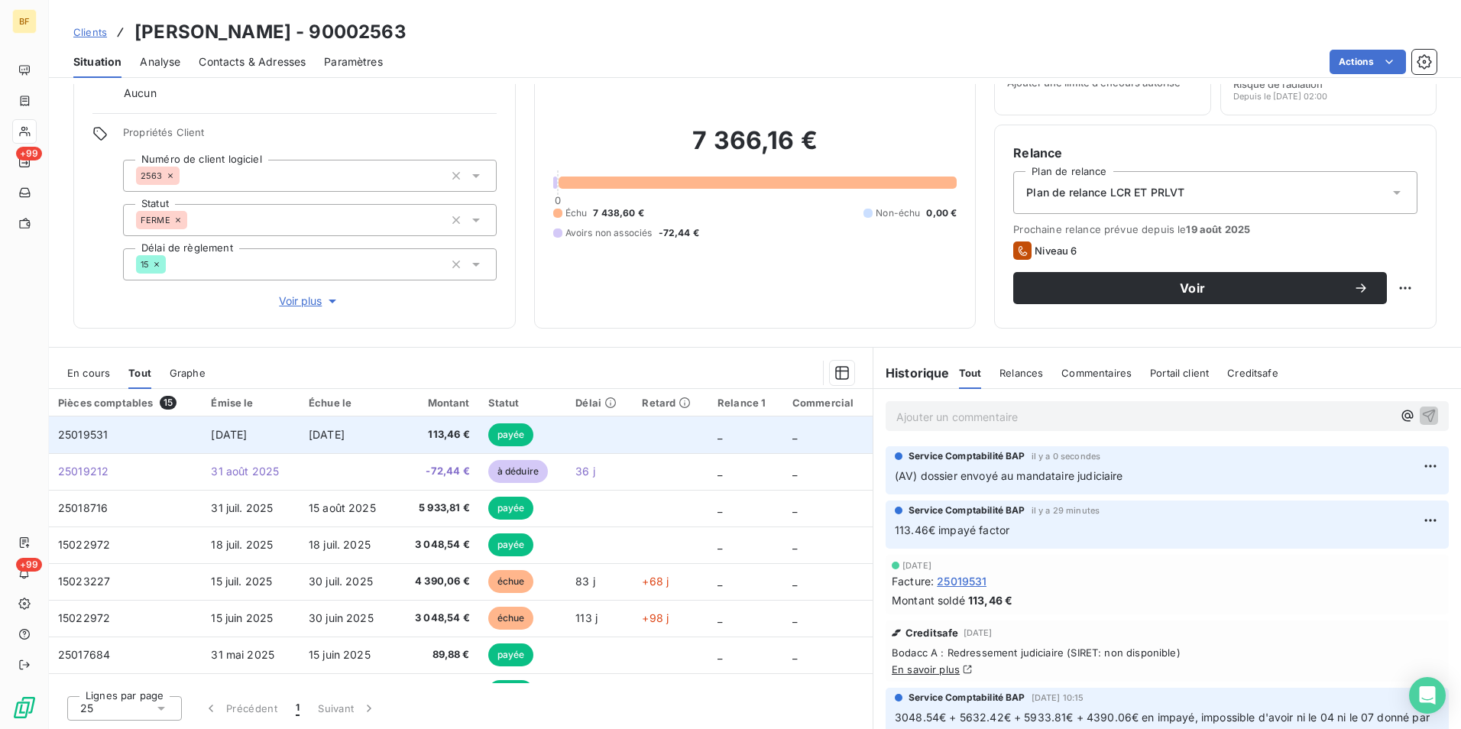
click at [442, 434] on span "113,46 €" at bounding box center [438, 434] width 63 height 15
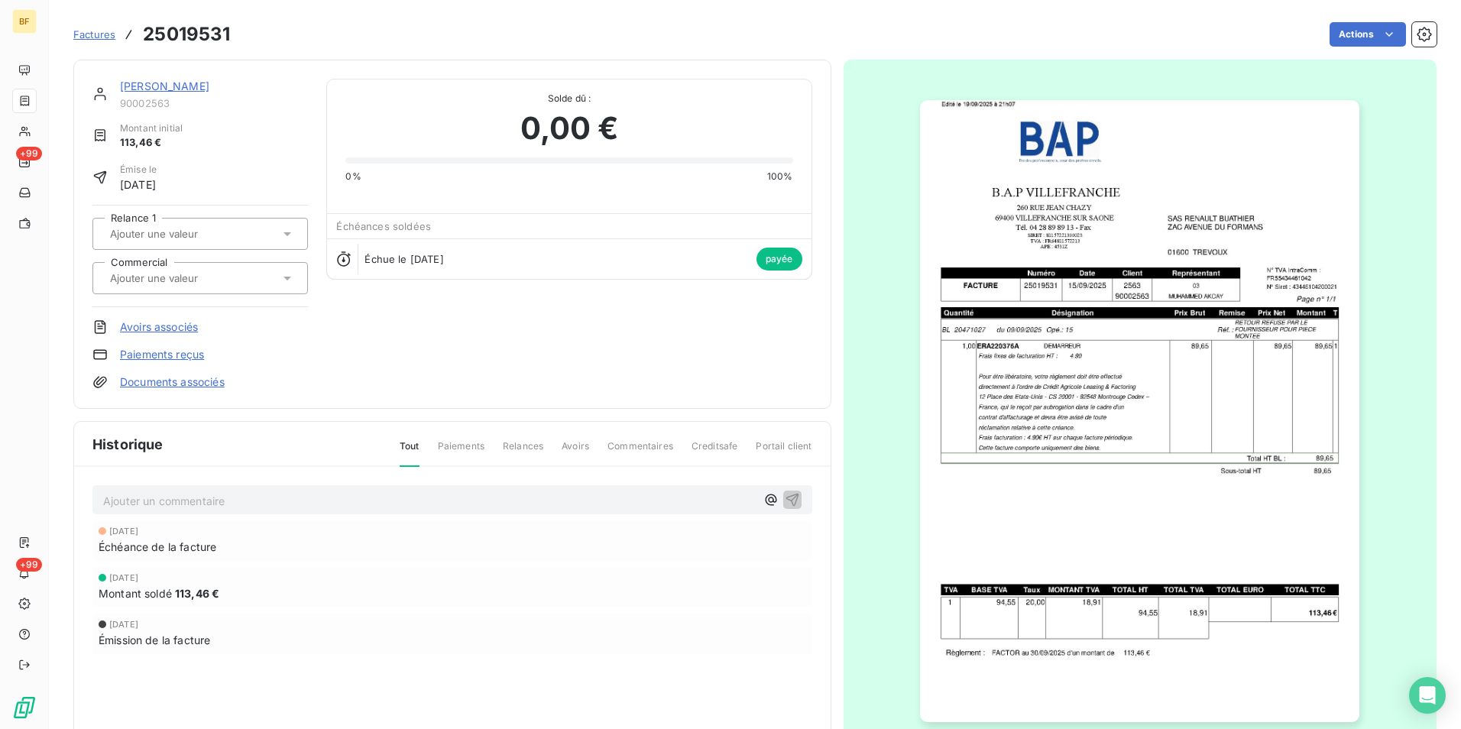
click at [1158, 497] on img "button" at bounding box center [1139, 411] width 439 height 622
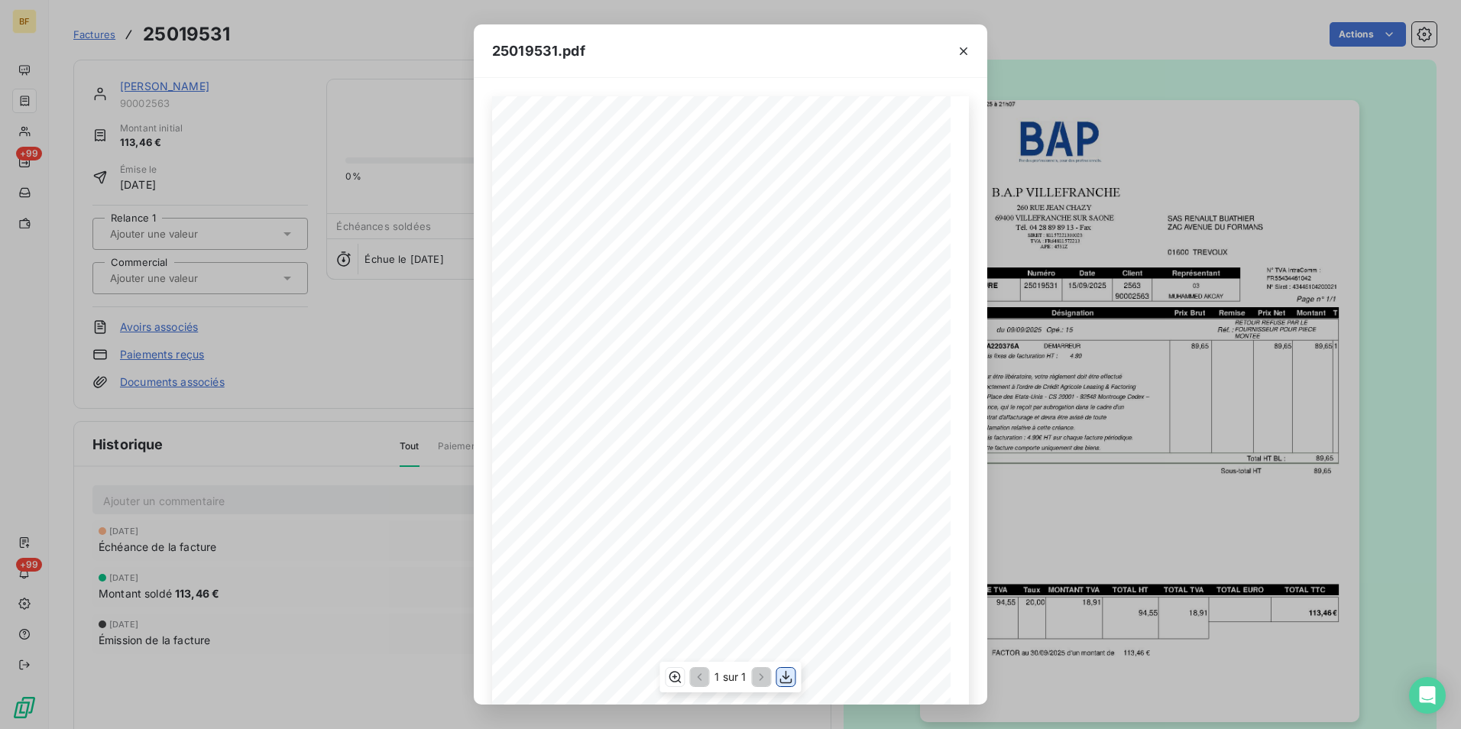
click at [784, 676] on icon "button" at bounding box center [786, 676] width 15 height 15
drag, startPoint x: 315, startPoint y: 25, endPoint x: 305, endPoint y: 25, distance: 9.9
click at [315, 25] on div "25019531.pdf B.A.P VILLEFRANCHE SAS [PERSON_NAME] [STREET_ADDRESS][GEOGRAPHIC_D…" at bounding box center [730, 364] width 1461 height 729
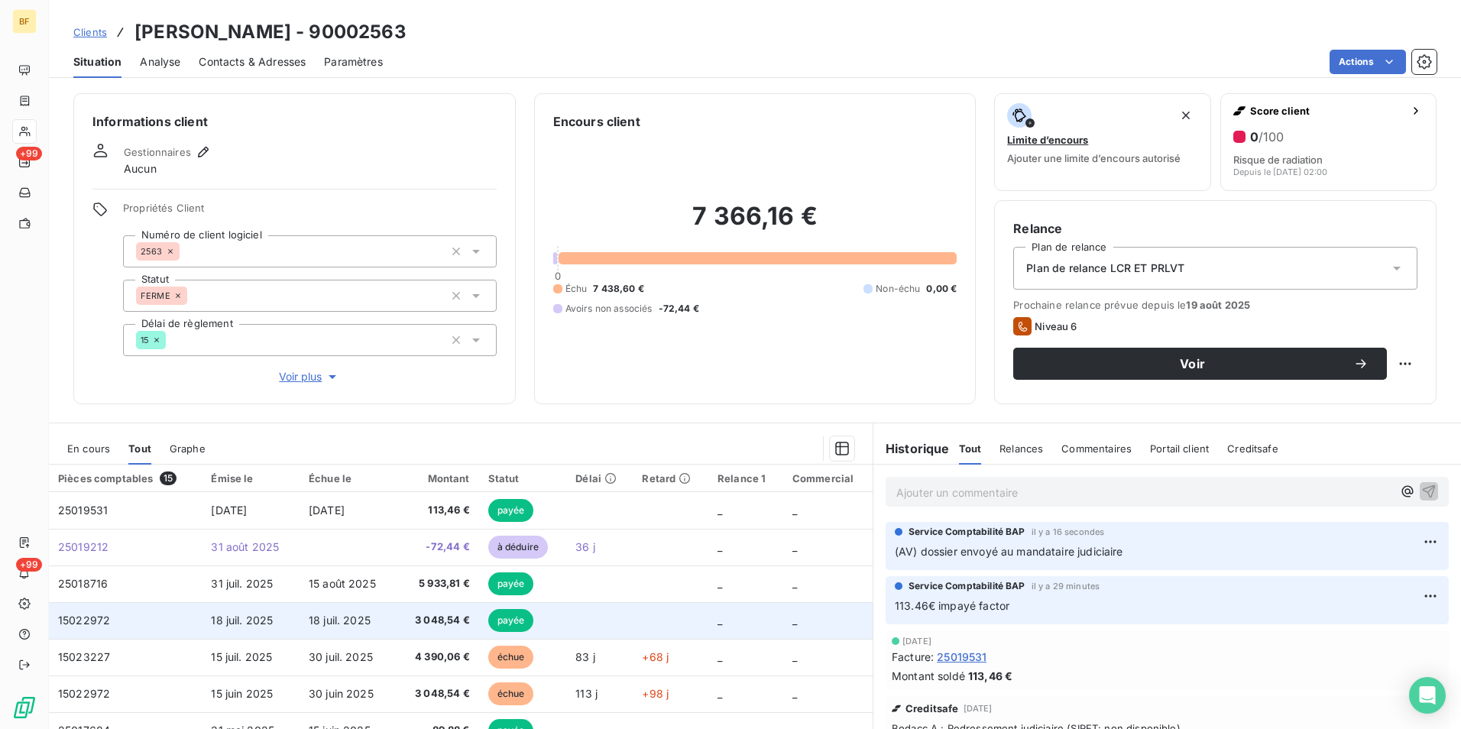
scroll to position [76, 0]
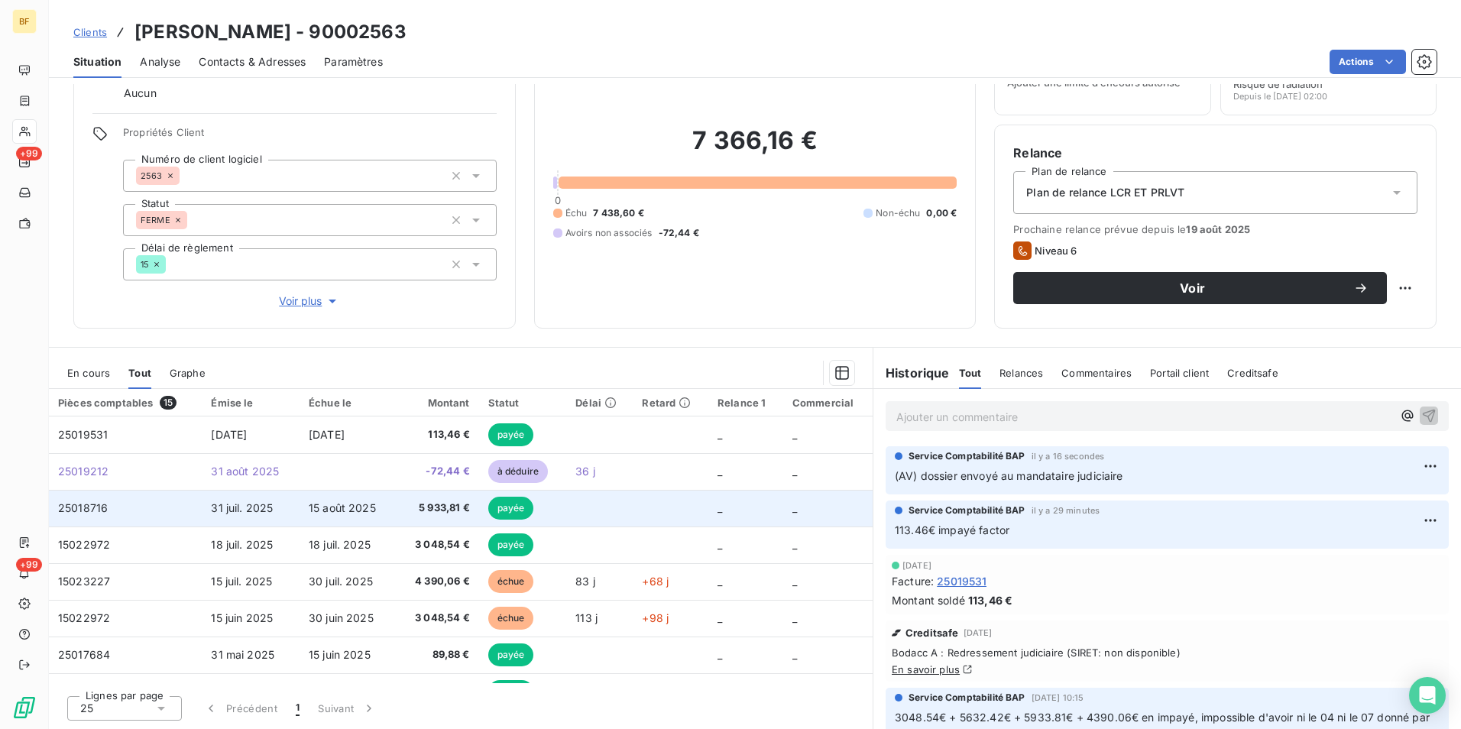
click at [437, 517] on td "5 933,81 €" at bounding box center [438, 508] width 82 height 37
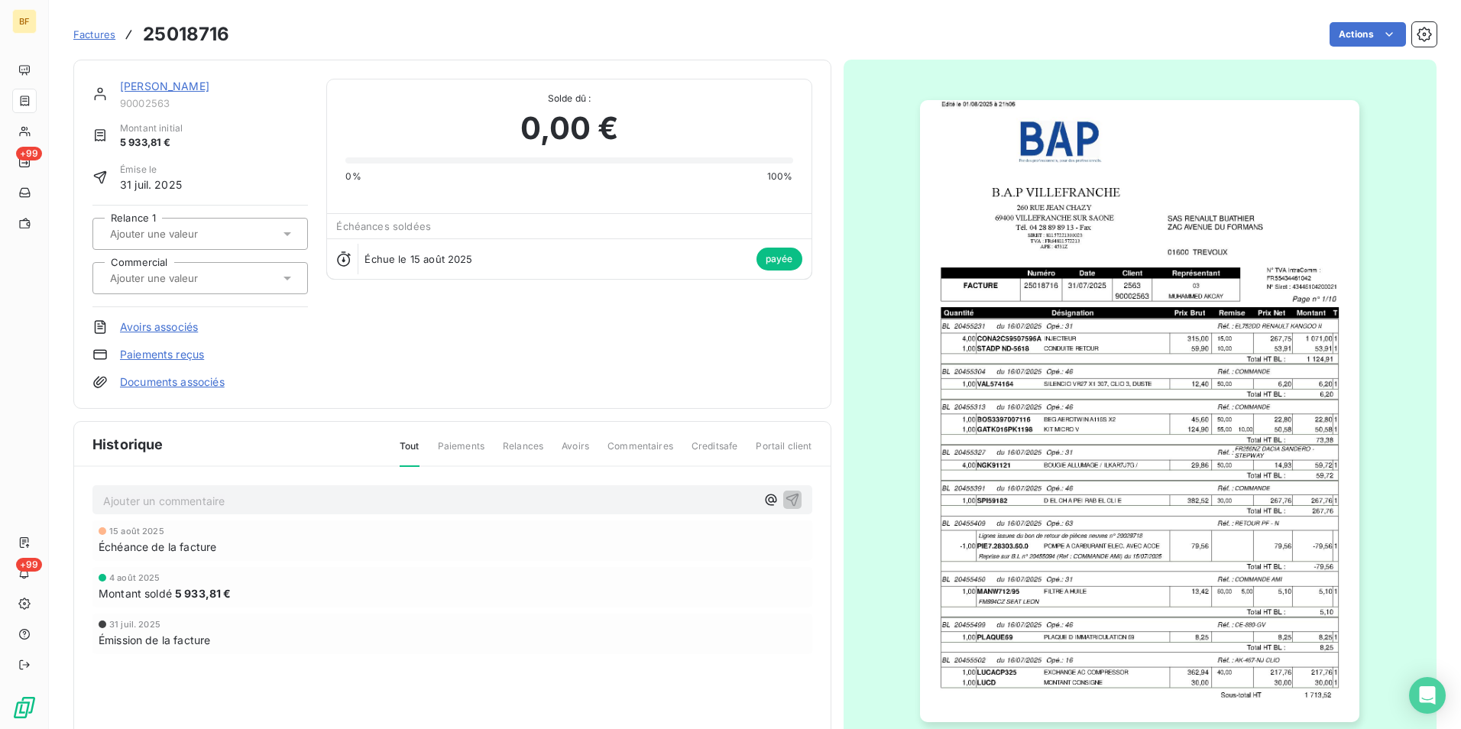
click at [1209, 416] on img "button" at bounding box center [1139, 411] width 439 height 622
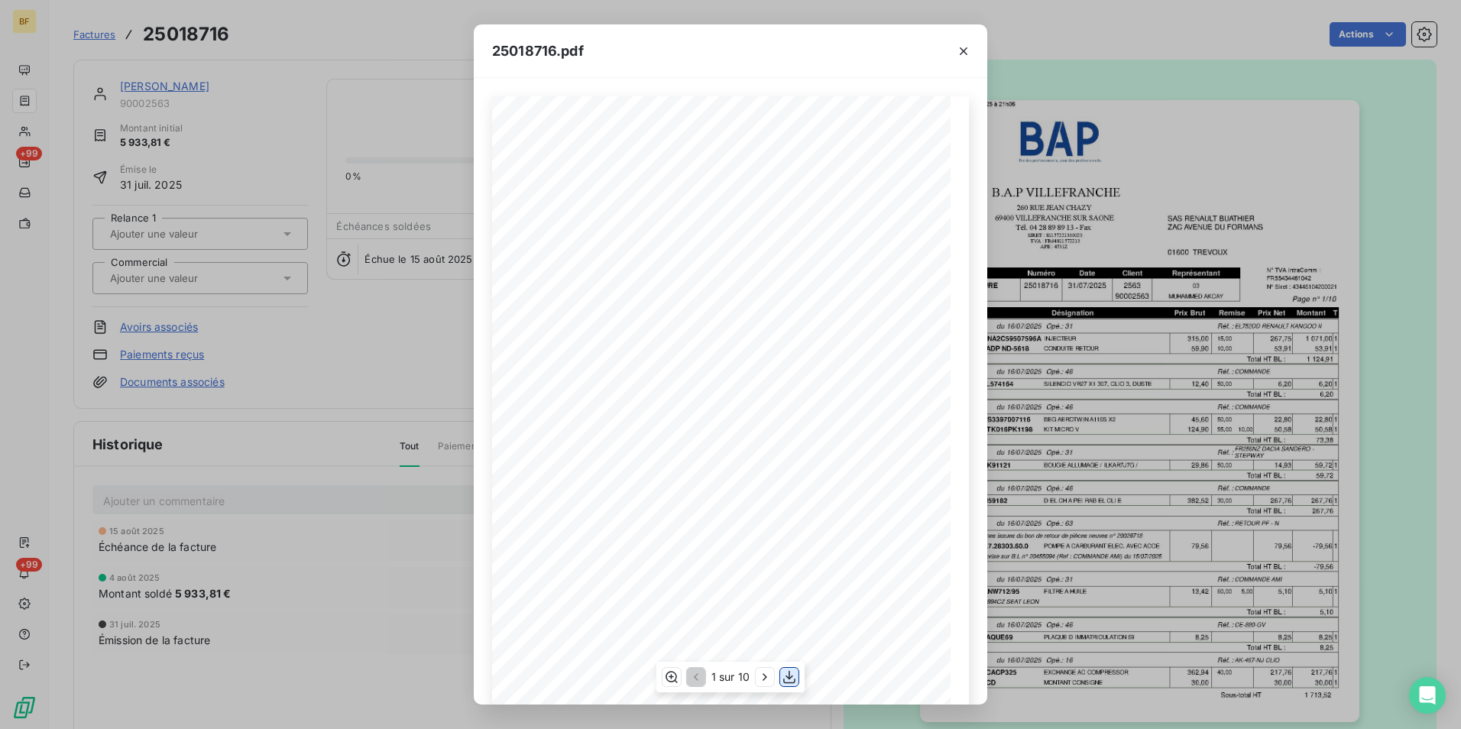
click at [788, 680] on icon "button" at bounding box center [789, 676] width 15 height 15
click at [326, 37] on div "25018716.pdf B.A.P VILLEFRANCHE SAS [PERSON_NAME] [STREET_ADDRESS][GEOGRAPHIC_D…" at bounding box center [730, 364] width 1461 height 729
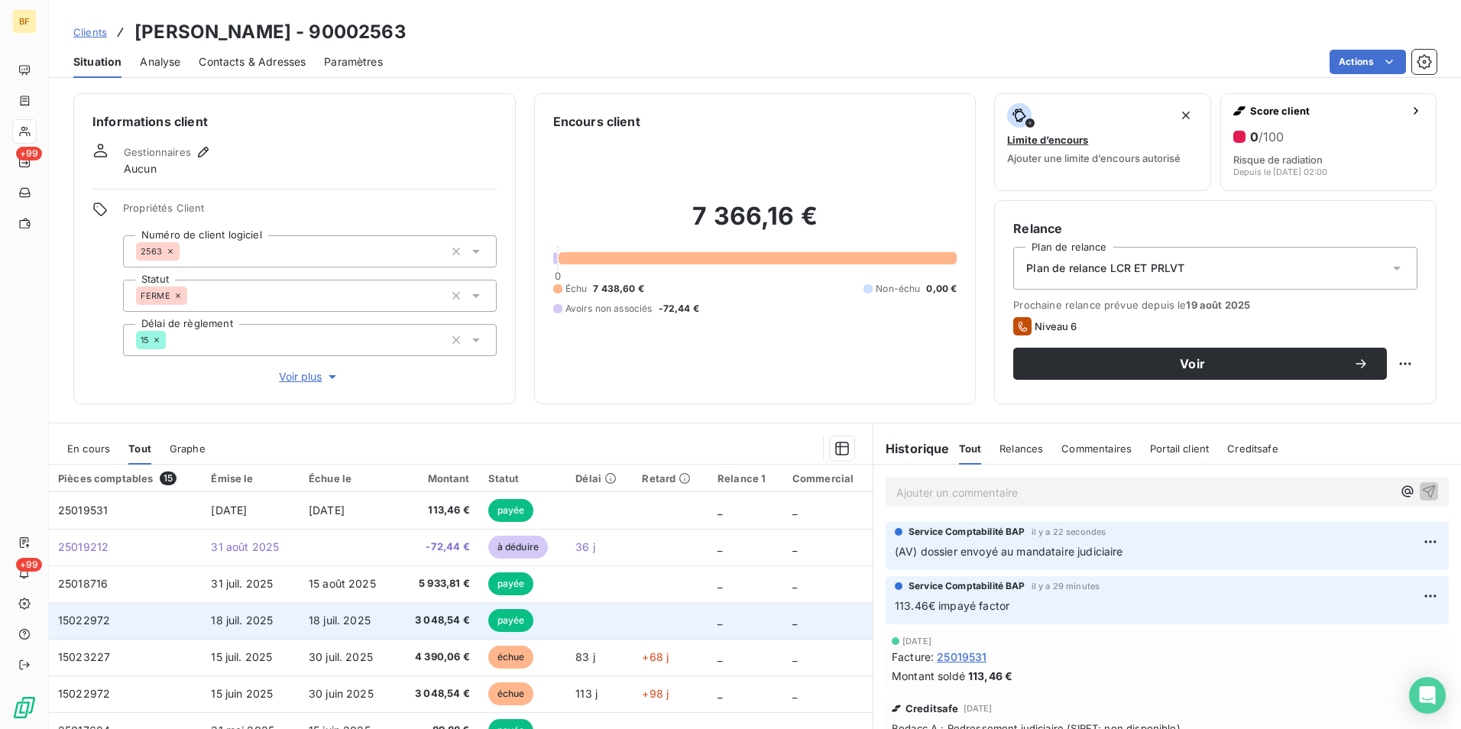
click at [430, 624] on span "3 048,54 €" at bounding box center [438, 620] width 63 height 15
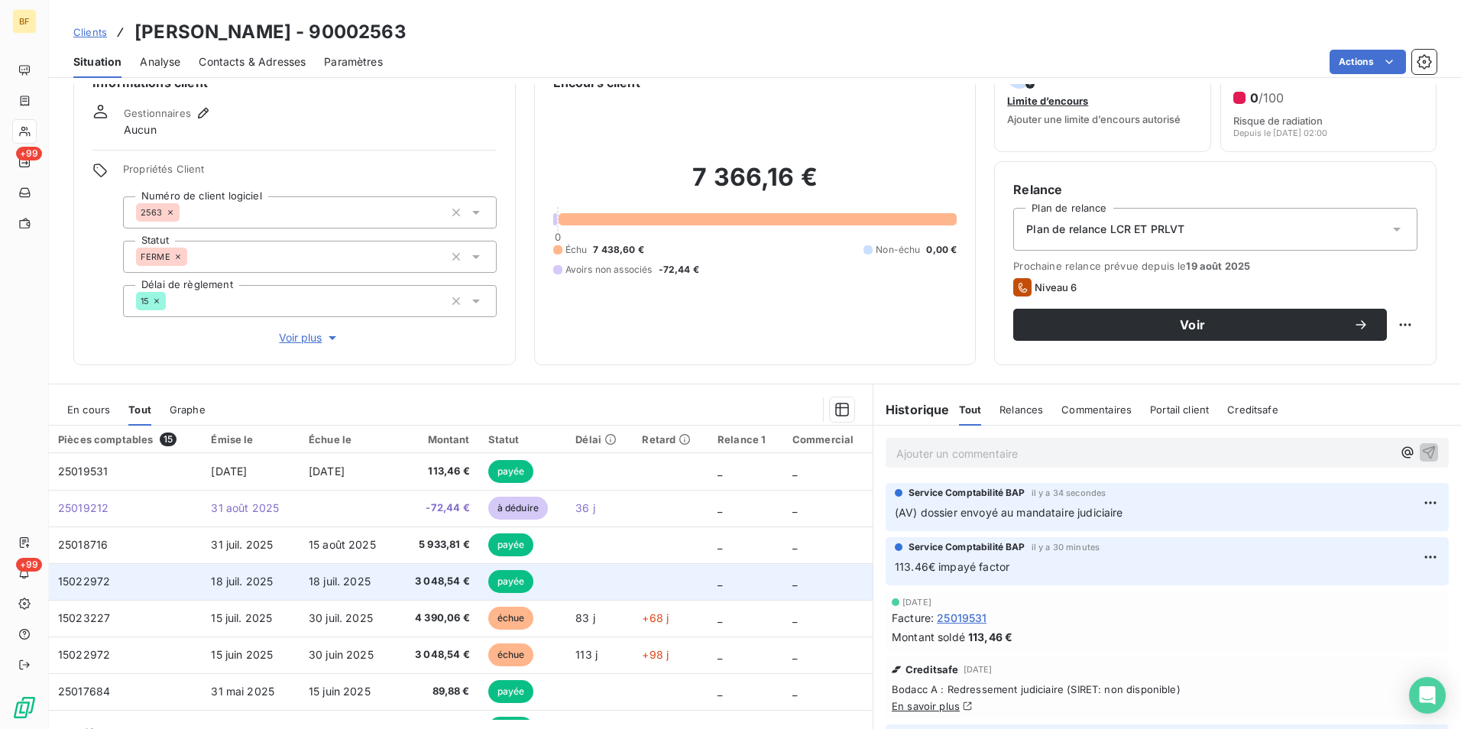
scroll to position [76, 0]
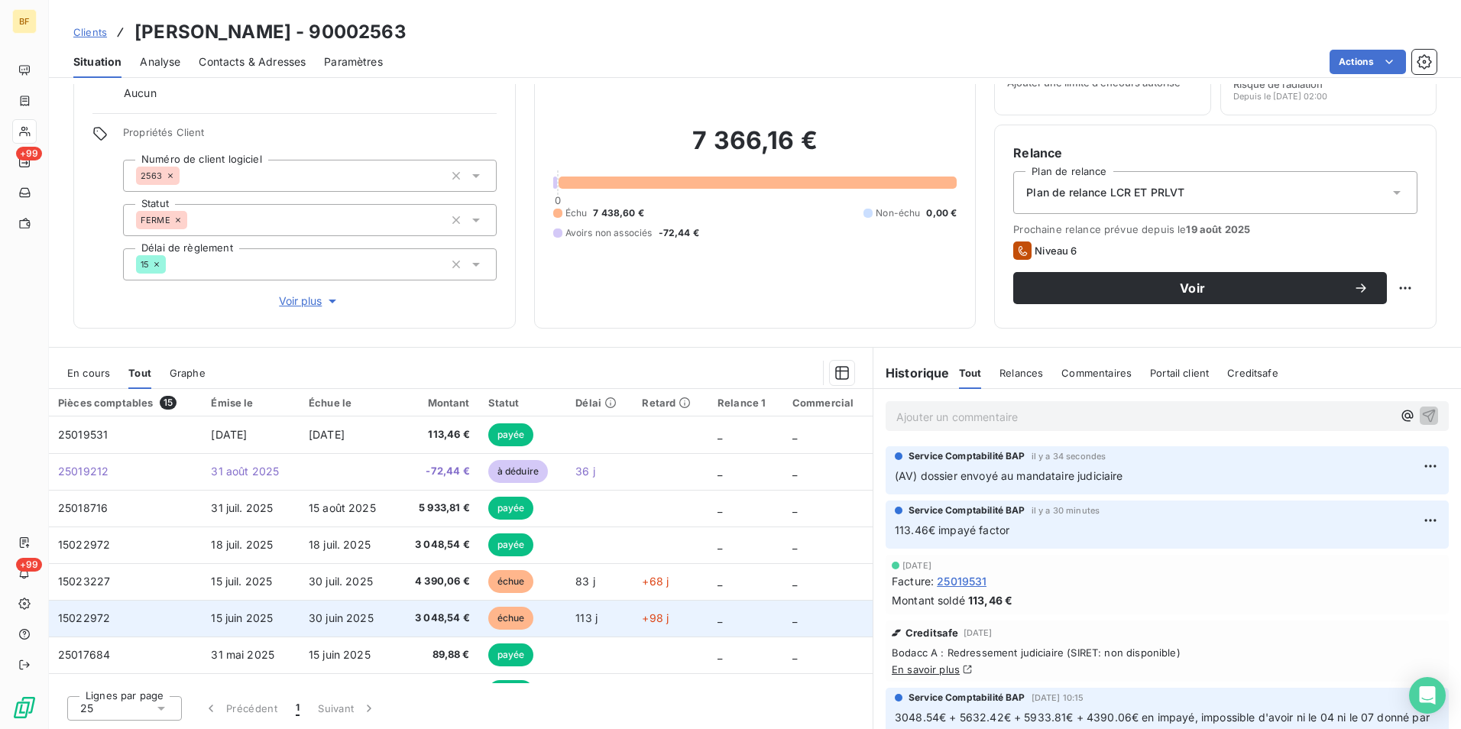
click at [402, 612] on td "3 048,54 €" at bounding box center [438, 618] width 82 height 37
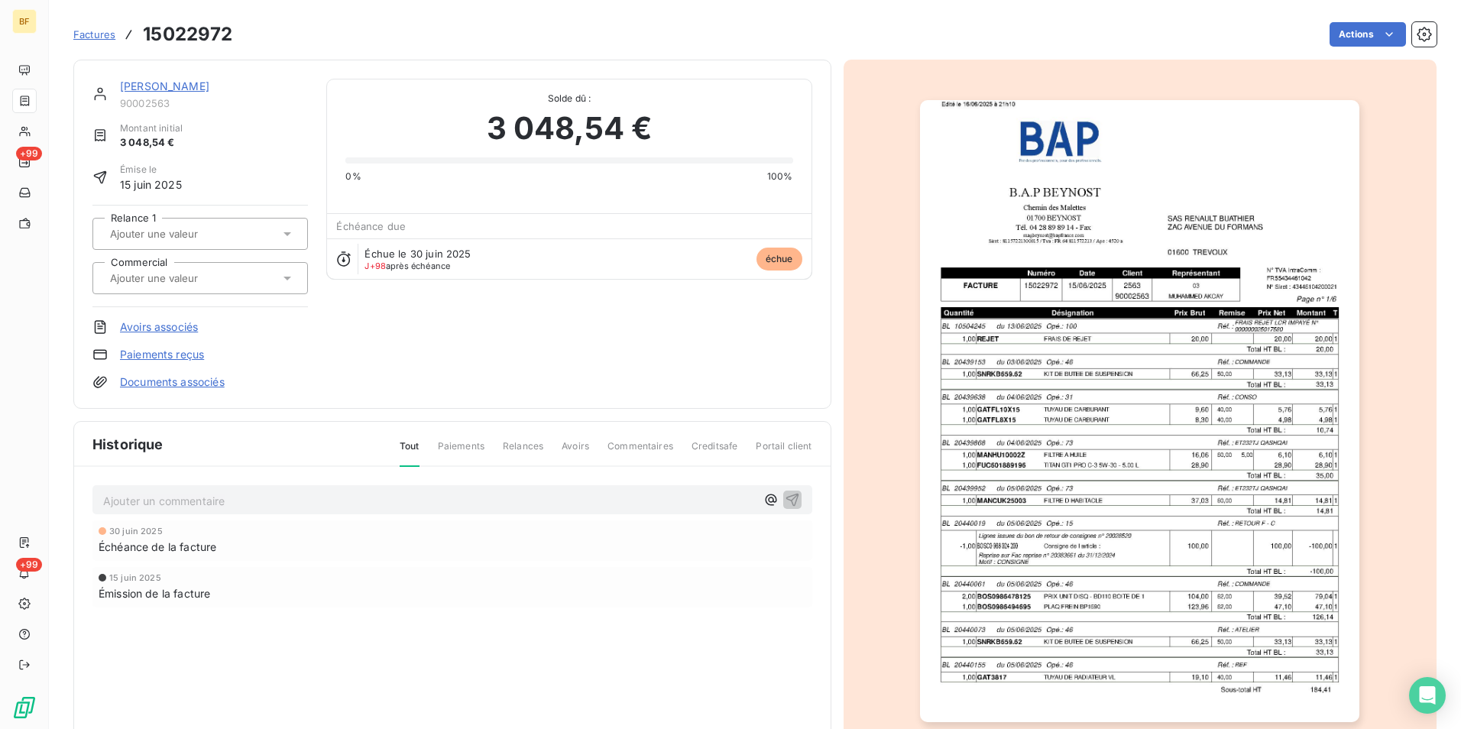
click at [1108, 401] on img "button" at bounding box center [1139, 411] width 439 height 622
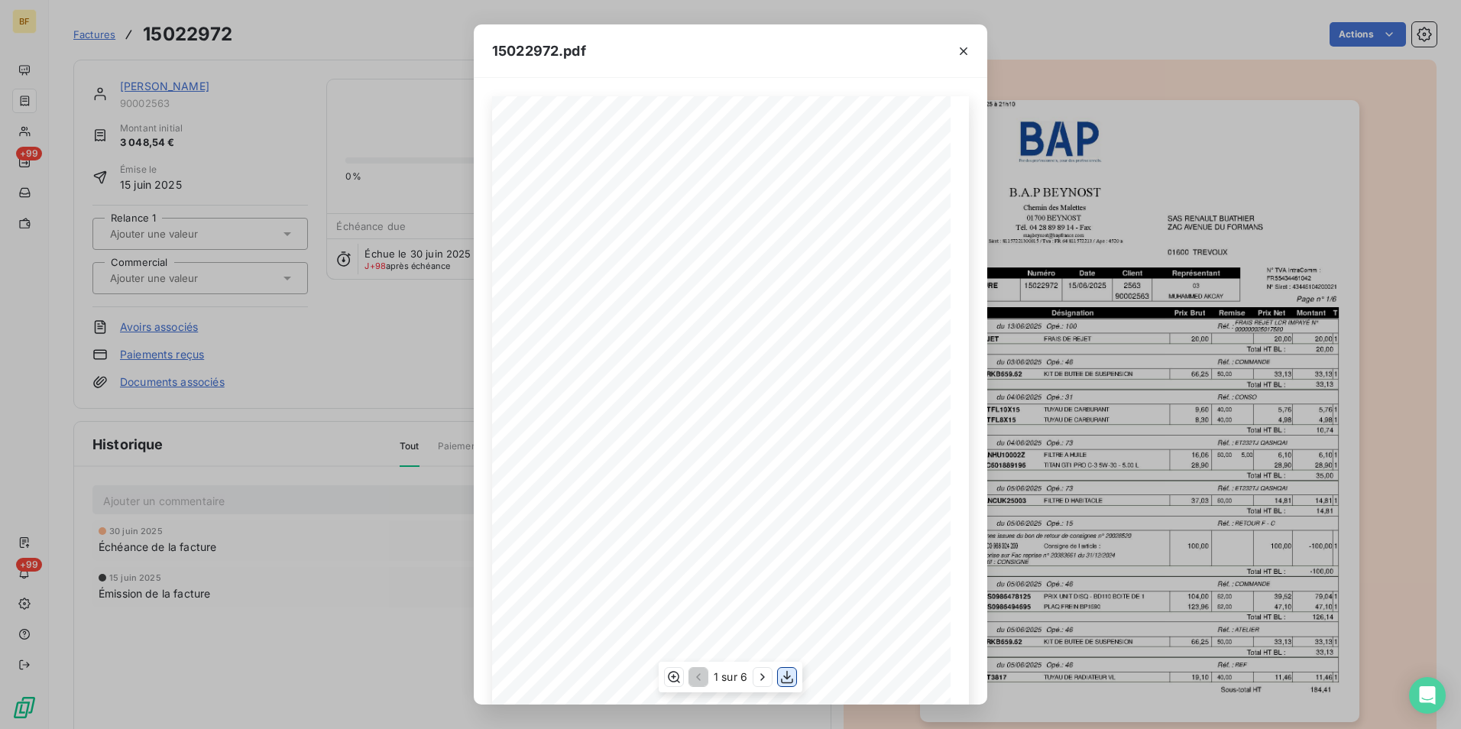
click at [782, 675] on icon "button" at bounding box center [786, 676] width 15 height 15
drag, startPoint x: 303, startPoint y: 36, endPoint x: 127, endPoint y: 4, distance: 178.7
click at [303, 36] on div "15022972.pdf B.A.P BEYNOST SAS [PERSON_NAME] Chemin des Malettes [GEOGRAPHIC_DA…" at bounding box center [730, 364] width 1461 height 729
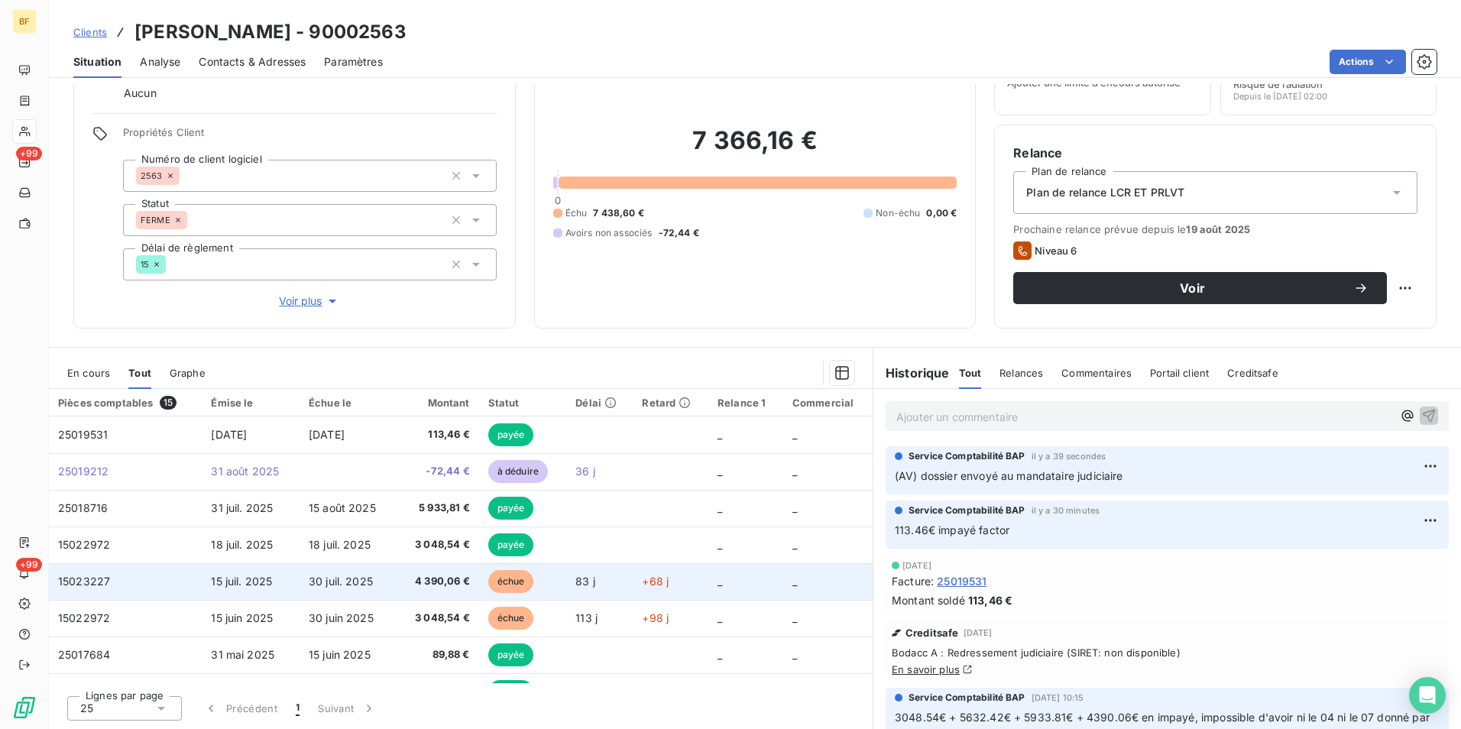
click at [441, 582] on span "4 390,06 €" at bounding box center [438, 581] width 63 height 15
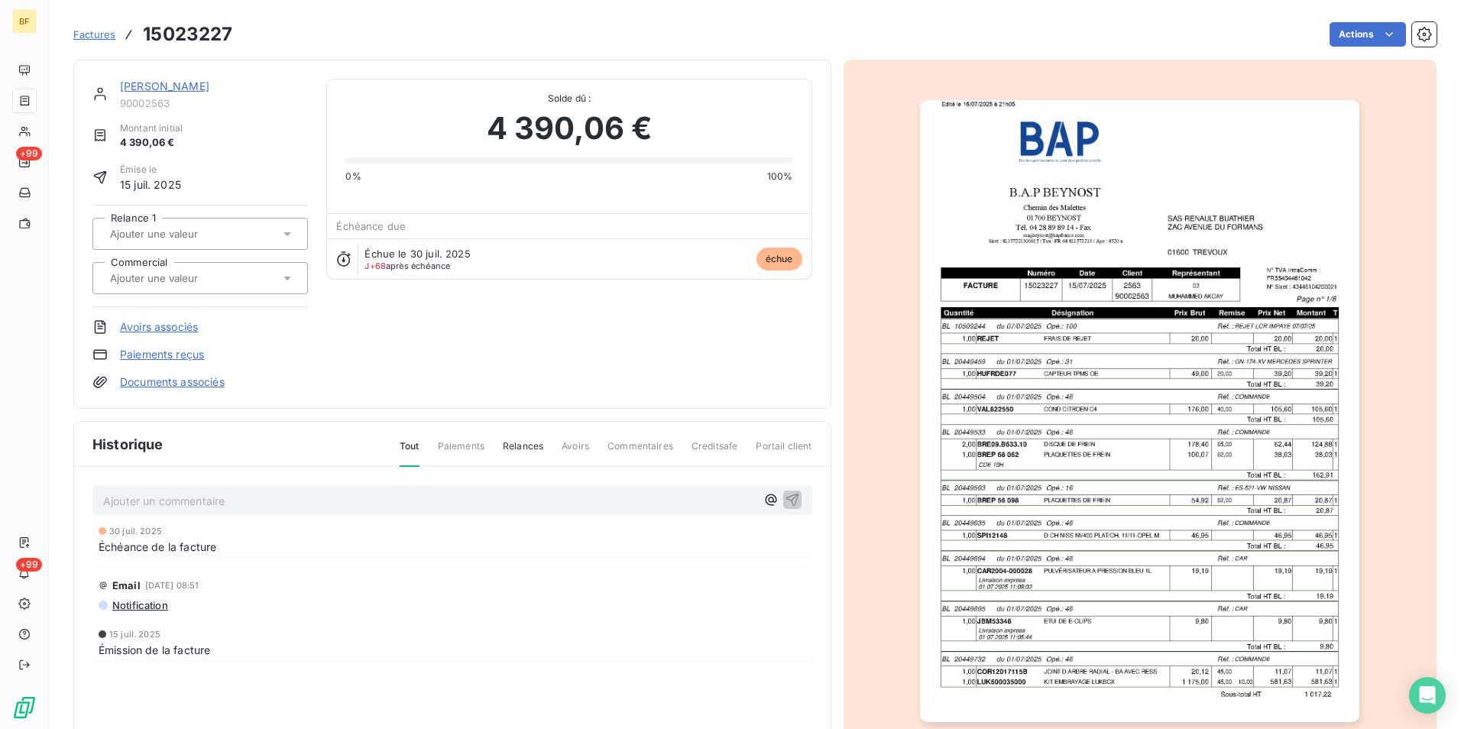
click at [1233, 398] on img "button" at bounding box center [1139, 411] width 439 height 622
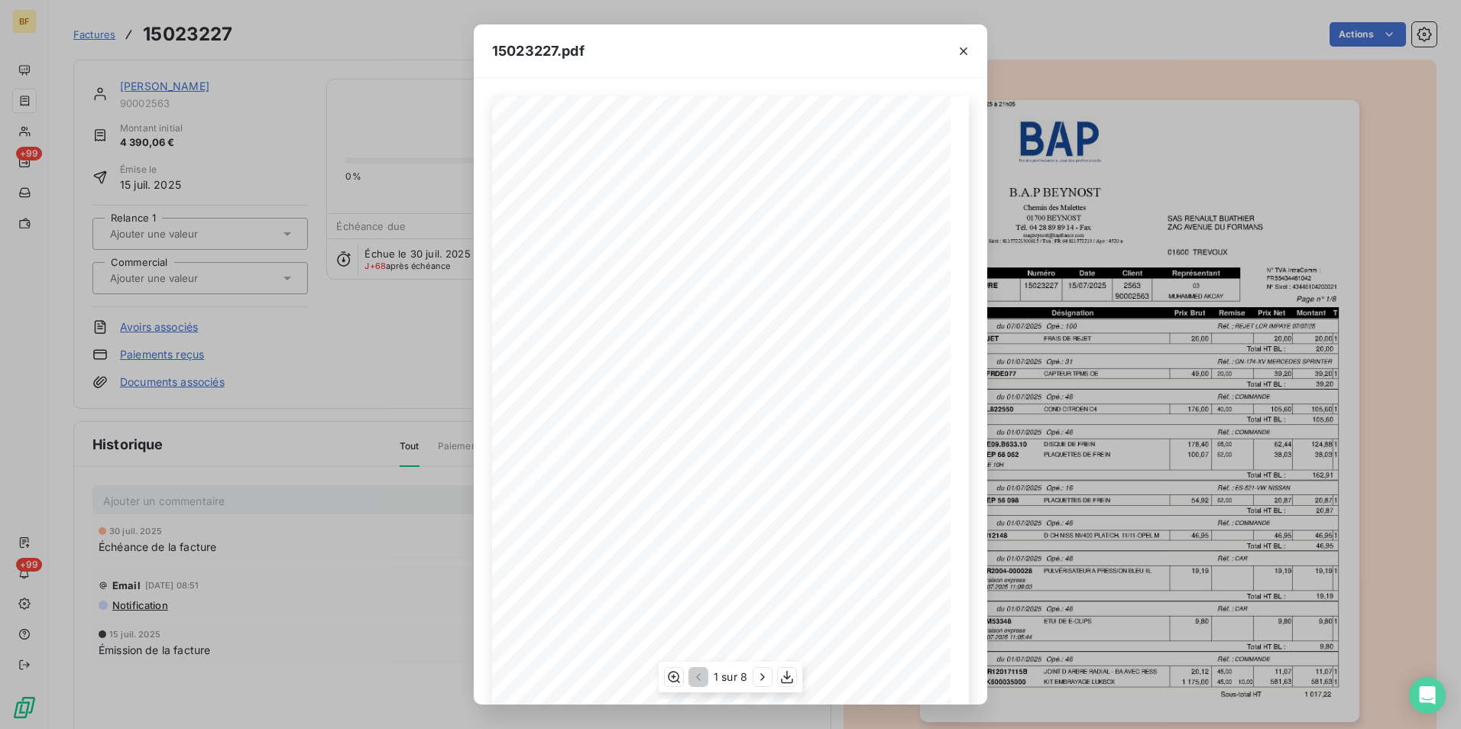
scroll to position [58, 0]
click at [794, 675] on icon "button" at bounding box center [786, 676] width 15 height 15
click at [336, 11] on div "15023227.pdf B.A.P BEYNOST SAS [PERSON_NAME] Chemin des Malettes [GEOGRAPHIC_DA…" at bounding box center [730, 364] width 1461 height 729
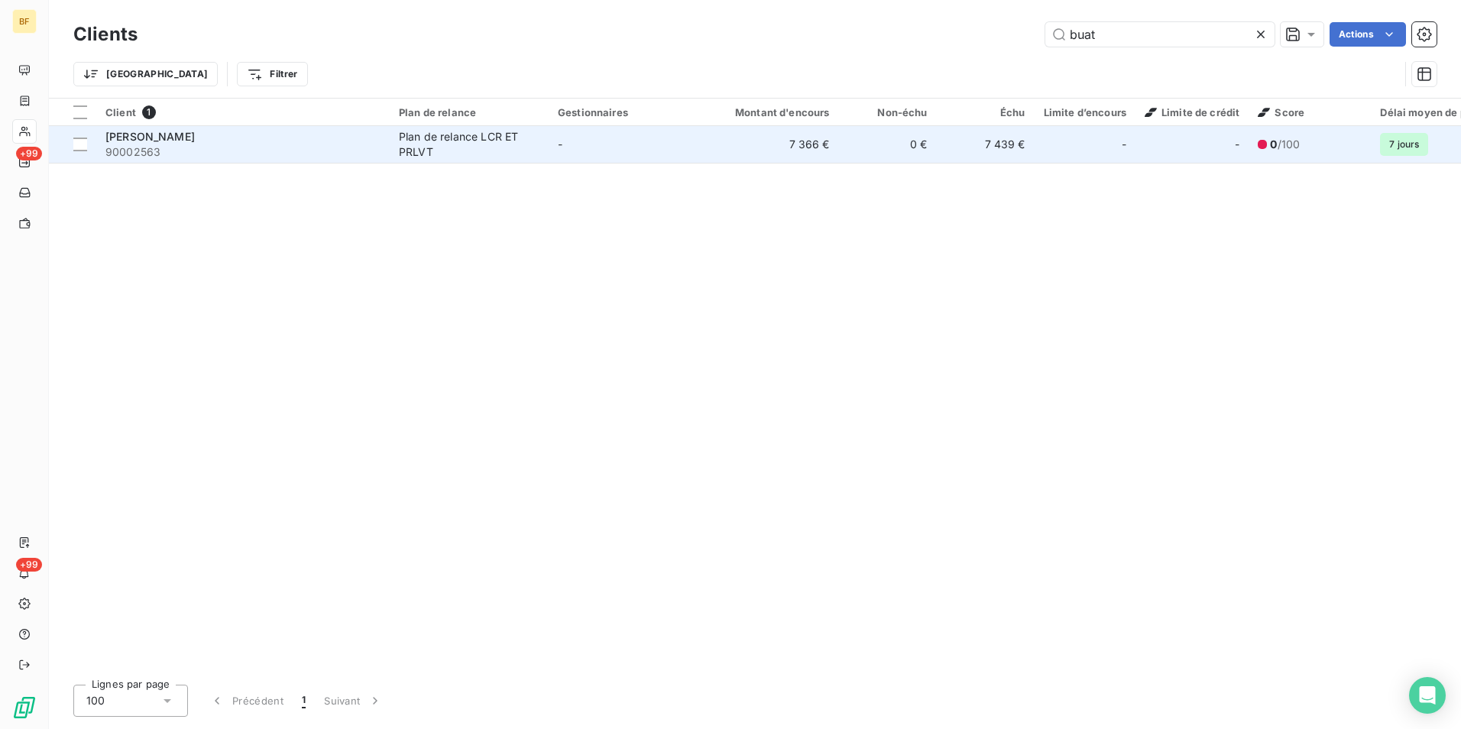
click at [183, 131] on span "[PERSON_NAME]" at bounding box center [149, 136] width 89 height 13
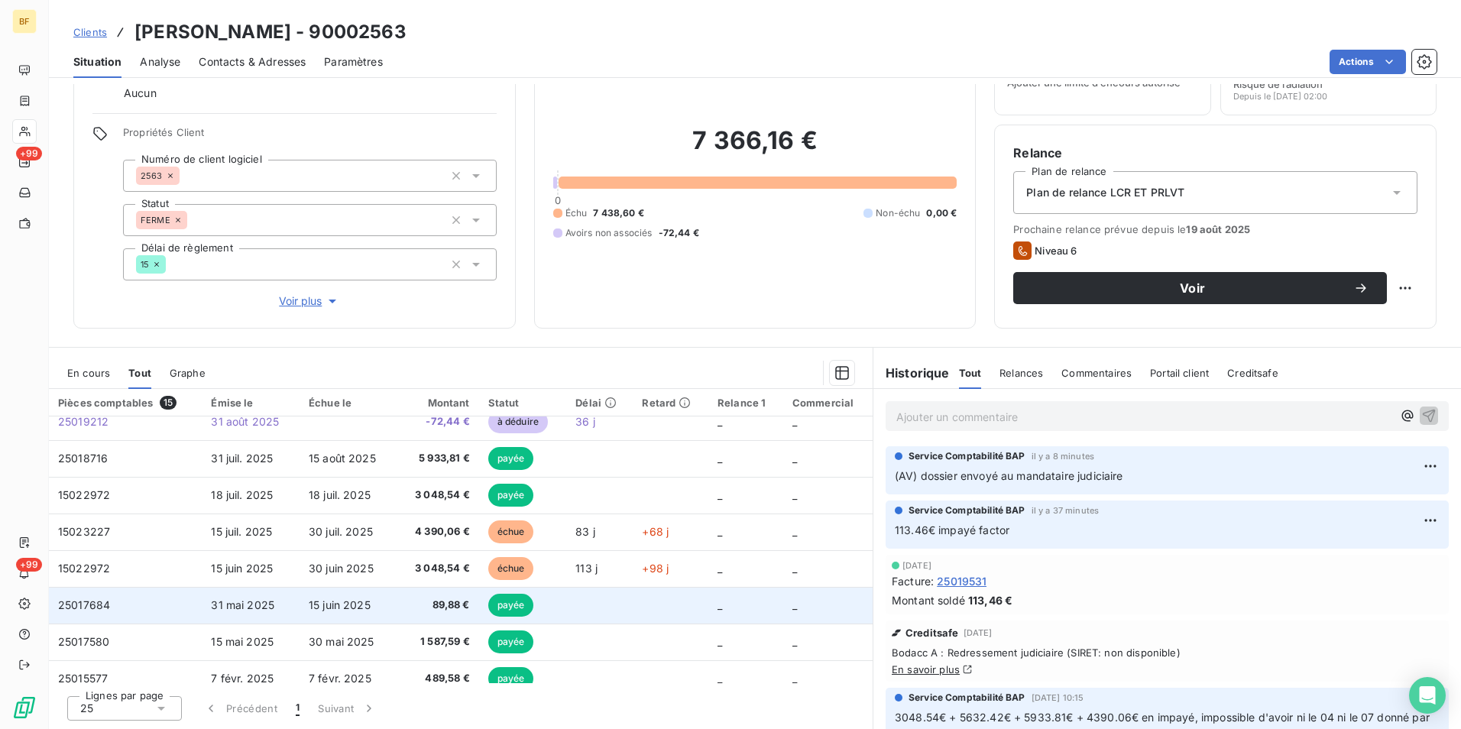
scroll to position [76, 0]
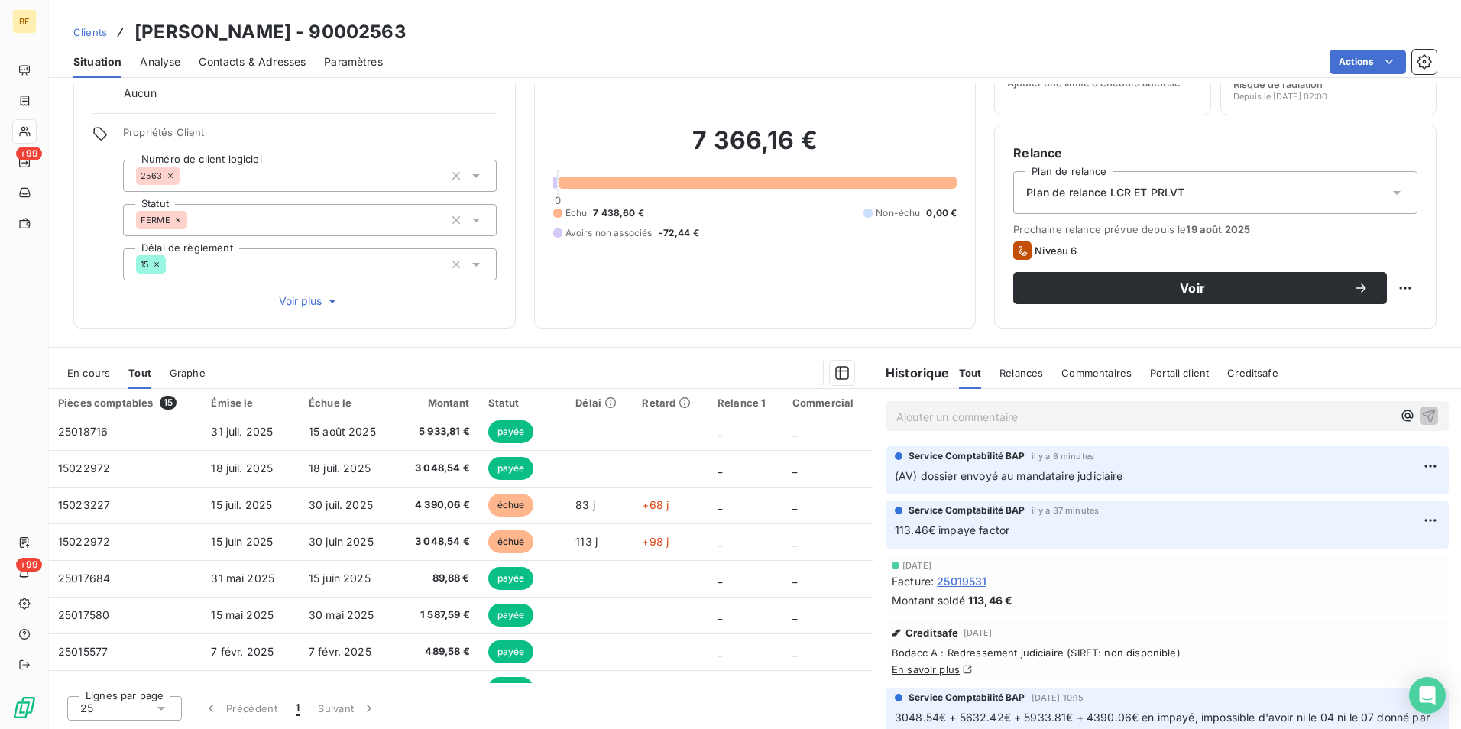
click at [532, 333] on div "Informations client Gestionnaires Aucun Propriétés Client Numéro de client logi…" at bounding box center [755, 406] width 1412 height 645
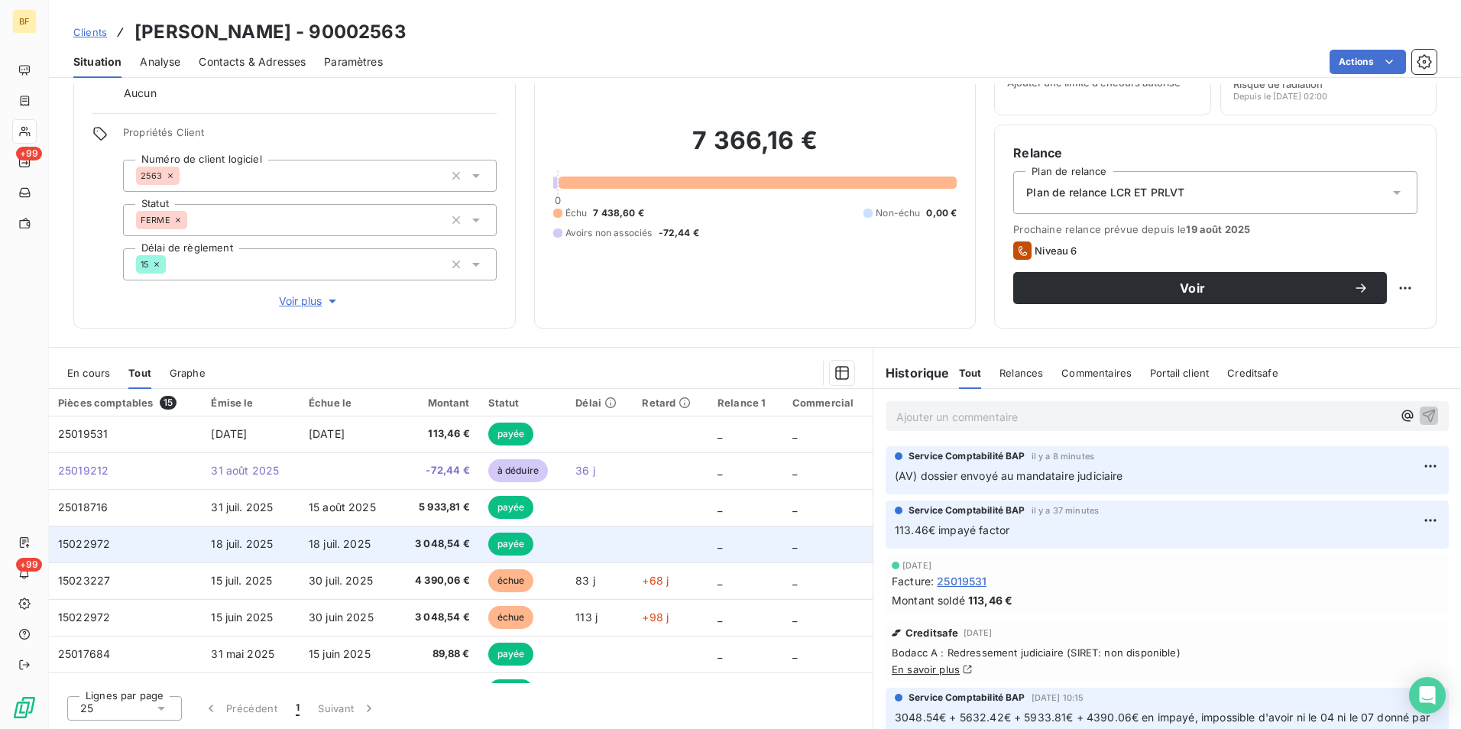
scroll to position [0, 0]
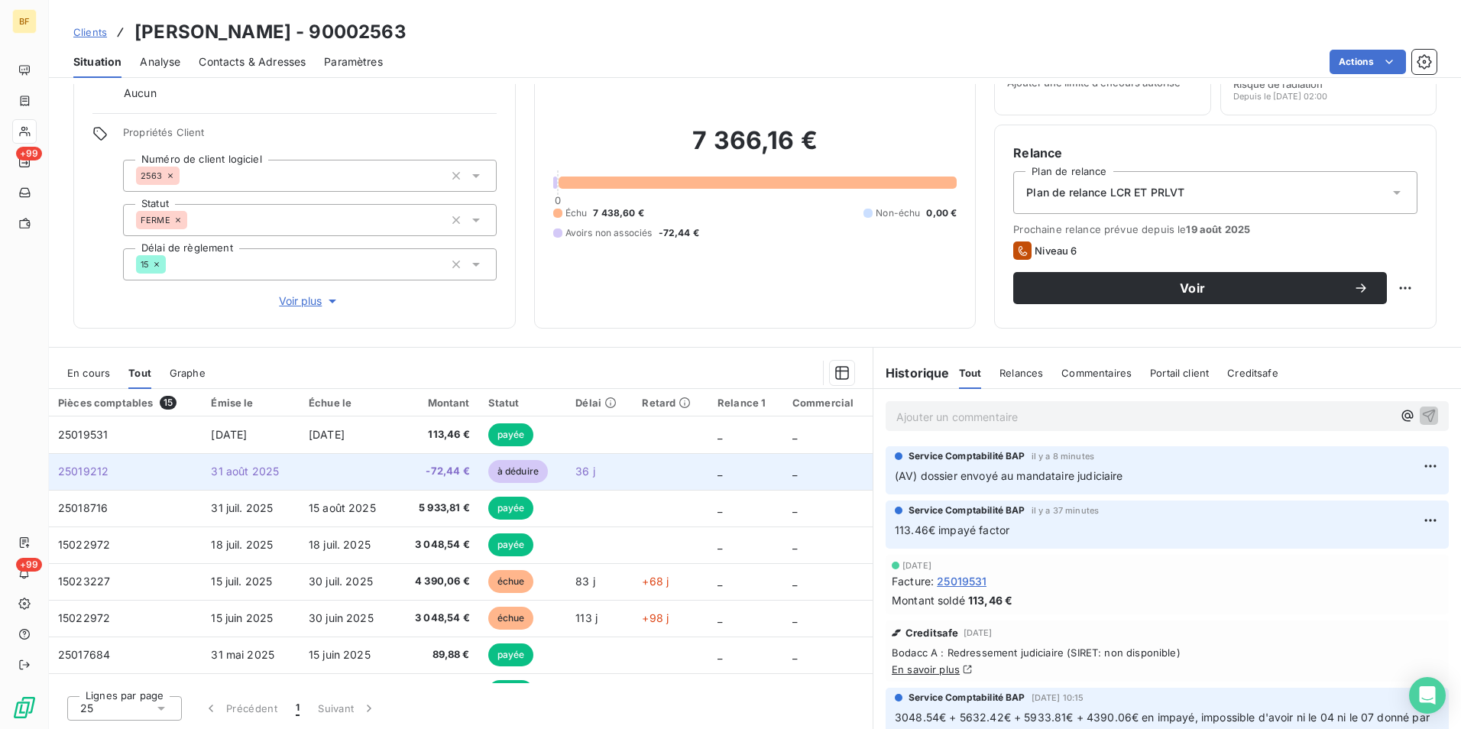
click at [407, 477] on span "-72,44 €" at bounding box center [438, 471] width 63 height 15
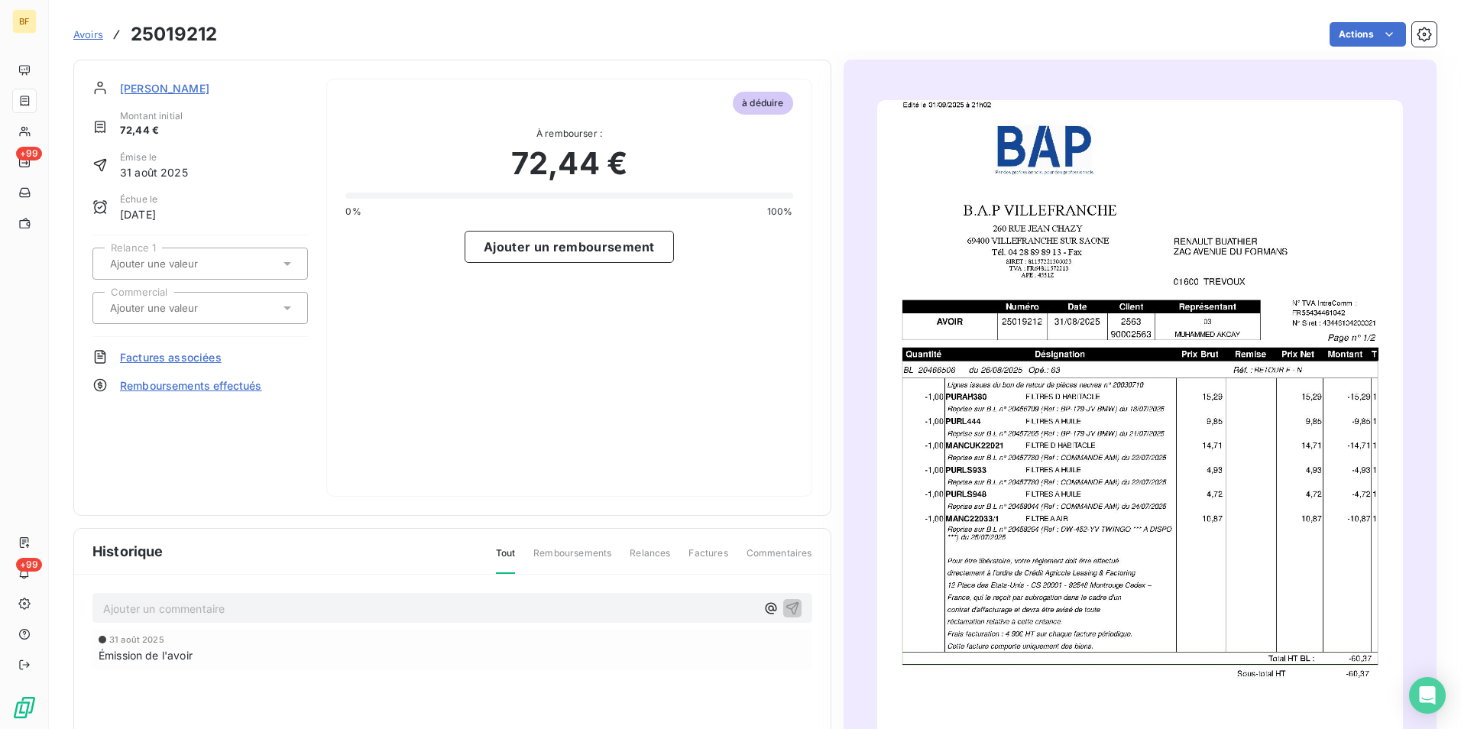
click at [1210, 438] on img "button" at bounding box center [1140, 471] width 526 height 743
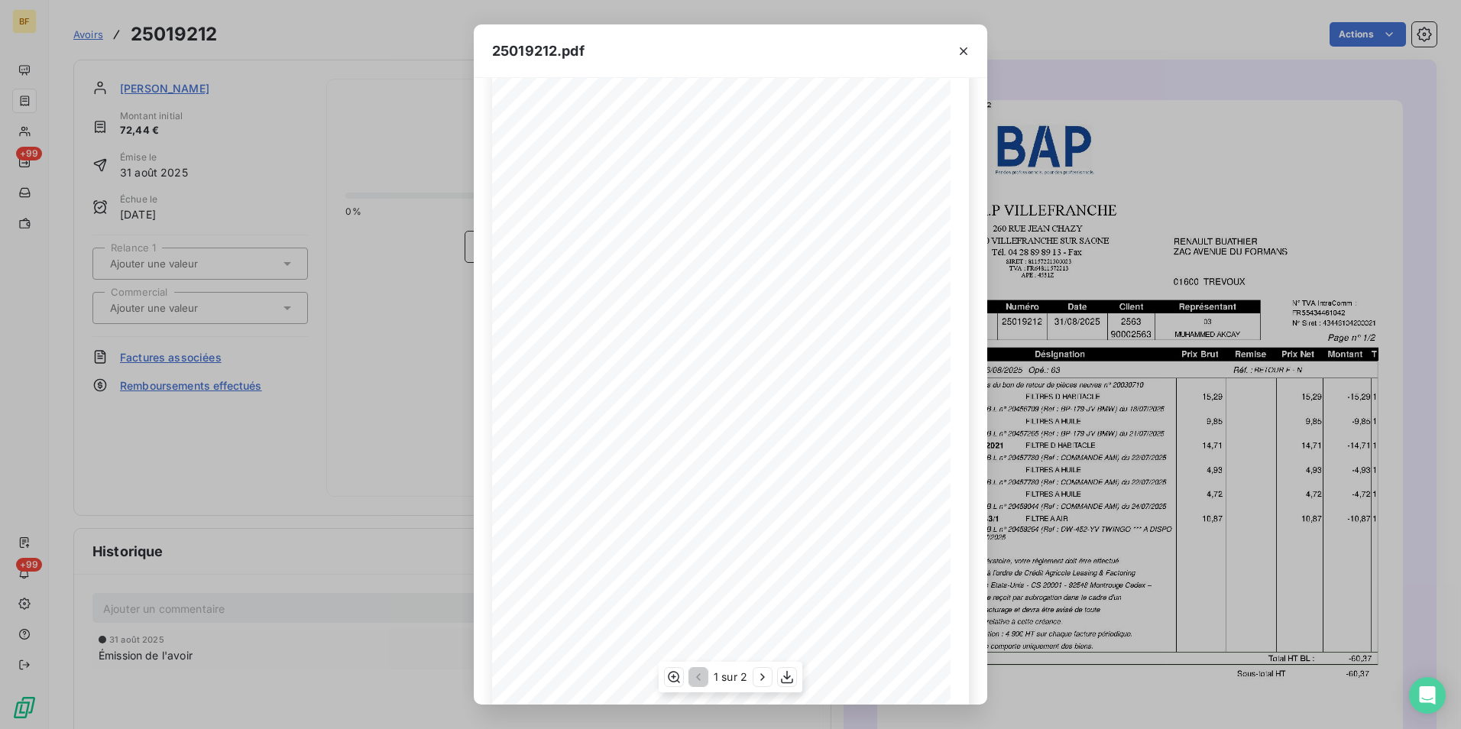
scroll to position [58, 0]
click at [792, 682] on icon "button" at bounding box center [787, 677] width 12 height 13
click at [960, 53] on icon "button" at bounding box center [963, 51] width 15 height 15
